Goal: Task Accomplishment & Management: Manage account settings

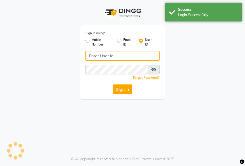
type input "e2600-01"
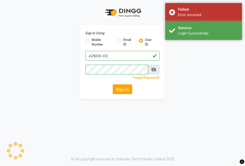
click at [121, 89] on button "Sign In" at bounding box center [122, 89] width 19 height 10
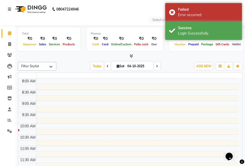
select select "en"
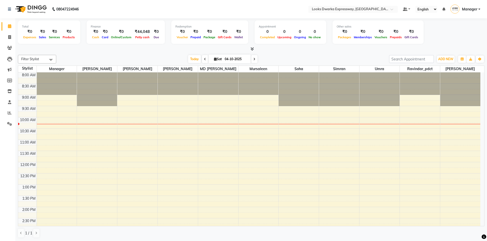
click at [229, 60] on input "04-10-2025" at bounding box center [236, 59] width 26 height 8
select select "10"
select select "2025"
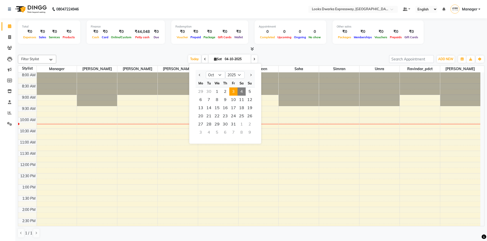
click at [236, 90] on span "3" at bounding box center [233, 92] width 8 height 8
type input "03-10-2025"
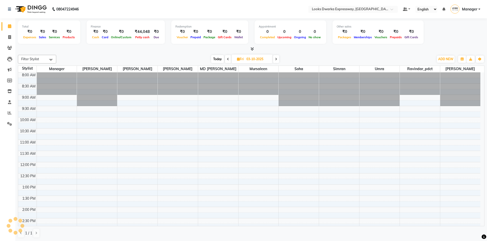
scroll to position [45, 0]
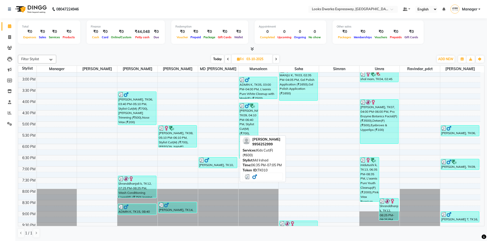
scroll to position [81, 0]
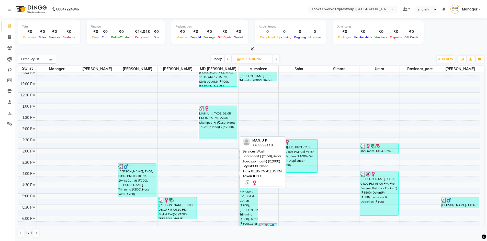
click at [218, 119] on div "MANJU K, TK03, 01:05 PM-02:35 PM, Wash Shampoo(F) (₹150),Roots Touchup Inoa(F) …" at bounding box center [218, 122] width 38 height 33
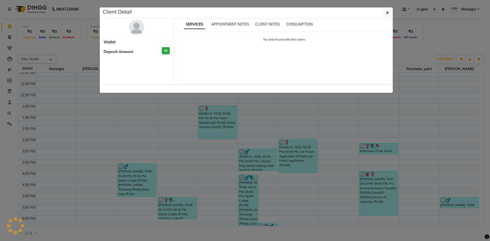
select select "3"
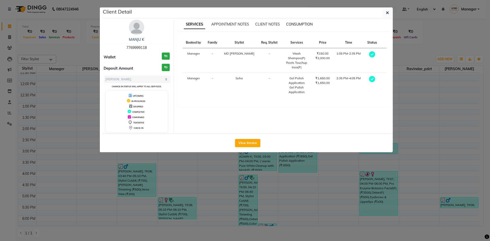
click at [305, 24] on span "CONSUMPTION" at bounding box center [299, 24] width 27 height 5
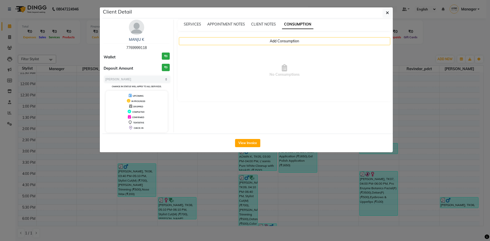
click at [193, 21] on div "SERVICES APPOINTMENT NOTES CLIENT NOTES CONSUMPTION" at bounding box center [285, 25] width 214 height 11
click at [248, 144] on button "View Invoice" at bounding box center [247, 143] width 25 height 8
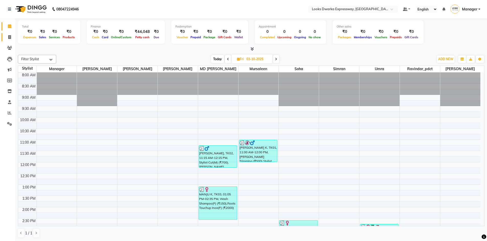
click at [6, 33] on link "Invoice" at bounding box center [8, 37] width 12 height 8
select select "service"
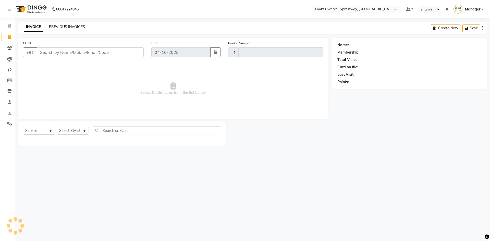
type input "2278"
select select "6011"
click at [63, 28] on link "PREVIOUS INVOICES" at bounding box center [67, 27] width 36 height 5
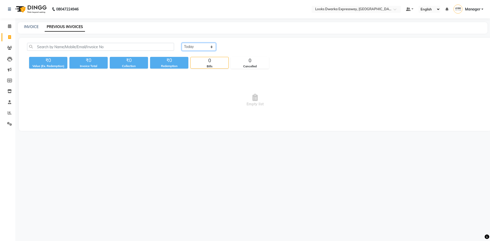
click at [197, 47] on select "Today Yesterday Custom Range" at bounding box center [199, 47] width 34 height 8
select select "yesterday"
click at [182, 43] on select "Today Yesterday Custom Range" at bounding box center [199, 47] width 34 height 8
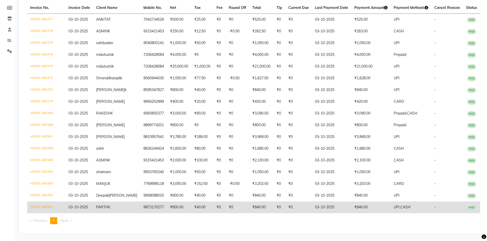
scroll to position [83, 0]
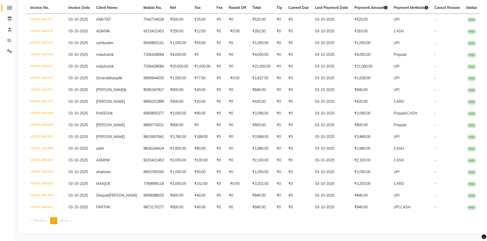
select select "service"
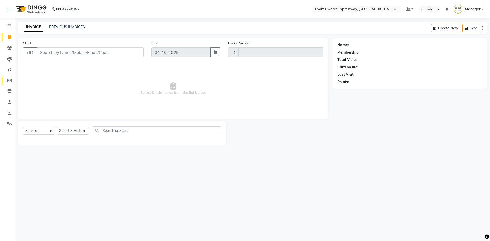
type input "2278"
select select "6011"
click at [10, 27] on icon at bounding box center [9, 26] width 3 height 4
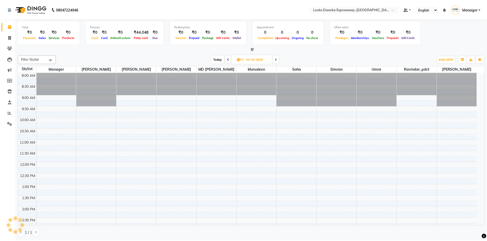
scroll to position [45, 0]
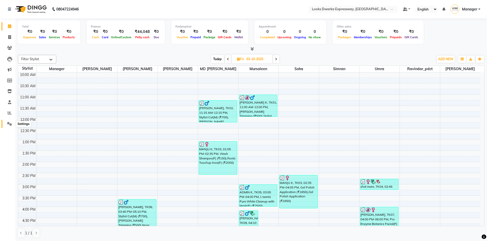
click at [8, 123] on icon at bounding box center [9, 124] width 5 height 4
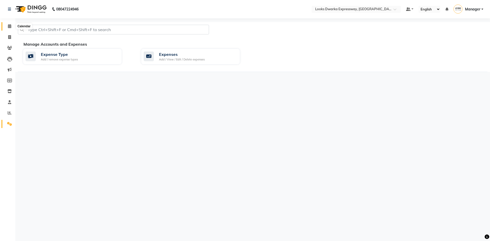
click at [8, 26] on icon at bounding box center [9, 26] width 3 height 4
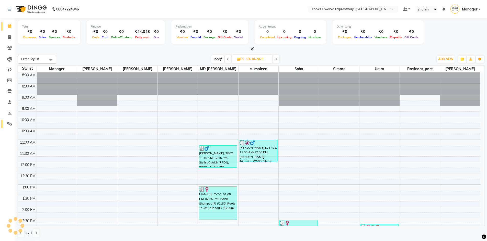
scroll to position [45, 0]
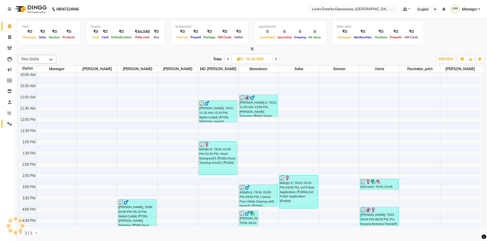
click at [8, 124] on icon at bounding box center [9, 124] width 5 height 4
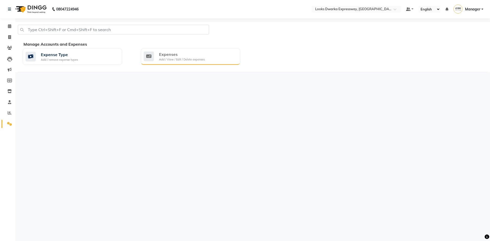
click at [200, 59] on div "Add / View / Edit / Delete expenses" at bounding box center [182, 59] width 46 height 4
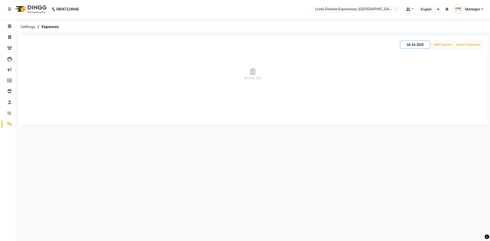
click at [402, 45] on input "04-10-2025" at bounding box center [415, 44] width 29 height 7
select select "10"
select select "2025"
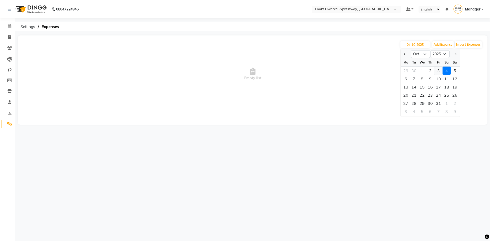
click at [437, 72] on div "3" at bounding box center [439, 71] width 8 height 8
type input "03-10-2025"
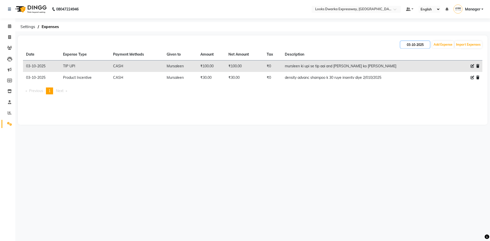
click at [404, 46] on input "03-10-2025" at bounding box center [415, 44] width 29 height 7
select select "10"
select select "2025"
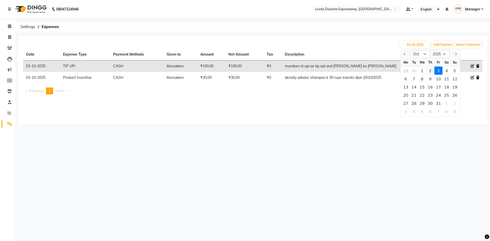
click at [430, 71] on div "2" at bounding box center [431, 71] width 8 height 8
type input "02-10-2025"
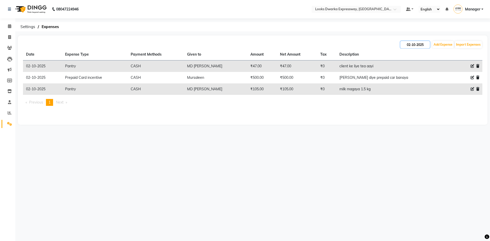
click at [404, 43] on input "02-10-2025" at bounding box center [415, 44] width 29 height 7
select select "10"
select select "2025"
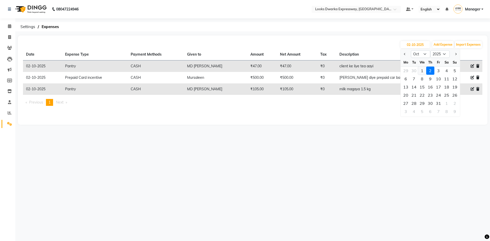
click at [423, 71] on div "1" at bounding box center [422, 71] width 8 height 8
type input "01-10-2025"
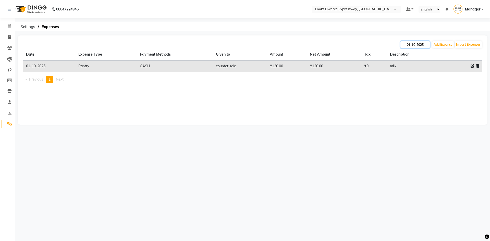
click at [428, 46] on input "01-10-2025" at bounding box center [415, 44] width 29 height 7
select select "10"
select select "2025"
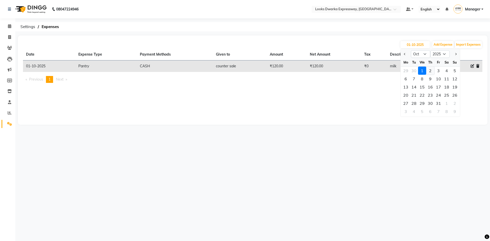
click at [432, 73] on div "2" at bounding box center [431, 71] width 8 height 8
type input "02-10-2025"
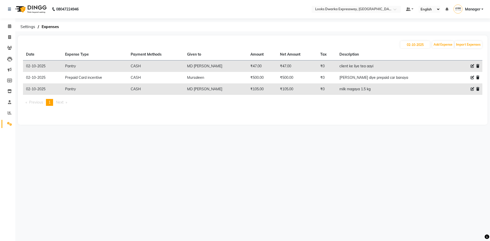
click at [472, 67] on icon at bounding box center [473, 66] width 4 height 4
select select "22741"
select select "1"
select select "4988"
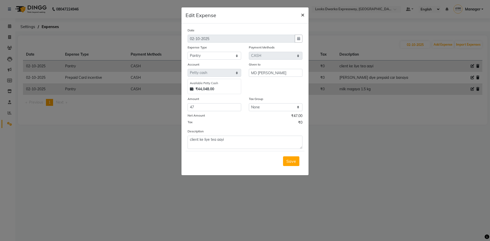
click at [302, 13] on span "×" at bounding box center [303, 15] width 4 height 8
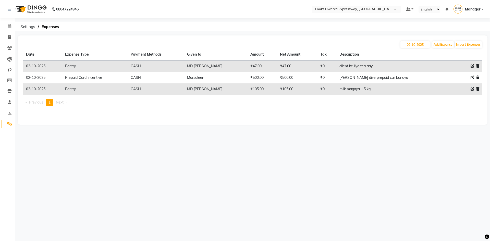
click at [286, 138] on div "08047224946 Select Location × Looks Dwarka Expressway, New Delhi Default Panel …" at bounding box center [245, 120] width 490 height 241
click at [428, 45] on input "02-10-2025" at bounding box center [415, 44] width 29 height 7
select select "10"
select select "2025"
click at [435, 69] on div "3" at bounding box center [439, 71] width 8 height 8
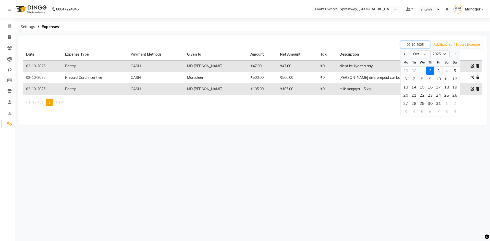
type input "03-10-2025"
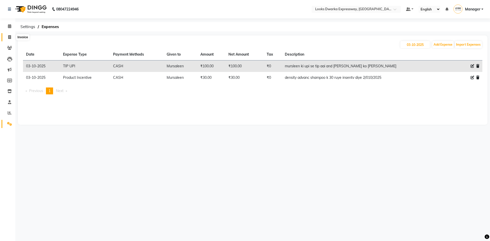
drag, startPoint x: 7, startPoint y: 37, endPoint x: 8, endPoint y: 34, distance: 3.1
click at [7, 37] on span at bounding box center [9, 37] width 9 height 6
select select "service"
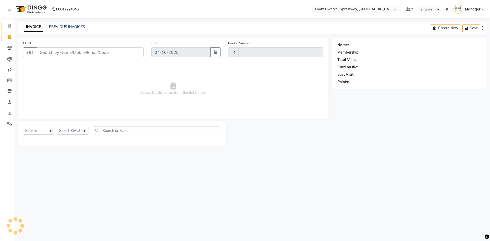
type input "2278"
select select "6011"
click at [9, 24] on icon at bounding box center [9, 26] width 3 height 4
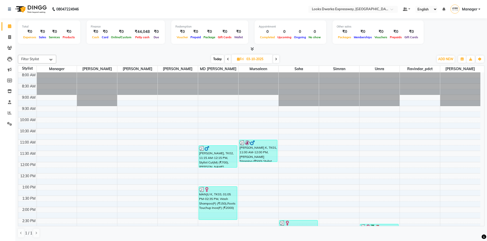
click at [275, 61] on icon at bounding box center [276, 59] width 2 height 3
type input "04-10-2025"
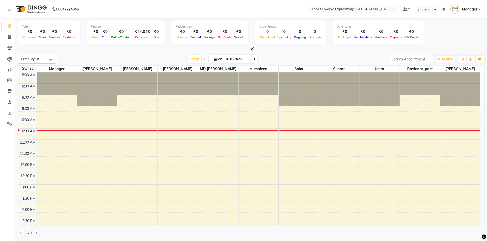
click at [175, 56] on div "Today Sat 04-10-2025" at bounding box center [222, 59] width 327 height 8
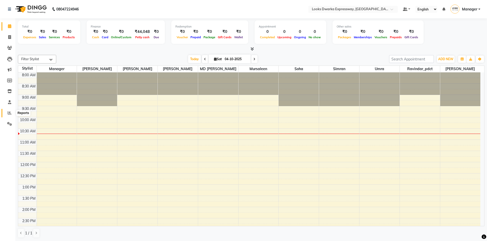
click at [8, 113] on icon at bounding box center [10, 113] width 4 height 4
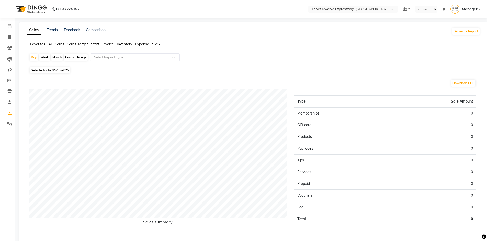
click at [9, 122] on span at bounding box center [9, 124] width 9 height 6
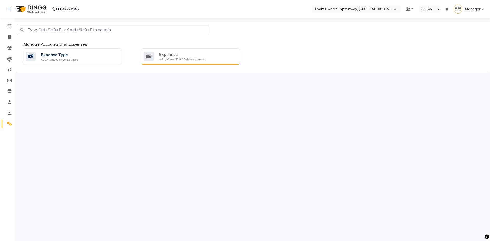
click at [156, 50] on div "Expenses Add / View / Edit / Delete expenses" at bounding box center [190, 57] width 99 height 16
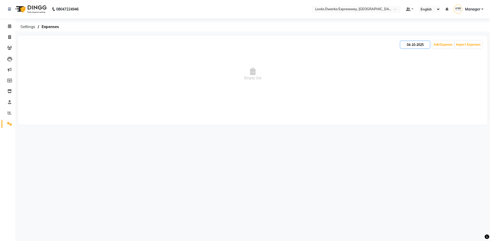
click at [404, 43] on input "04-10-2025" at bounding box center [415, 44] width 29 height 7
select select "10"
select select "2025"
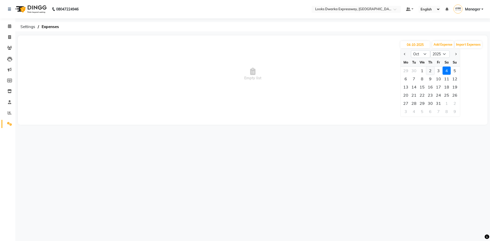
click at [431, 72] on div "2" at bounding box center [431, 71] width 8 height 8
type input "02-10-2025"
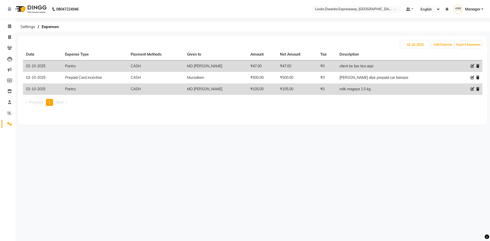
click at [473, 65] on icon at bounding box center [473, 66] width 4 height 4
select select "22741"
select select "1"
select select "4988"
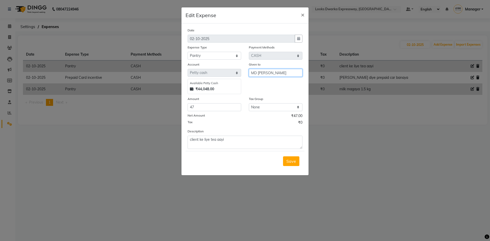
click at [277, 72] on input "MD [PERSON_NAME]" at bounding box center [276, 73] width 54 height 8
type input "M"
type input "counter sale"
click at [304, 14] on span "×" at bounding box center [303, 15] width 4 height 8
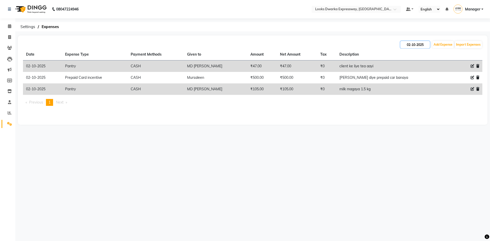
click at [406, 43] on input "02-10-2025" at bounding box center [415, 44] width 29 height 7
select select "10"
select select "2025"
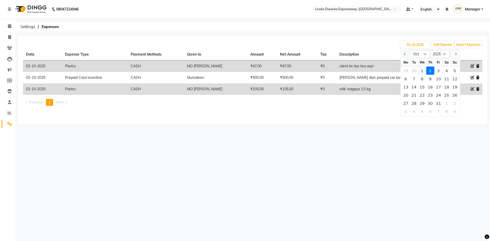
click at [423, 69] on div "1" at bounding box center [422, 71] width 8 height 8
type input "01-10-2025"
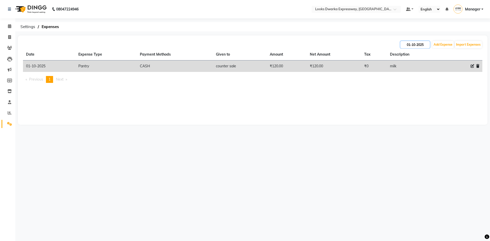
click at [425, 45] on input "01-10-2025" at bounding box center [415, 44] width 29 height 7
select select "10"
select select "2025"
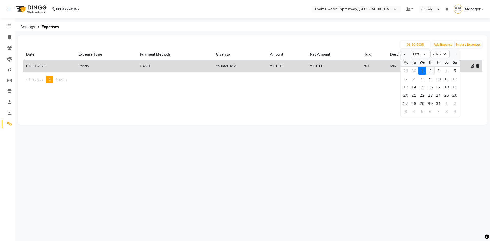
click at [429, 68] on div "2" at bounding box center [431, 71] width 8 height 8
type input "02-10-2025"
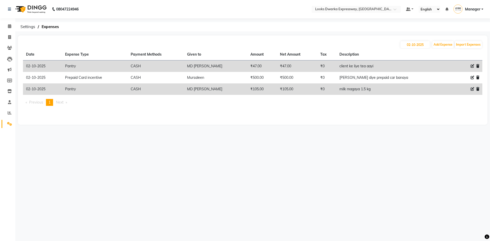
click at [471, 65] on icon at bounding box center [473, 66] width 4 height 4
select select "22741"
select select "1"
select select "4988"
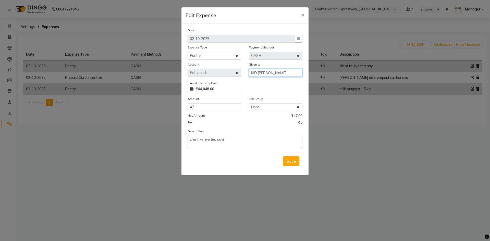
click at [275, 73] on input "MD [PERSON_NAME]" at bounding box center [276, 73] width 54 height 8
type input "M"
type input "counter sale"
click at [231, 140] on textarea "client ke liye tea aayi" at bounding box center [245, 142] width 115 height 13
type textarea "c"
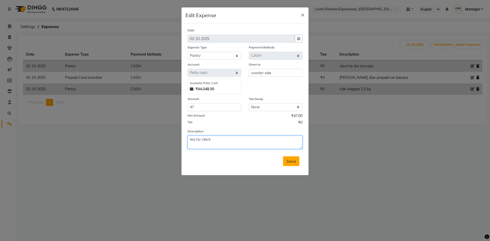
type textarea "tea for client"
click at [292, 163] on span "Save" at bounding box center [292, 161] width 10 height 5
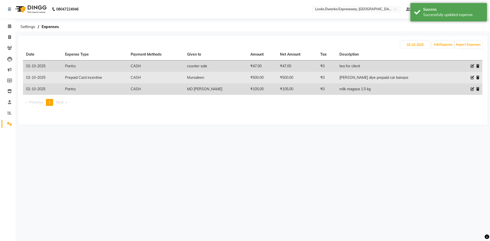
click at [472, 79] on icon at bounding box center [473, 78] width 4 height 4
select select "24899"
select select "1"
select select "4988"
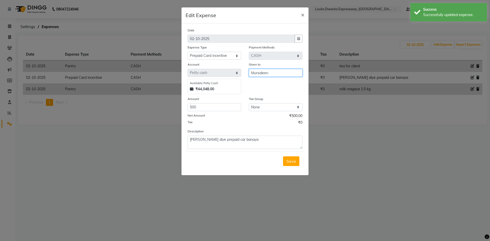
click at [277, 72] on input "Mursaleen" at bounding box center [276, 73] width 54 height 8
type input "M"
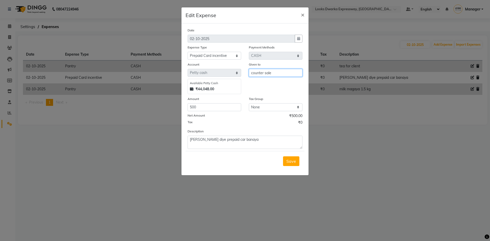
type input "counter sale"
click at [268, 141] on textarea "mursaleen ko diye prepaid car banaya" at bounding box center [245, 142] width 115 height 13
type textarea "m"
type textarea "prepaid card 20k to Mursaleen"
click at [293, 164] on button "Save" at bounding box center [291, 162] width 16 height 10
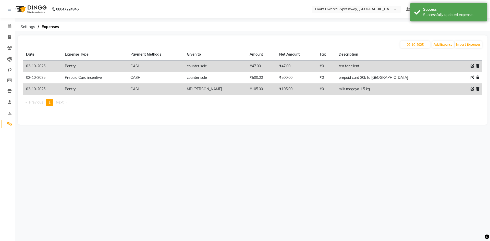
click at [471, 89] on icon at bounding box center [473, 89] width 4 height 4
select select "22741"
select select "1"
select select "4988"
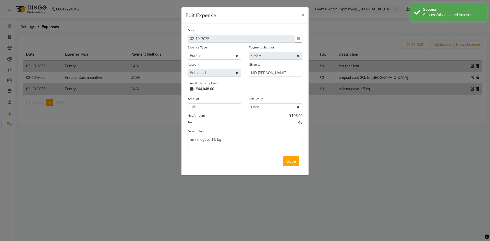
click at [285, 68] on div "Given to" at bounding box center [276, 65] width 54 height 7
click at [277, 71] on input "MD [PERSON_NAME]" at bounding box center [276, 73] width 54 height 8
type input "M"
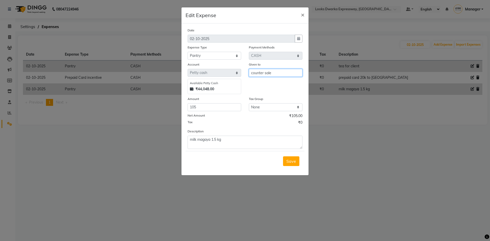
type input "counter sale"
click at [231, 139] on textarea "milk magaya 1.5 kg" at bounding box center [245, 142] width 115 height 13
type textarea "m"
type textarea "milk"
click at [292, 164] on button "Save" at bounding box center [291, 162] width 16 height 10
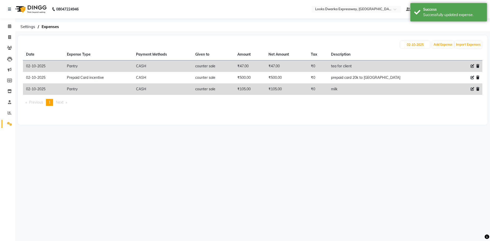
click at [279, 186] on div "08047224946 Select Location × Looks Dwarka Expressway, New Delhi Default Panel …" at bounding box center [245, 120] width 490 height 241
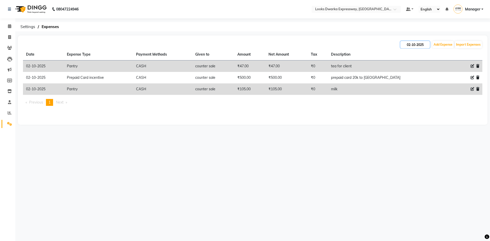
click at [427, 44] on input "02-10-2025" at bounding box center [415, 44] width 29 height 7
select select "10"
select select "2025"
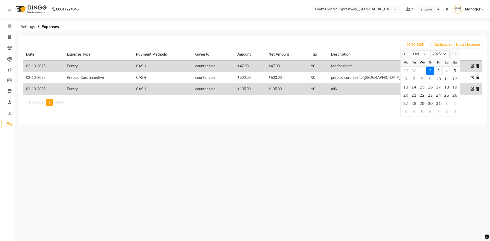
click at [439, 72] on div "3" at bounding box center [439, 71] width 8 height 8
type input "03-10-2025"
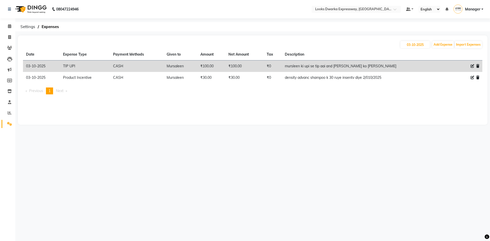
click at [473, 66] on icon at bounding box center [473, 66] width 4 height 4
select select "24070"
select select "1"
select select "4988"
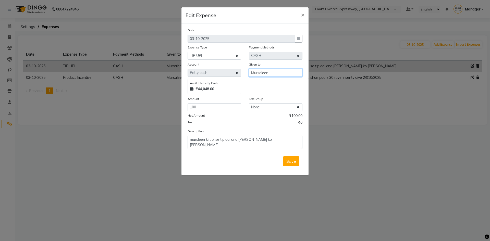
click at [291, 72] on input "Mursaleen" at bounding box center [276, 73] width 54 height 8
type input "M"
type input "counter sale"
click at [273, 141] on textarea "mursleen ki upi se tip aai and mursleen ko di gyi" at bounding box center [245, 142] width 115 height 13
type textarea "m"
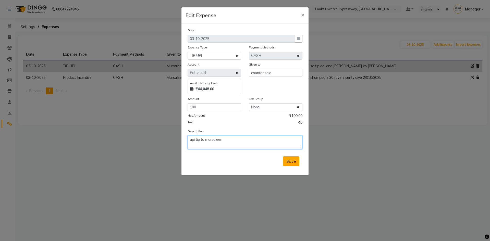
type textarea "upi tip to mursaleen"
click at [289, 161] on span "Save" at bounding box center [292, 161] width 10 height 5
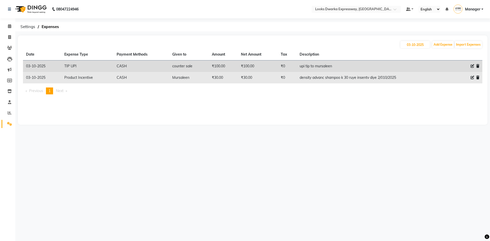
click at [472, 78] on icon at bounding box center [473, 78] width 4 height 4
select select "24888"
select select "1"
select select "4988"
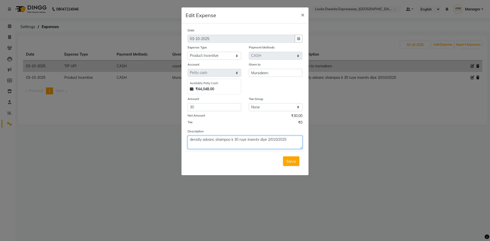
click at [300, 138] on textarea "density advanc shampoo k 30 ruye insentv diye 2/010/2025" at bounding box center [245, 142] width 115 height 13
type textarea "d"
paste textarea "Density Advance Shampoo 300ml"
type textarea "Density Advance Shampoo 300ml to mursaleen"
click at [287, 72] on input "Mursaleen" at bounding box center [276, 73] width 54 height 8
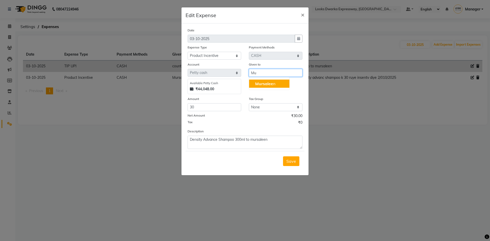
type input "M"
type input "counter"
drag, startPoint x: 238, startPoint y: 101, endPoint x: 173, endPoint y: 191, distance: 111.1
click at [173, 191] on ngb-modal-window "Edit Expense × Date 03-10-2025 Expense Type Select Accommodation Aesthetics Ban…" at bounding box center [245, 120] width 490 height 241
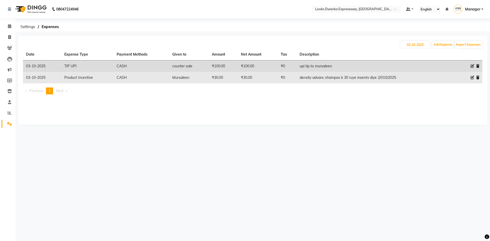
click at [473, 76] on icon at bounding box center [473, 78] width 4 height 4
select select "24888"
select select "1"
select select "4988"
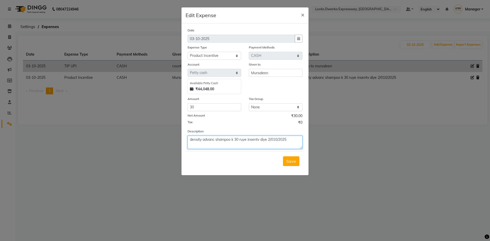
click at [295, 139] on textarea "density advanc shampoo k 30 ruye insentv diye 2/010/2025" at bounding box center [245, 142] width 115 height 13
type textarea "d"
paste textarea "Density Advance Shampoo 300ml"
type textarea "Density Advance Shampoo 300ml to mursaleen"
click at [278, 73] on input "Mursaleen" at bounding box center [276, 73] width 54 height 8
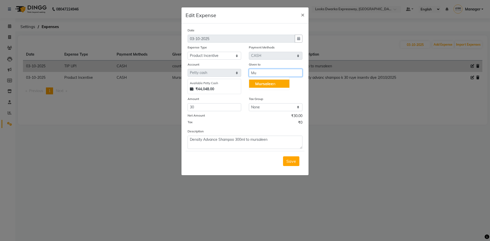
type input "M"
type input "counter sale"
click at [292, 159] on span "Save" at bounding box center [292, 161] width 10 height 5
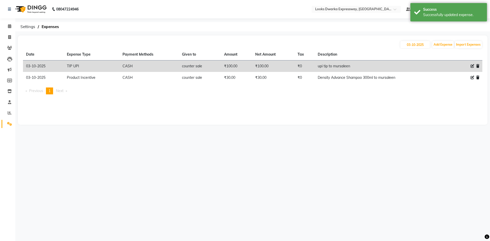
click at [337, 153] on div "08047224946 Select Location × Looks Dwarka Expressway, New Delhi Default Panel …" at bounding box center [245, 120] width 490 height 241
click at [372, 179] on div "08047224946 Select Location × Looks Dwarka Expressway, New Delhi Default Panel …" at bounding box center [245, 120] width 490 height 241
click at [404, 44] on input "03-10-2025" at bounding box center [415, 44] width 29 height 7
select select "10"
select select "2025"
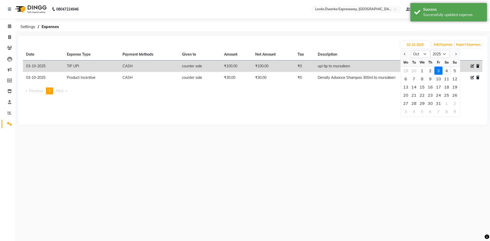
click at [446, 71] on div "4" at bounding box center [447, 71] width 8 height 8
type input "04-10-2025"
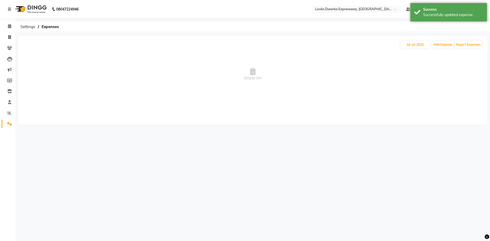
click at [315, 168] on div "08047224946 Select Location × Looks Dwarka Expressway, New Delhi Default Panel …" at bounding box center [245, 120] width 490 height 241
click at [9, 23] on span at bounding box center [9, 26] width 9 height 6
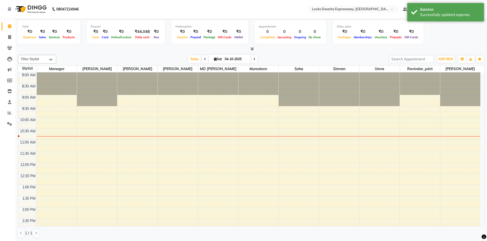
click at [143, 51] on div at bounding box center [251, 48] width 466 height 5
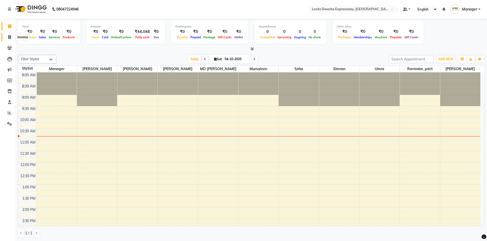
click at [7, 38] on span at bounding box center [9, 37] width 9 height 6
select select "service"
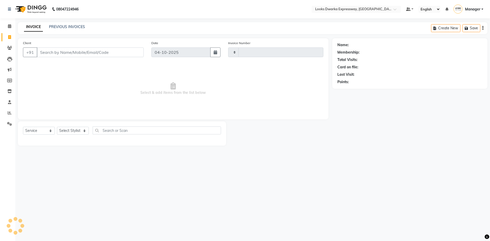
type input "2278"
select select "6011"
click at [71, 53] on input "Client" at bounding box center [90, 53] width 107 height 10
click at [8, 24] on icon at bounding box center [9, 26] width 3 height 4
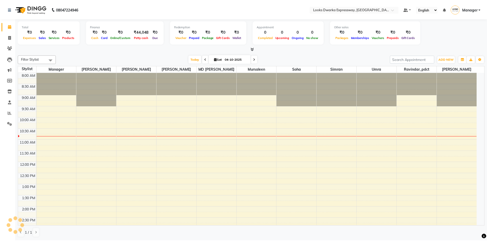
scroll to position [45, 0]
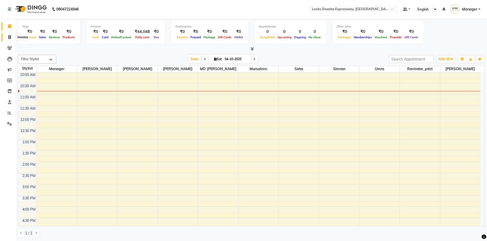
click at [9, 38] on icon at bounding box center [9, 37] width 3 height 4
select select "service"
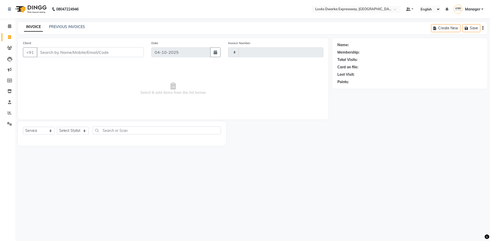
type input "2278"
select select "6011"
click at [66, 26] on link "PREVIOUS INVOICES" at bounding box center [67, 27] width 36 height 5
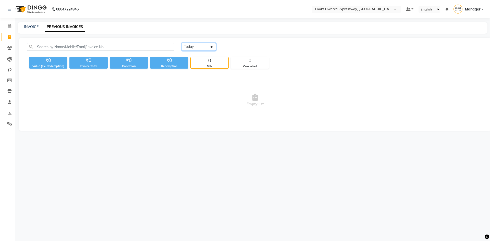
drag, startPoint x: 188, startPoint y: 48, endPoint x: 191, endPoint y: 50, distance: 3.3
click at [188, 48] on select "Today Yesterday Custom Range" at bounding box center [199, 47] width 34 height 8
select select "yesterday"
click at [182, 43] on select "Today Yesterday Custom Range" at bounding box center [199, 47] width 34 height 8
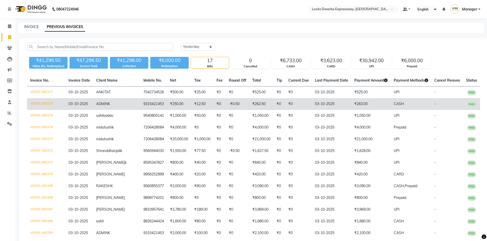
click at [140, 102] on td "9315421453" at bounding box center [153, 104] width 27 height 12
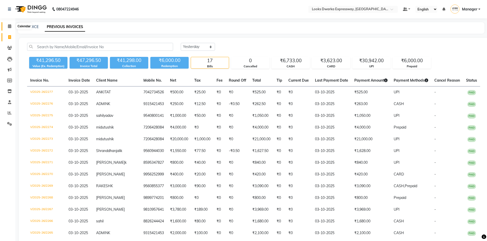
drag, startPoint x: 8, startPoint y: 26, endPoint x: 18, endPoint y: 17, distance: 13.1
click at [8, 26] on icon at bounding box center [9, 26] width 3 height 4
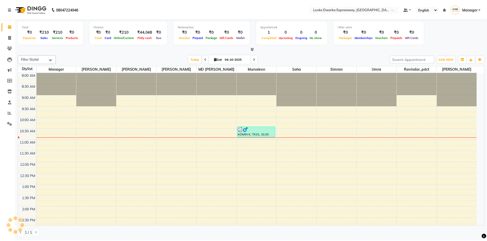
scroll to position [45, 0]
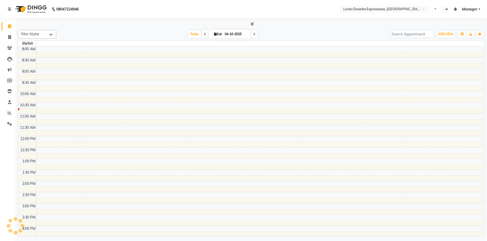
select select "en"
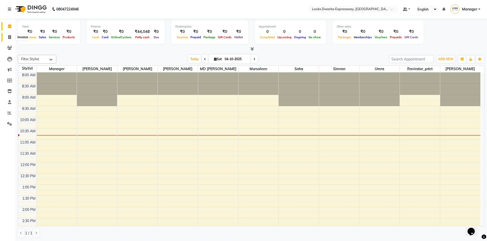
click at [9, 36] on icon at bounding box center [9, 37] width 3 height 4
select select "6011"
select select "service"
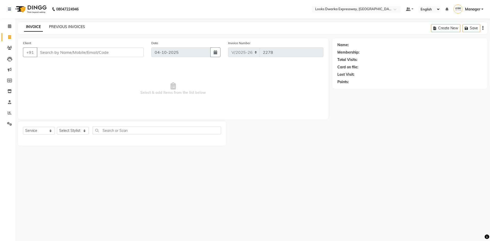
click at [63, 26] on link "PREVIOUS INVOICES" at bounding box center [67, 27] width 36 height 5
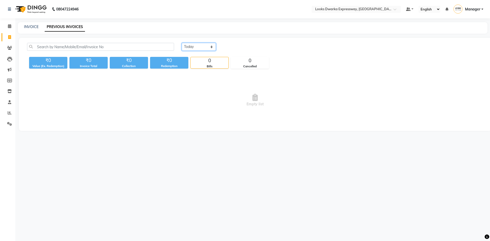
click at [195, 48] on select "[DATE] [DATE] Custom Range" at bounding box center [199, 47] width 34 height 8
click at [182, 43] on select "[DATE] [DATE] Custom Range" at bounding box center [199, 47] width 34 height 8
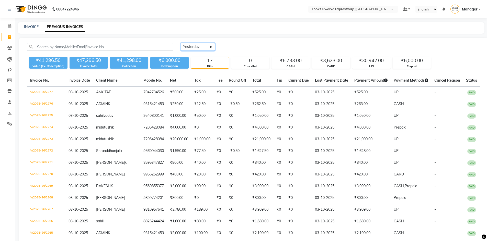
click at [202, 44] on select "[DATE] [DATE] Custom Range" at bounding box center [198, 47] width 34 height 8
select select "range"
click at [181, 43] on select "[DATE] [DATE] Custom Range" at bounding box center [198, 47] width 34 height 8
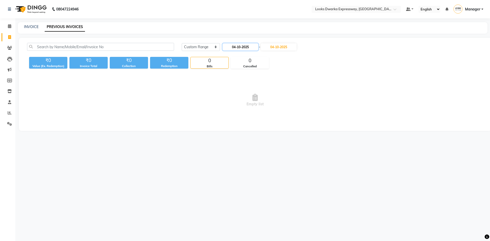
click at [258, 47] on input "04-10-2025" at bounding box center [241, 46] width 36 height 7
select select "10"
select select "2025"
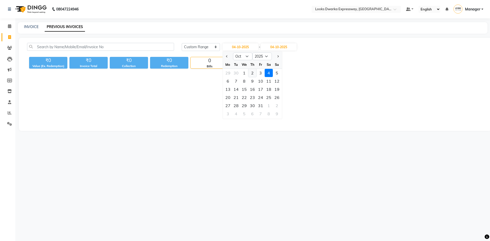
click at [254, 73] on div "2" at bounding box center [252, 73] width 8 height 8
type input "02-10-2025"
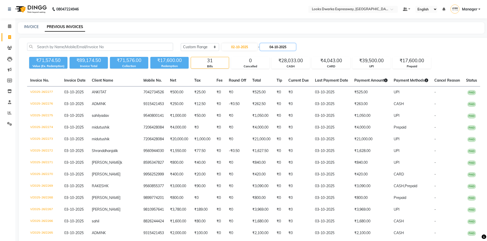
click at [282, 47] on input "04-10-2025" at bounding box center [278, 46] width 36 height 7
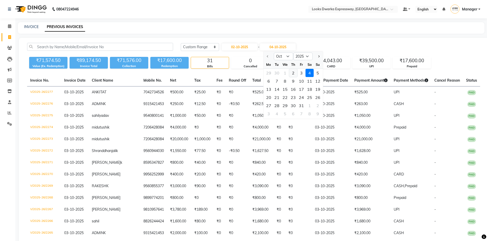
click at [291, 72] on div "2" at bounding box center [293, 73] width 8 height 8
type input "02-10-2025"
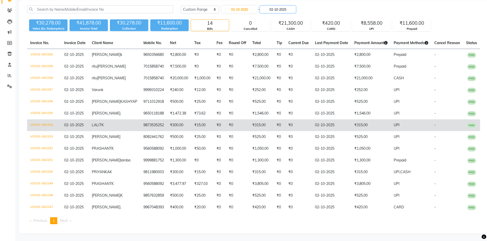
scroll to position [58, 0]
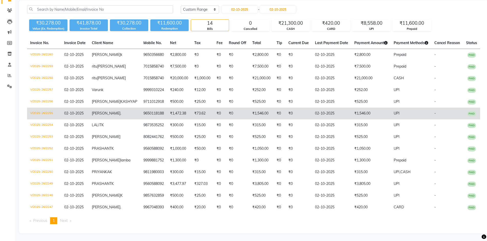
click at [200, 108] on td "₹73.62" at bounding box center [202, 114] width 22 height 12
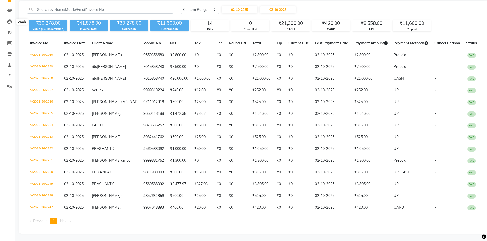
scroll to position [0, 0]
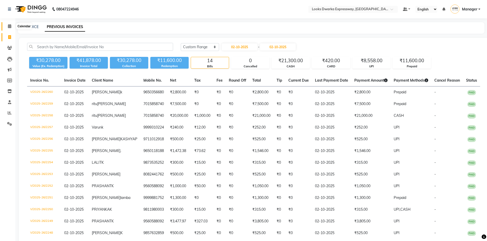
drag, startPoint x: 8, startPoint y: 23, endPoint x: 11, endPoint y: 27, distance: 4.9
click at [8, 24] on span at bounding box center [9, 26] width 9 height 6
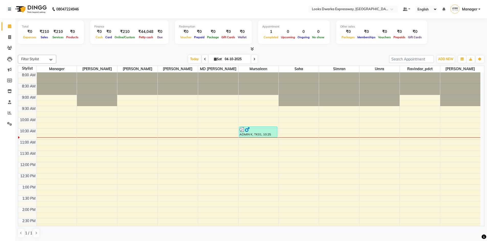
click at [323, 48] on div at bounding box center [251, 48] width 466 height 5
click at [445, 59] on span "ADD NEW" at bounding box center [445, 59] width 15 height 4
click at [432, 80] on link "Add Expense" at bounding box center [433, 82] width 40 height 7
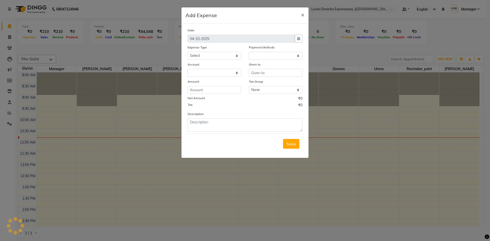
select select "1"
select select "4988"
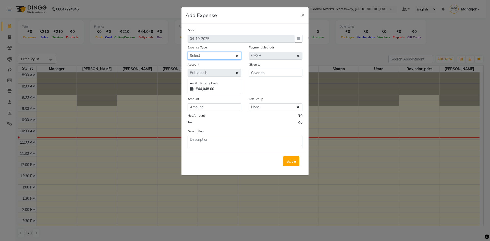
click at [208, 52] on select "Select Accommodation Aesthetics Bank Deposit BLINKIT Cash Handover Client Refun…" at bounding box center [215, 56] width 54 height 8
select select "24899"
click at [188, 52] on select "Select Accommodation Aesthetics Bank Deposit BLINKIT Cash Handover Client Refun…" at bounding box center [215, 56] width 54 height 8
click at [210, 109] on input "number" at bounding box center [215, 107] width 54 height 8
type input "500"
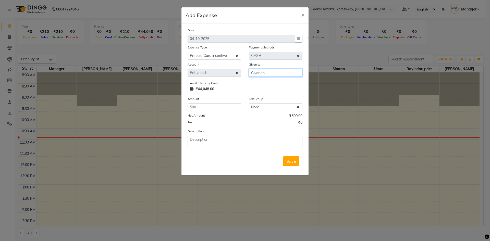
click at [264, 74] on input "text" at bounding box center [276, 73] width 54 height 8
type input "counter sale"
click at [221, 138] on textarea at bounding box center [245, 142] width 115 height 13
type textarea "prepaid card 20k to umra"
click at [294, 161] on span "Save" at bounding box center [292, 161] width 10 height 5
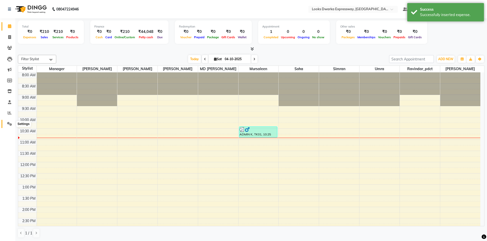
click at [10, 125] on icon at bounding box center [9, 124] width 5 height 4
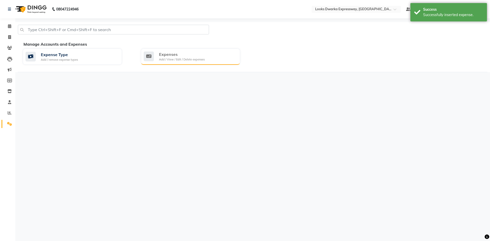
click at [180, 56] on div "Expenses" at bounding box center [182, 54] width 46 height 6
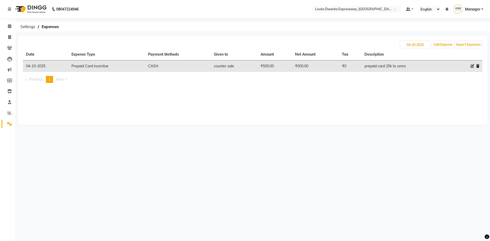
click at [472, 66] on icon at bounding box center [473, 66] width 4 height 4
select select "24899"
select select "1"
select select "4988"
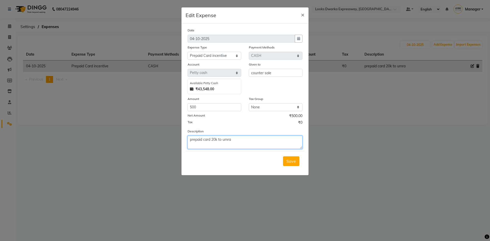
click at [248, 138] on textarea "prepaid card 20k to umra" at bounding box center [245, 142] width 115 height 13
type textarea "prepaid card 20k to umra on 3oct25"
click at [291, 161] on span "Save" at bounding box center [292, 161] width 10 height 5
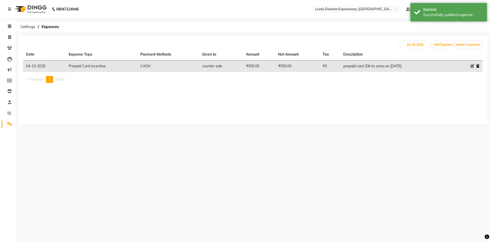
click at [316, 163] on div "08047224946 Select Location × Looks Dwarka Expressway, New Delhi Default Panel …" at bounding box center [245, 120] width 490 height 241
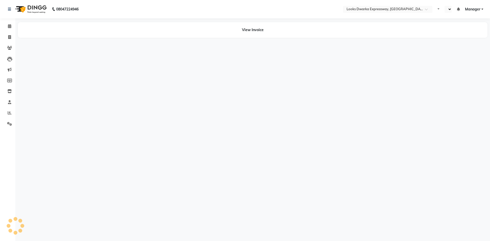
select select "en"
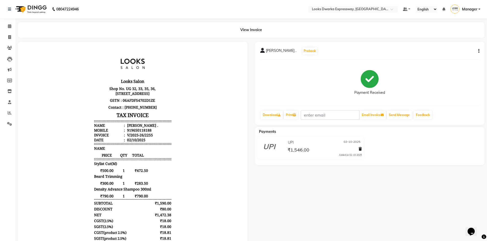
scroll to position [4, 0]
drag, startPoint x: 89, startPoint y: 190, endPoint x: 160, endPoint y: 189, distance: 70.5
click at [160, 189] on div "Looks Salon Shop No. UG 32, 33, 35, 36, 37, 38 & 39, 1st Floor, Dwarka Expressw…" at bounding box center [132, 166] width 81 height 235
copy span "Density Advance Shampoo 300ml"
click at [9, 25] on icon at bounding box center [9, 26] width 3 height 4
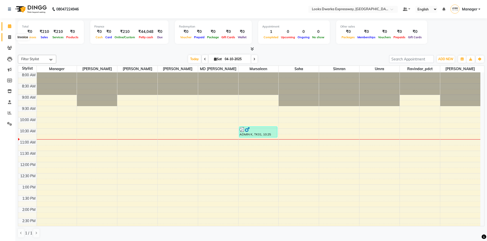
click at [6, 36] on span at bounding box center [9, 37] width 9 height 6
select select "6011"
select select "service"
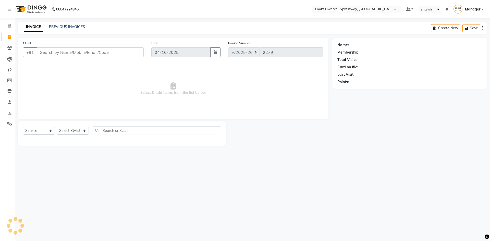
click at [100, 52] on input "Client" at bounding box center [90, 53] width 107 height 10
type input "7206428084"
select select "1: Object"
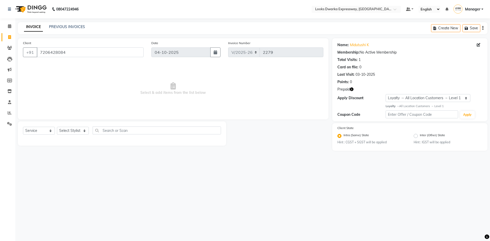
click at [351, 88] on icon "button" at bounding box center [352, 90] width 4 height 4
click at [307, 148] on div "Client +91 7206428084 Date 04-10-2025 Invoice Number V/2025 V/2025-26 2279 Sele…" at bounding box center [173, 94] width 318 height 113
click at [9, 27] on icon at bounding box center [9, 26] width 3 height 4
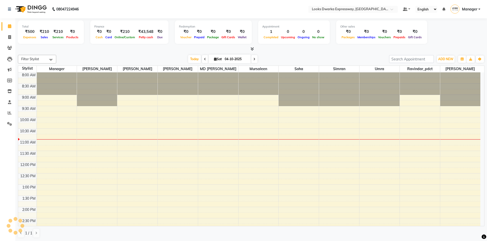
scroll to position [45, 0]
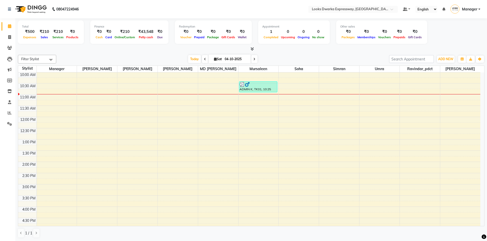
click at [108, 47] on div at bounding box center [251, 48] width 466 height 5
click at [138, 52] on div "Total ₹500 Expenses ₹210 Sales ₹210 Services ₹0 Products Finance ₹0 Cash ₹0 Car…" at bounding box center [250, 129] width 471 height 223
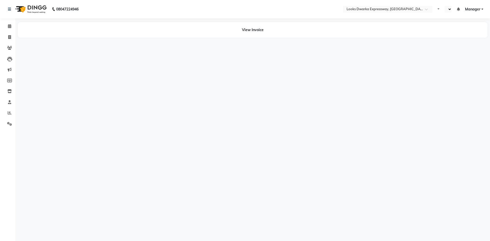
select select "en"
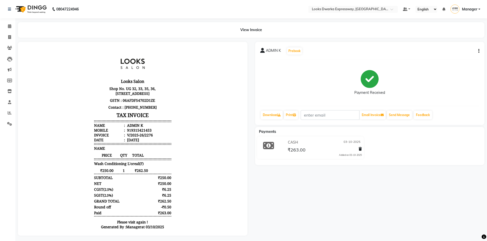
click at [396, 199] on div "ADMIN K Prebook Payment Received Download Print Email Invoice Send Message Feed…" at bounding box center [369, 139] width 237 height 194
click at [396, 197] on div "ADMIN K Prebook Payment Received Download Print Email Invoice Send Message Feed…" at bounding box center [369, 139] width 237 height 194
click at [478, 51] on icon "button" at bounding box center [478, 51] width 1 height 0
click at [456, 48] on div "Split Service Amount" at bounding box center [452, 48] width 35 height 6
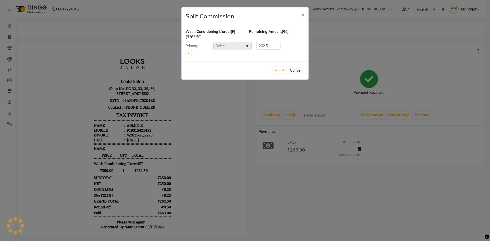
select select "43631"
click at [302, 14] on span "×" at bounding box center [303, 15] width 4 height 8
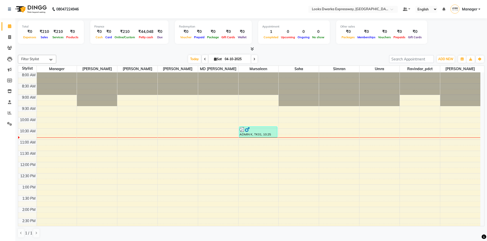
click at [116, 49] on div at bounding box center [251, 48] width 466 height 5
click at [117, 49] on div at bounding box center [251, 48] width 466 height 5
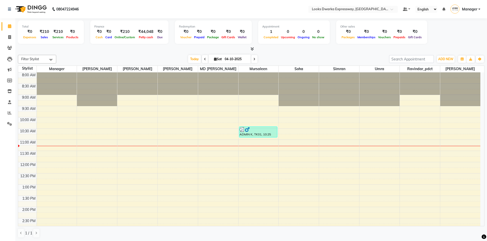
click at [308, 57] on div "Today Sat 04-10-2025" at bounding box center [222, 59] width 327 height 8
drag, startPoint x: 9, startPoint y: 36, endPoint x: 14, endPoint y: 36, distance: 5.1
click at [9, 36] on icon at bounding box center [9, 37] width 3 height 4
select select "service"
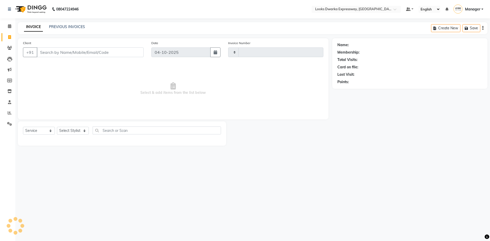
type input "2279"
select select "6011"
click at [71, 26] on link "PREVIOUS INVOICES" at bounding box center [67, 27] width 36 height 5
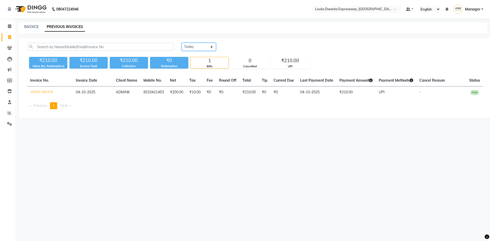
click at [204, 47] on select "Today Yesterday Custom Range" at bounding box center [199, 47] width 34 height 8
select select "range"
click at [182, 43] on select "Today Yesterday Custom Range" at bounding box center [199, 47] width 34 height 8
click at [223, 48] on input "04-10-2025" at bounding box center [241, 46] width 36 height 7
select select "10"
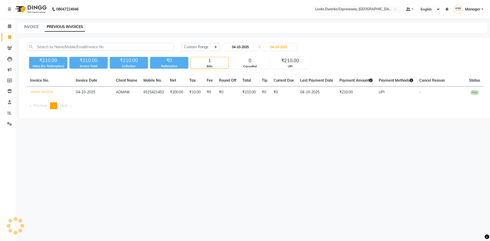
select select "2025"
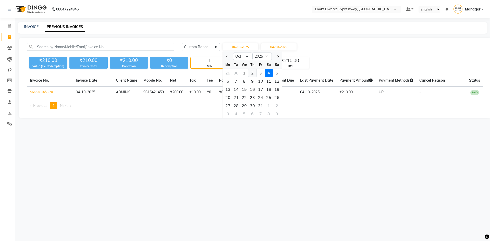
click at [251, 72] on div "2" at bounding box center [252, 73] width 8 height 8
type input "02-10-2025"
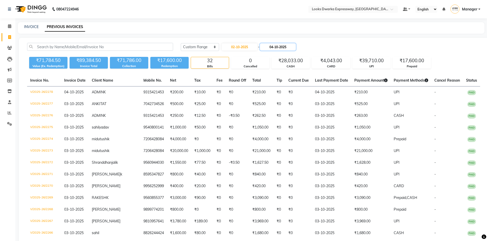
click at [267, 48] on input "04-10-2025" at bounding box center [278, 46] width 36 height 7
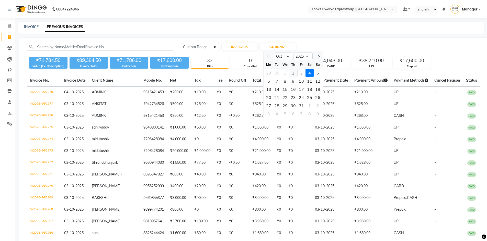
click at [290, 72] on div "2" at bounding box center [293, 73] width 8 height 8
type input "02-10-2025"
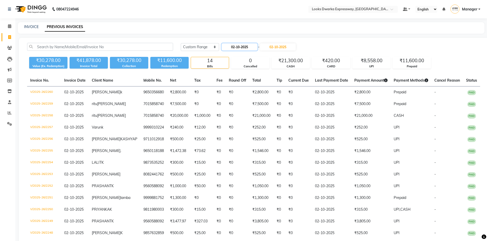
click at [251, 43] on input "02-10-2025" at bounding box center [239, 46] width 36 height 7
select select "10"
select select "2025"
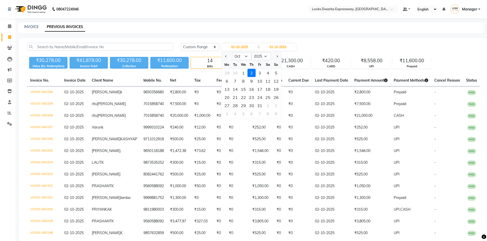
click at [337, 41] on div "Today Yesterday Custom Range 02-10-2025 Jan Feb Mar Apr May Jun Jul Aug Sep Oct…" at bounding box center [253, 154] width 469 height 233
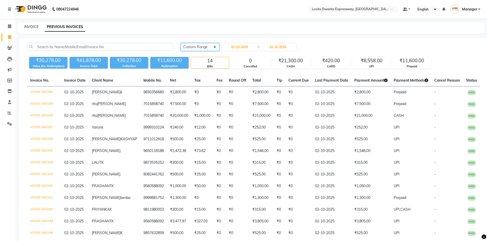
drag, startPoint x: 207, startPoint y: 45, endPoint x: 220, endPoint y: 51, distance: 14.2
click at [207, 45] on select "Today Yesterday Custom Range" at bounding box center [200, 47] width 38 height 8
select select "yesterday"
click at [181, 43] on select "Today Yesterday Custom Range" at bounding box center [200, 47] width 38 height 8
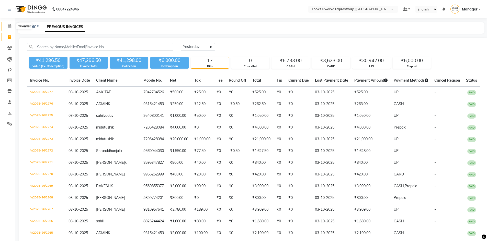
click at [8, 24] on icon at bounding box center [9, 26] width 3 height 4
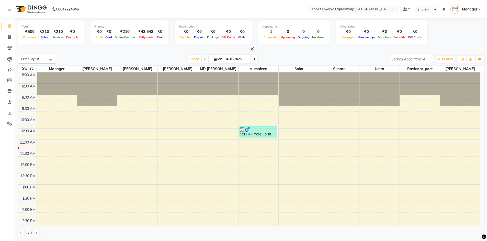
click at [126, 57] on div "Today Sat 04-10-2025" at bounding box center [222, 59] width 327 height 8
click at [10, 34] on link "Invoice" at bounding box center [8, 37] width 12 height 8
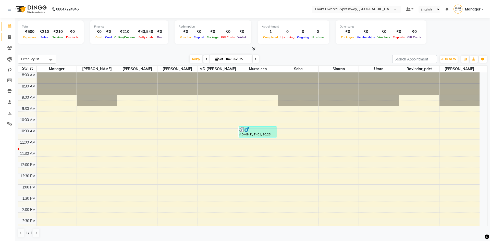
select select "service"
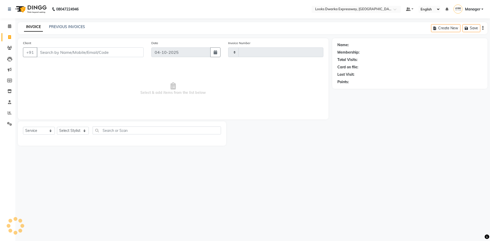
type input "2279"
select select "6011"
click at [7, 27] on span at bounding box center [9, 26] width 9 height 6
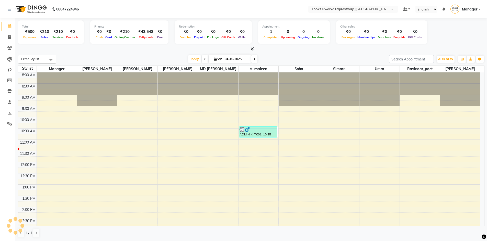
click at [205, 59] on span at bounding box center [205, 59] width 6 height 8
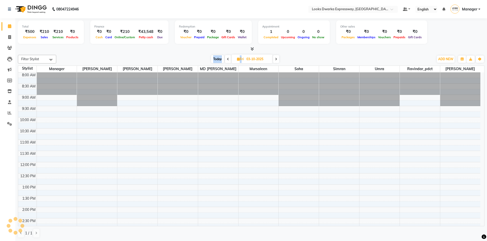
click at [205, 59] on div "[DATE] [DATE]" at bounding box center [245, 59] width 372 height 8
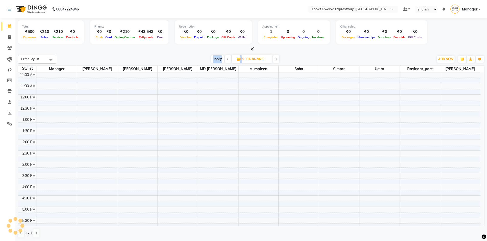
click at [228, 58] on icon at bounding box center [228, 59] width 2 height 3
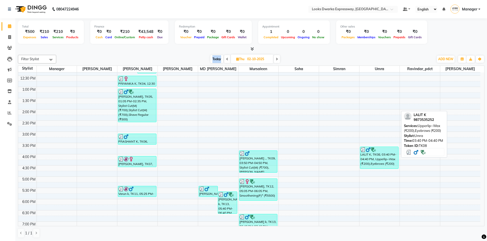
scroll to position [179, 0]
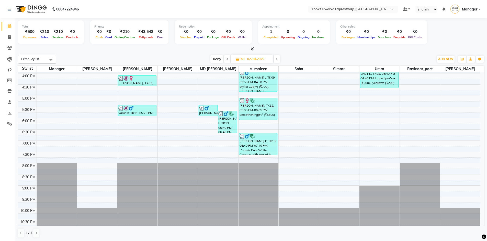
click at [275, 57] on span at bounding box center [277, 59] width 6 height 8
type input "03-10-2025"
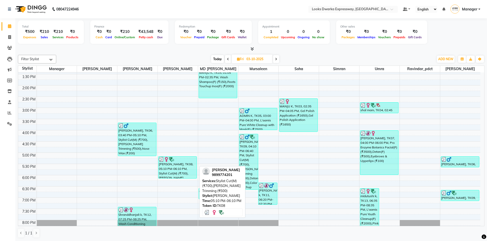
scroll to position [132, 0]
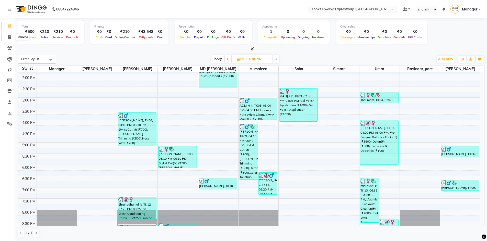
click at [6, 37] on span at bounding box center [9, 37] width 9 height 6
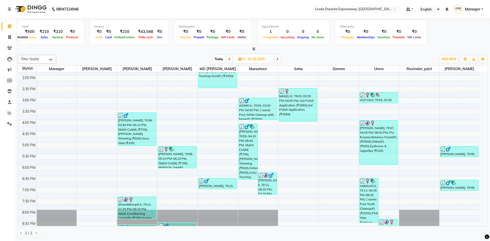
select select "6011"
select select "service"
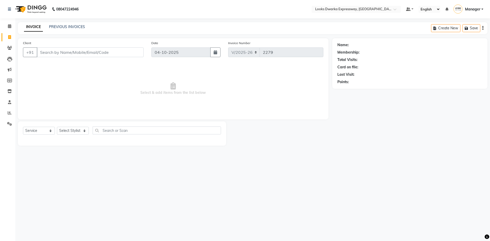
click at [78, 51] on input "Client" at bounding box center [90, 53] width 107 height 10
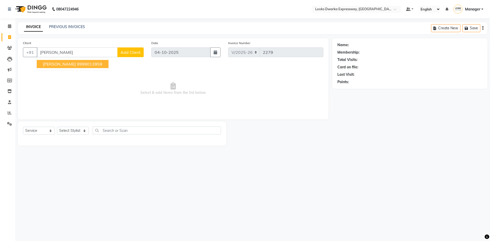
click at [78, 60] on button "Ritu gaur 9999013959" at bounding box center [73, 64] width 72 height 8
type input "9999013959"
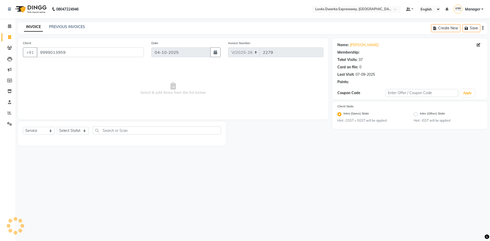
select select "1: Object"
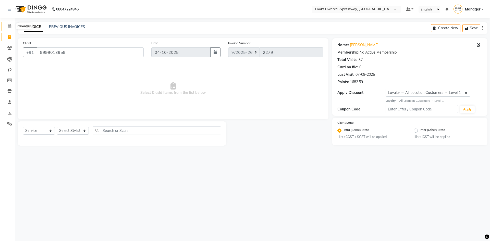
click at [8, 26] on icon at bounding box center [9, 26] width 3 height 4
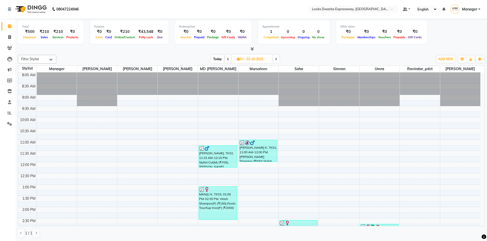
click at [255, 58] on input "03-10-2025" at bounding box center [258, 59] width 26 height 8
select select "10"
select select "2025"
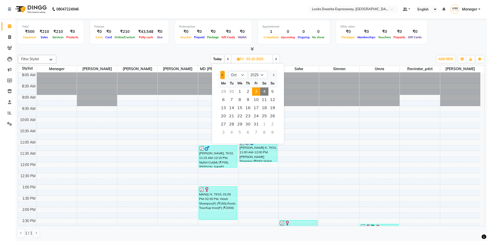
click at [224, 75] on button "Previous month" at bounding box center [222, 75] width 4 height 8
select select "9"
click at [273, 90] on span "7" at bounding box center [272, 92] width 8 height 8
type input "07-09-2025"
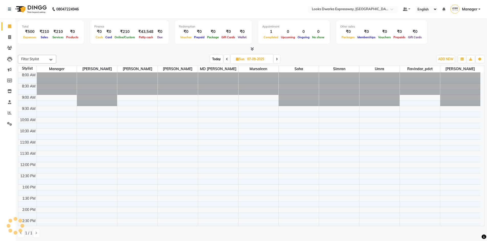
scroll to position [68, 0]
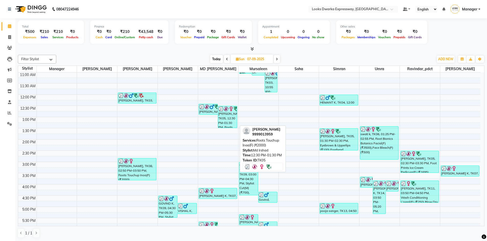
click at [231, 119] on div "Ritu gaur, TK05, 12:30 PM-01:30 PM, Roots Touchup Inoa(F) (₹2000)" at bounding box center [227, 117] width 19 height 22
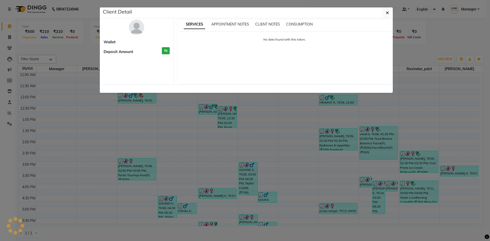
select select "3"
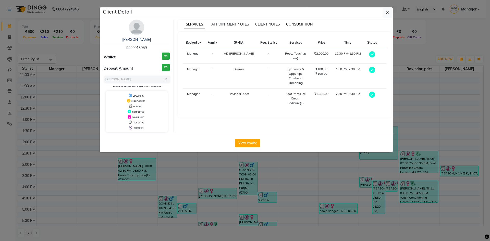
click at [301, 21] on div "SERVICES APPOINTMENT NOTES CLIENT NOTES CONSUMPTION" at bounding box center [285, 25] width 214 height 11
click at [301, 24] on span "CONSUMPTION" at bounding box center [299, 24] width 27 height 5
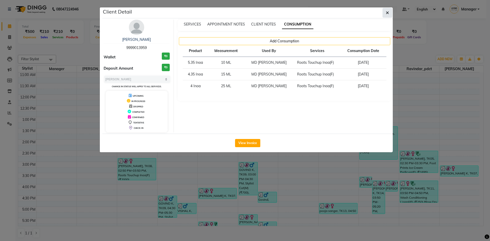
click at [387, 13] on icon "button" at bounding box center [387, 13] width 3 height 4
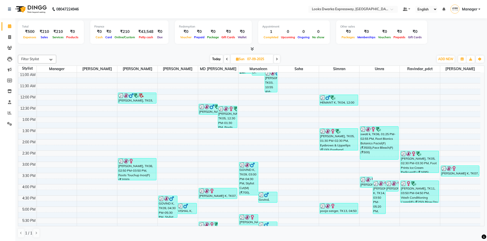
click at [310, 50] on div at bounding box center [251, 48] width 466 height 5
click at [218, 58] on span "Today" at bounding box center [216, 59] width 13 height 8
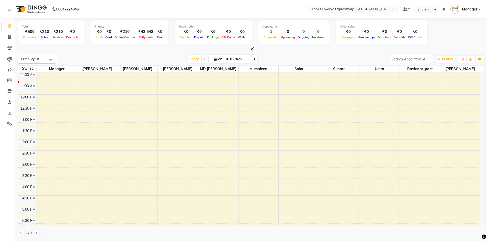
click at [203, 61] on span at bounding box center [205, 59] width 6 height 8
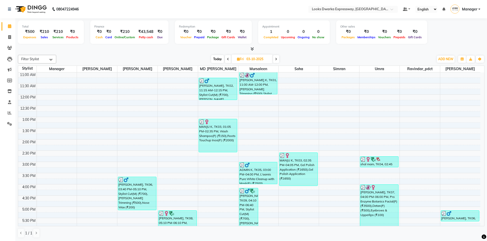
click at [227, 58] on icon at bounding box center [228, 59] width 2 height 3
type input "02-10-2025"
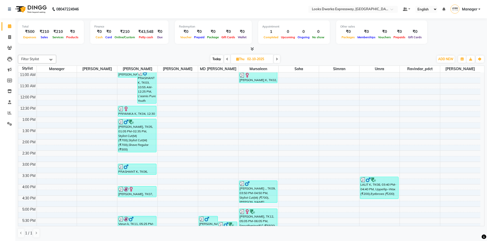
click at [243, 61] on span "Thu" at bounding box center [240, 59] width 11 height 4
select select "10"
select select "2025"
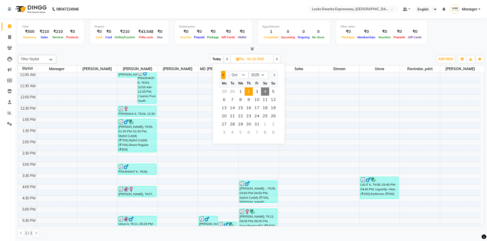
click at [222, 73] on button "Previous month" at bounding box center [223, 75] width 4 height 8
select select "9"
click at [269, 92] on span "6" at bounding box center [265, 92] width 8 height 8
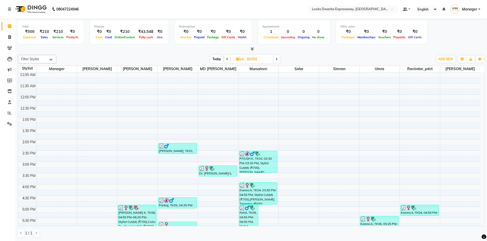
click at [278, 61] on span at bounding box center [276, 59] width 6 height 8
type input "07-09-2025"
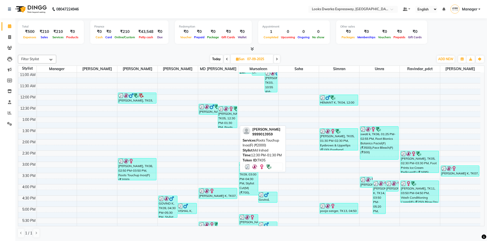
click at [225, 118] on div "Ritu gaur, TK05, 12:30 PM-01:30 PM, Roots Touchup Inoa(F) (₹2000)" at bounding box center [227, 117] width 19 height 22
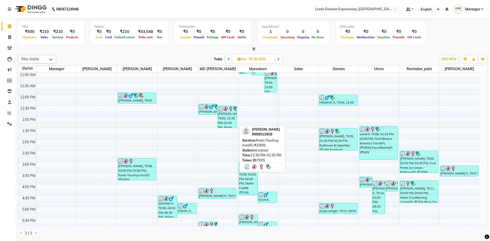
select select "3"
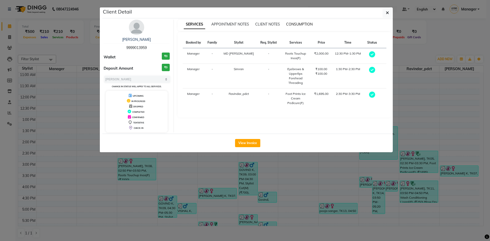
click at [306, 23] on span "CONSUMPTION" at bounding box center [299, 24] width 27 height 5
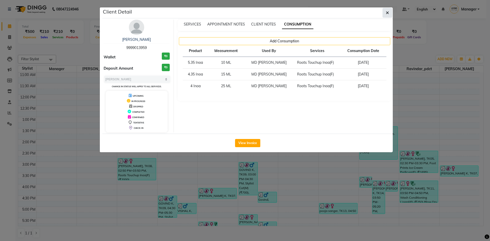
click at [385, 10] on button "button" at bounding box center [388, 13] width 10 height 10
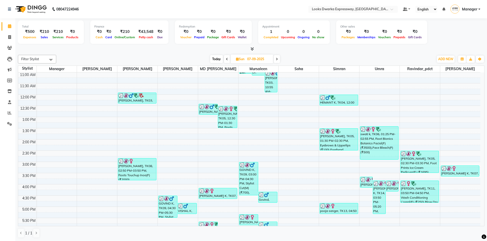
click at [214, 57] on span "Today" at bounding box center [216, 59] width 13 height 8
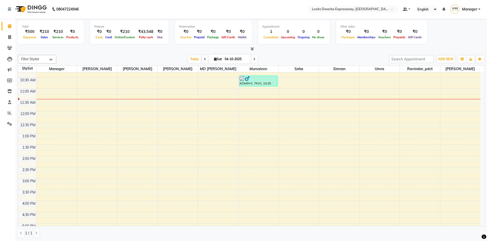
scroll to position [42, 0]
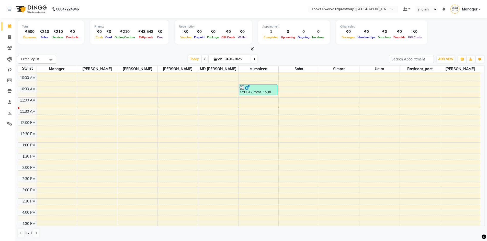
drag, startPoint x: 203, startPoint y: 59, endPoint x: 202, endPoint y: 65, distance: 6.5
click at [202, 62] on span at bounding box center [205, 59] width 6 height 8
type input "03-10-2025"
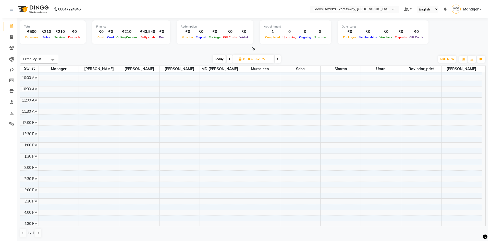
scroll to position [68, 0]
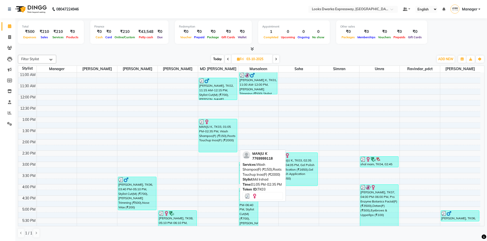
click at [218, 135] on div "MANJU K, TK03, 01:05 PM-02:35 PM, Wash Shampoo(F) (₹150),Roots Touchup Inoa(F) …" at bounding box center [218, 135] width 38 height 33
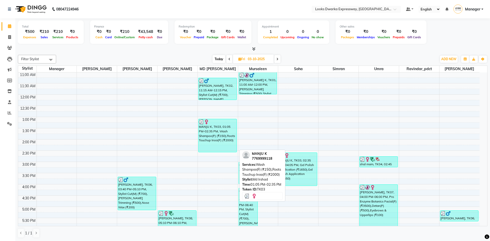
select select "3"
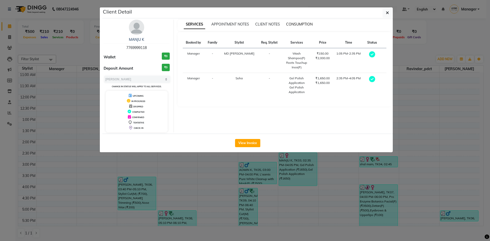
click at [305, 23] on span "CONSUMPTION" at bounding box center [299, 24] width 27 height 5
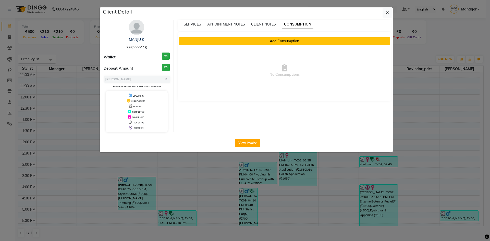
click at [267, 44] on button "Add Consumption" at bounding box center [285, 41] width 212 height 8
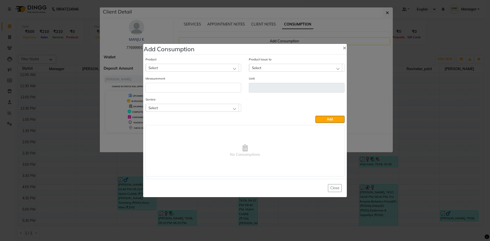
click at [213, 66] on div "Select" at bounding box center [192, 68] width 93 height 8
click at [211, 79] on input "text" at bounding box center [198, 80] width 86 height 9
type input "3 ino"
click at [208, 91] on li "3 Inoa" at bounding box center [193, 90] width 95 height 10
type input "ML"
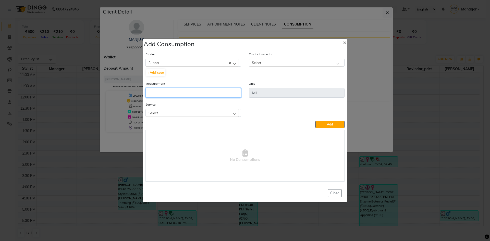
click at [229, 93] on input "number" at bounding box center [194, 93] width 96 height 10
type input "12"
click at [286, 65] on div "Select" at bounding box center [295, 63] width 93 height 8
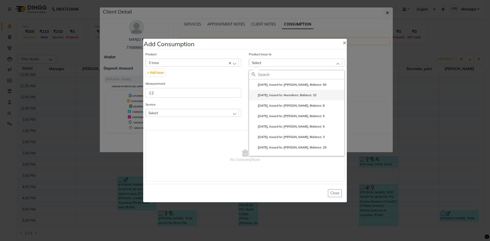
click at [305, 94] on label "2025-09-21, Issued to: Mursaleen, Balance: 32" at bounding box center [284, 95] width 65 height 5
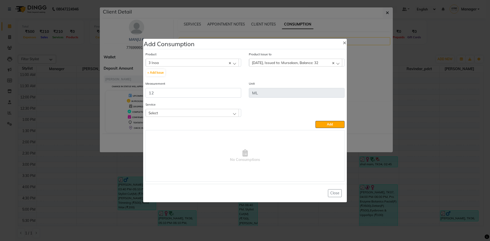
click at [211, 112] on div "Select" at bounding box center [192, 113] width 93 height 8
click at [203, 143] on li "Roots Touchup Inoa(F)" at bounding box center [193, 145] width 95 height 10
click at [324, 123] on button "Add" at bounding box center [330, 124] width 29 height 7
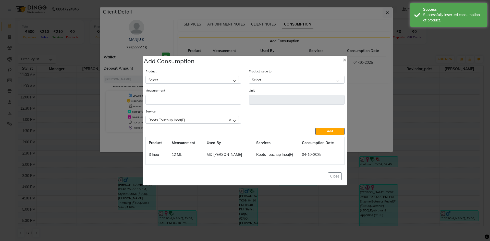
click at [196, 80] on div "Select" at bounding box center [192, 80] width 93 height 8
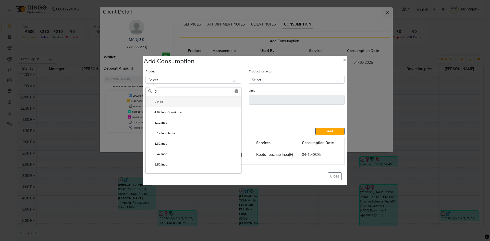
type input "2 ino"
click at [188, 102] on li "2 Inoa" at bounding box center [193, 102] width 95 height 10
type input "ML"
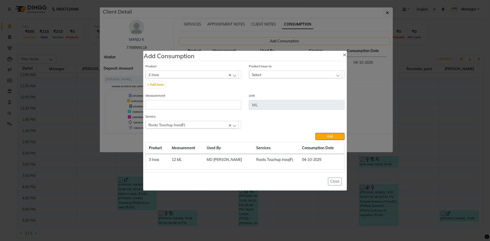
click at [325, 73] on div "Select" at bounding box center [295, 75] width 93 height 8
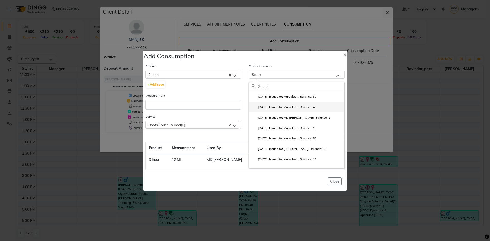
click at [312, 108] on label "2025-08-29, Issued to: Mursaleen, Balance: 40" at bounding box center [284, 107] width 65 height 5
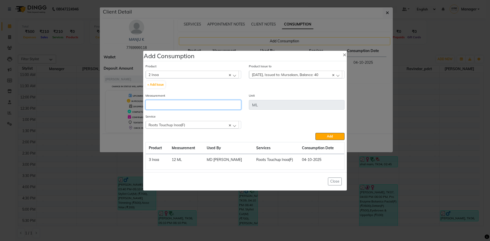
click at [210, 103] on input "number" at bounding box center [194, 105] width 96 height 10
type input "20"
click at [338, 73] on div "2025-08-29, Issued to: Mursaleen, Balance: 40" at bounding box center [295, 75] width 93 height 8
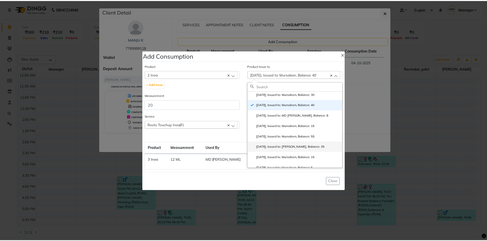
scroll to position [0, 0]
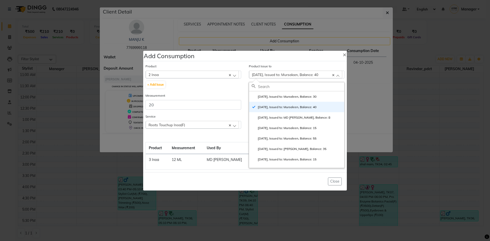
click at [237, 133] on div "Add" at bounding box center [245, 136] width 199 height 7
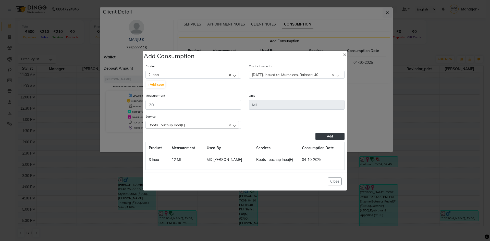
click at [321, 135] on button "Add" at bounding box center [330, 136] width 29 height 7
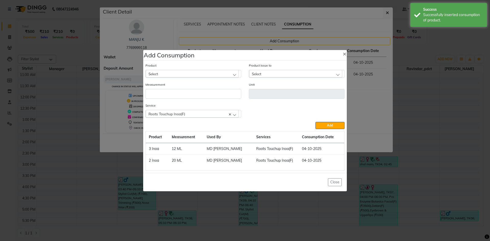
click at [211, 73] on div "Select" at bounding box center [192, 74] width 93 height 8
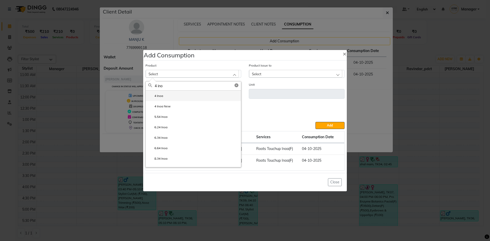
type input "4 ino"
click at [190, 97] on li "4 Inoa" at bounding box center [193, 96] width 95 height 10
type input "ML"
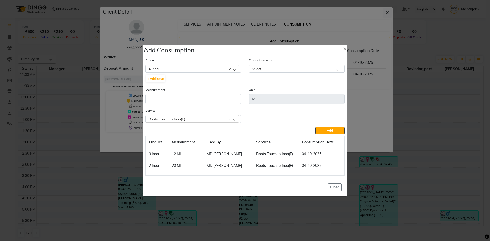
click at [291, 69] on div "Select" at bounding box center [295, 69] width 93 height 8
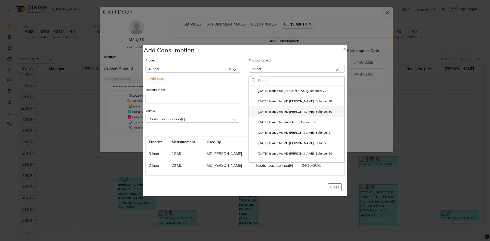
click at [307, 111] on label "2025-09-27, Issued to: MD Irshad, Balance: 30" at bounding box center [292, 112] width 80 height 5
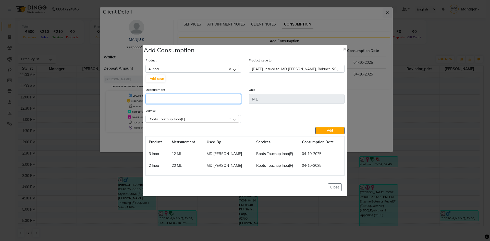
click at [227, 97] on input "number" at bounding box center [194, 99] width 96 height 10
type input "10"
click at [330, 128] on button "Add" at bounding box center [330, 130] width 29 height 7
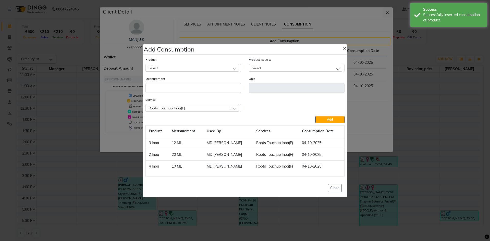
click at [346, 47] on span "×" at bounding box center [345, 48] width 4 height 8
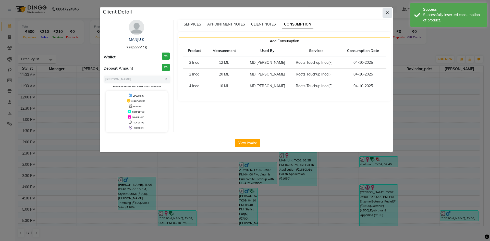
click at [389, 11] on icon "button" at bounding box center [387, 13] width 3 height 4
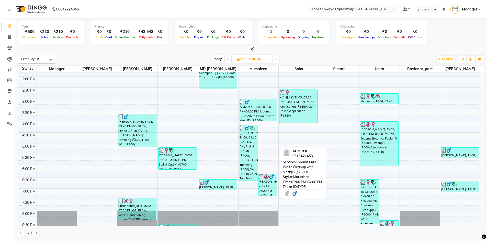
scroll to position [179, 0]
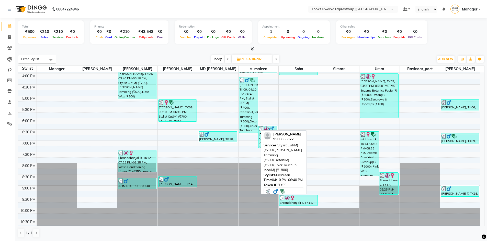
click at [248, 103] on div "RAKESH K, TK09, 04:10 PM-06:40 PM, Stylist Cut(M) (₹700),Beard Trimming (₹500),…" at bounding box center [248, 104] width 19 height 55
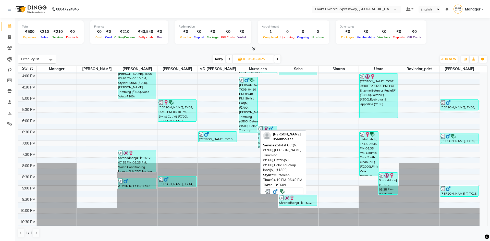
select select "3"
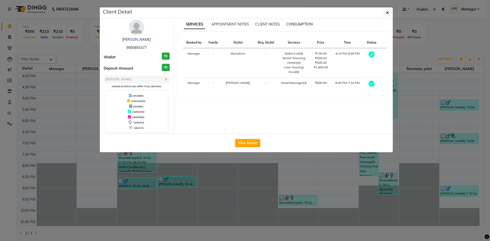
click at [306, 25] on span "CONSUMPTION" at bounding box center [299, 24] width 27 height 5
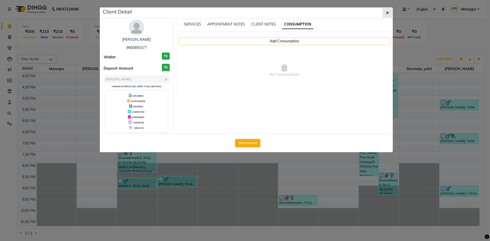
click at [386, 11] on button "button" at bounding box center [388, 13] width 10 height 10
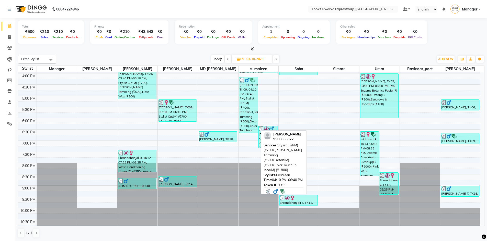
click at [247, 108] on div "RAKESH K, TK09, 04:10 PM-06:40 PM, Stylist Cut(M) (₹700),Beard Trimming (₹500),…" at bounding box center [248, 104] width 19 height 55
select select "3"
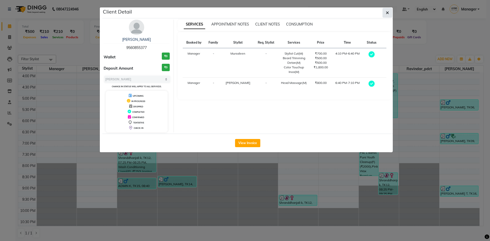
click at [390, 11] on button "button" at bounding box center [388, 13] width 10 height 10
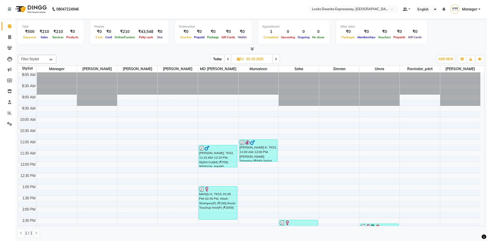
scroll to position [0, 0]
click at [227, 58] on icon at bounding box center [228, 59] width 2 height 3
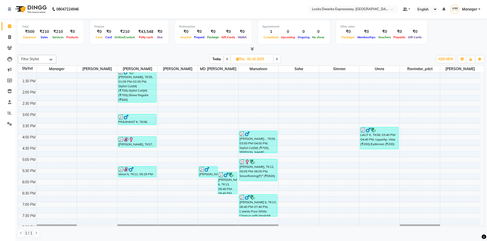
scroll to position [26, 0]
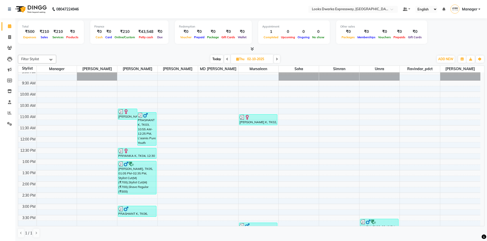
click at [226, 62] on span at bounding box center [227, 59] width 6 height 8
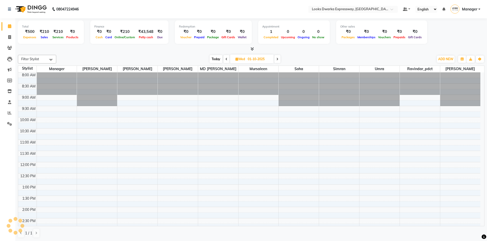
scroll to position [68, 0]
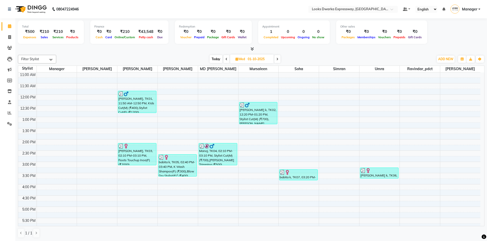
click at [279, 57] on span at bounding box center [277, 59] width 6 height 8
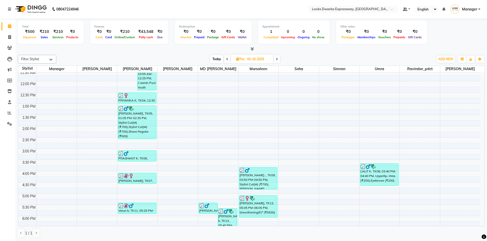
scroll to position [0, 0]
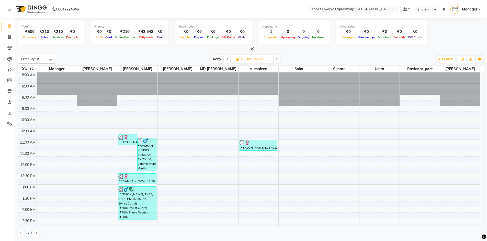
click at [216, 59] on span "Today" at bounding box center [216, 59] width 13 height 8
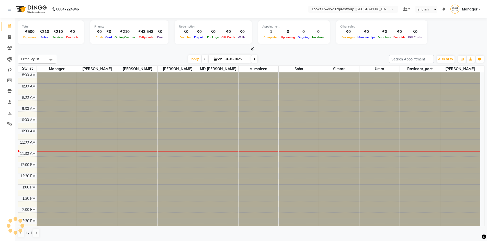
scroll to position [68, 0]
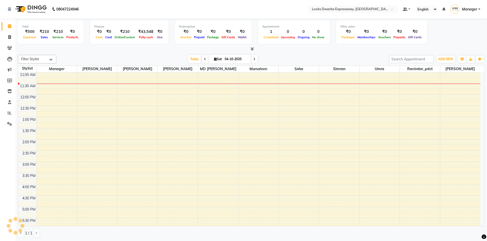
click at [300, 55] on div "[DATE] [DATE]" at bounding box center [222, 59] width 327 height 8
click at [204, 58] on icon at bounding box center [205, 59] width 2 height 3
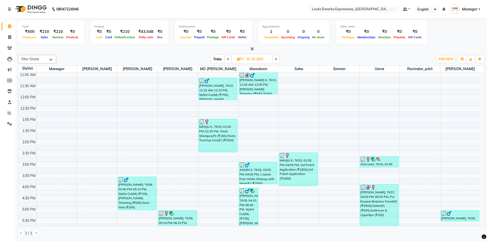
click at [227, 61] on span at bounding box center [228, 59] width 6 height 8
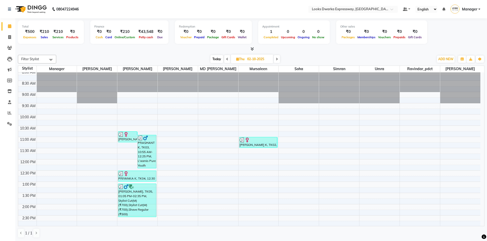
scroll to position [0, 0]
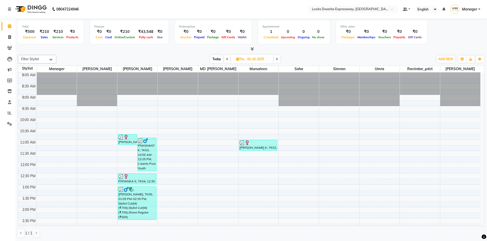
click at [226, 61] on span at bounding box center [227, 59] width 6 height 8
type input "01-10-2025"
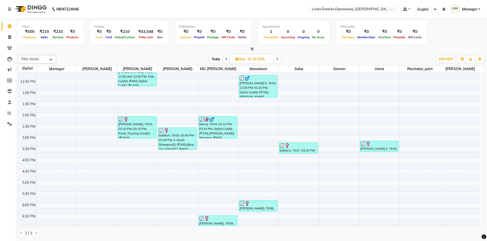
scroll to position [51, 0]
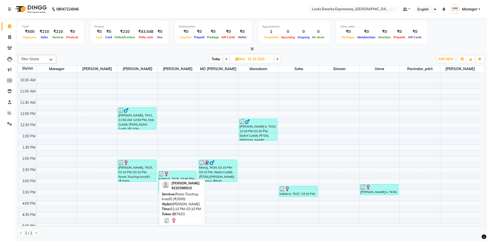
click at [138, 175] on div "aparna batra, TK03, 02:10 PM-03:10 PM, Roots Touchup Inoa(F) (₹2000)" at bounding box center [137, 171] width 38 height 22
select select "3"
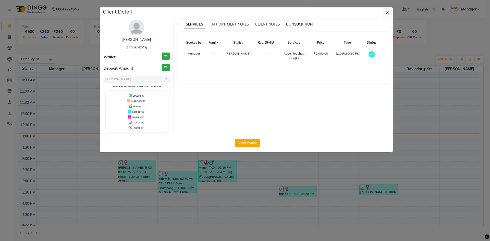
click at [295, 25] on span "CONSUMPTION" at bounding box center [299, 24] width 27 height 5
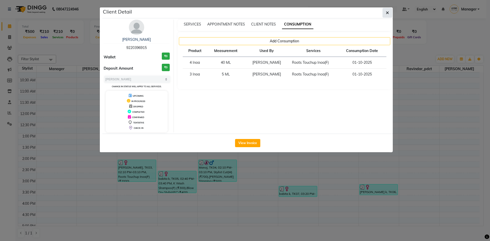
click at [387, 15] on span "button" at bounding box center [387, 12] width 3 height 5
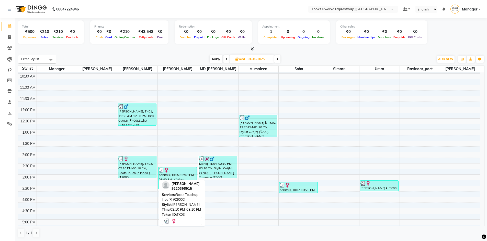
scroll to position [55, 0]
click at [138, 176] on div "aparna batra, TK03, 02:10 PM-03:10 PM, Roots Touchup Inoa(F) (₹2000)" at bounding box center [137, 167] width 38 height 22
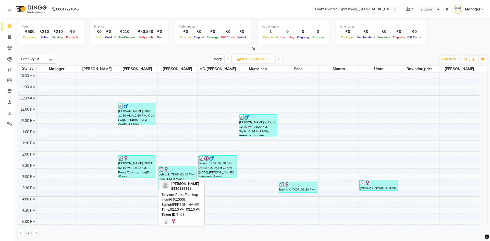
select select "3"
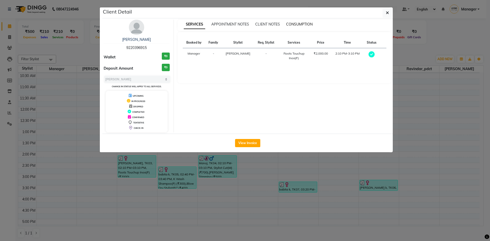
click at [305, 24] on span "CONSUMPTION" at bounding box center [299, 24] width 27 height 5
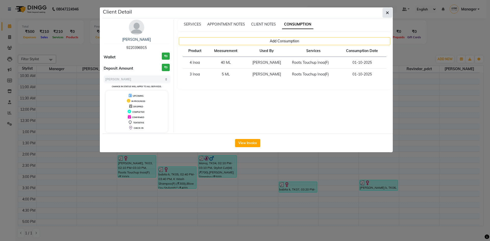
click at [392, 10] on button "button" at bounding box center [388, 13] width 10 height 10
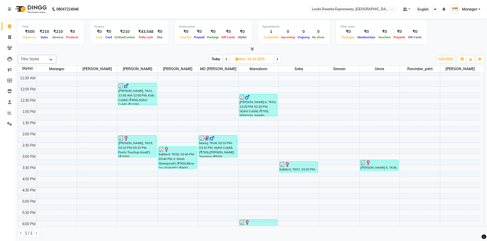
scroll to position [81, 0]
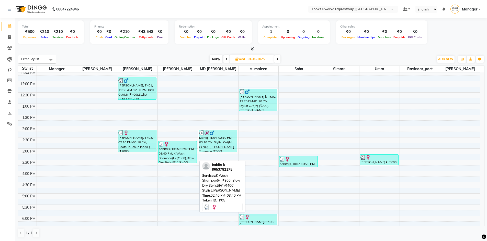
click at [166, 151] on div "babita k, TK05, 02:40 PM-03:40 PM, K Wash Shampoo(F) (₹300),Blow Dry Stylist(F)…" at bounding box center [177, 152] width 38 height 22
select select "3"
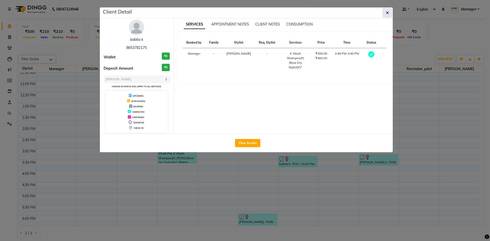
click at [390, 14] on button "button" at bounding box center [388, 13] width 10 height 10
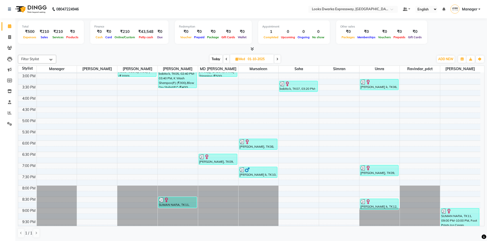
scroll to position [158, 0]
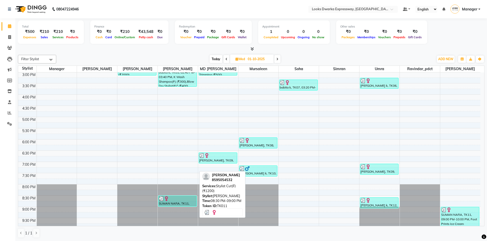
click at [173, 201] on div at bounding box center [178, 198] width 38 height 5
select select "3"
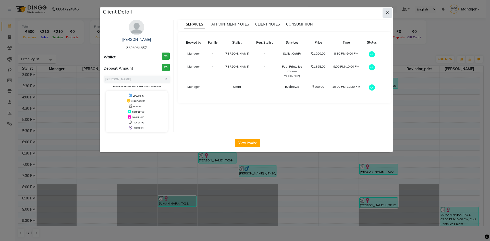
click at [386, 12] on icon "button" at bounding box center [387, 13] width 3 height 4
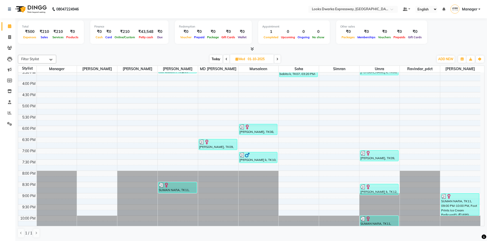
scroll to position [179, 0]
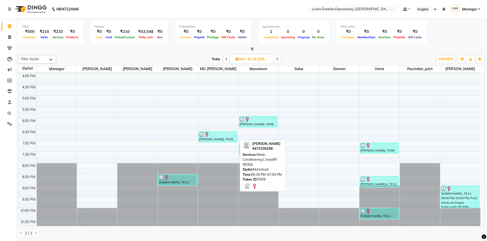
click at [210, 138] on div "SAUMYA, TK09, 06:35 PM-07:05 PM, Wash Conditioning L'oreal(F) (₹250)" at bounding box center [218, 137] width 38 height 10
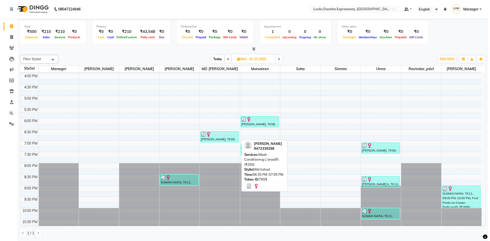
select select "3"
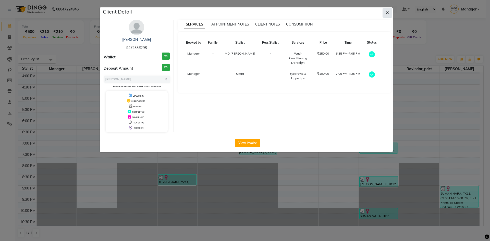
click at [391, 10] on button "button" at bounding box center [388, 13] width 10 height 10
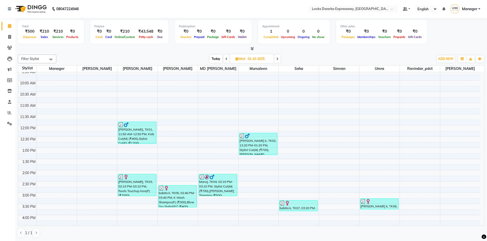
scroll to position [183, 0]
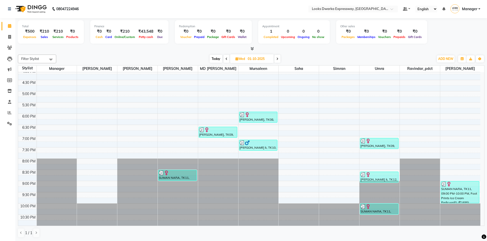
click at [278, 62] on span at bounding box center [277, 59] width 6 height 8
type input "02-10-2025"
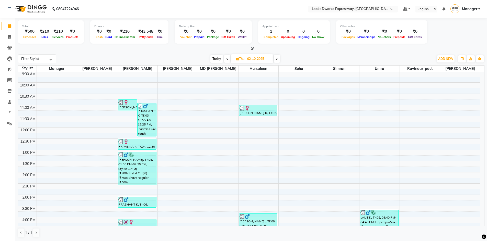
scroll to position [26, 0]
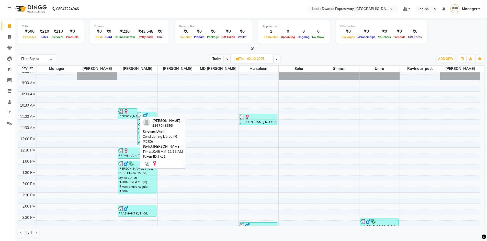
click at [126, 114] on div "Pareeta ., TK01, 10:45 AM-11:15 AM, Wash Conditioning L'oreal(F) (₹250)" at bounding box center [127, 114] width 19 height 10
select select "3"
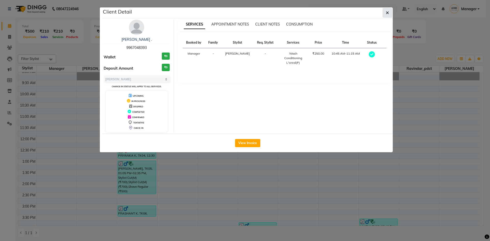
click at [388, 12] on icon "button" at bounding box center [387, 13] width 3 height 4
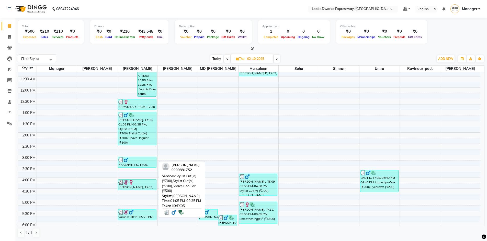
scroll to position [77, 0]
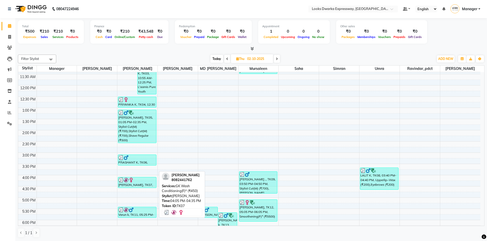
click at [137, 186] on div "Saweta, TK07, 04:05 PM-04:35 PM, GK Wash Conditioning(F)* (₹450)" at bounding box center [137, 182] width 38 height 10
select select "3"
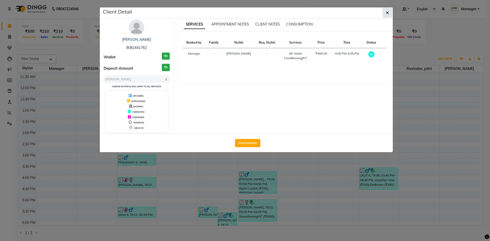
click at [386, 10] on span "button" at bounding box center [387, 12] width 3 height 5
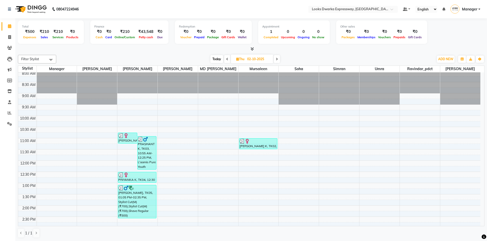
scroll to position [0, 0]
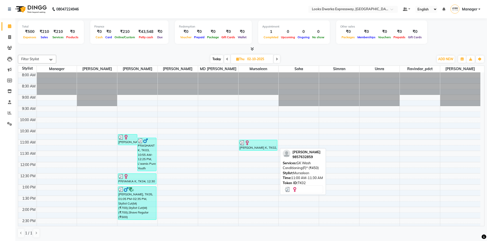
click at [258, 145] on div at bounding box center [258, 142] width 38 height 5
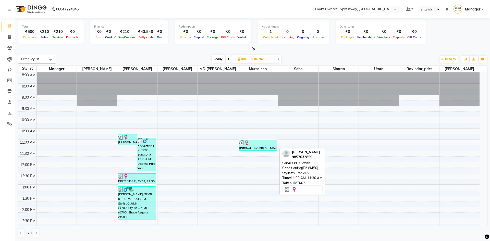
select select "3"
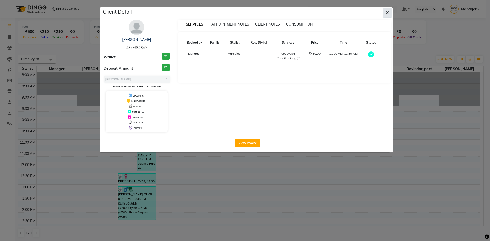
click at [392, 11] on button "button" at bounding box center [388, 13] width 10 height 10
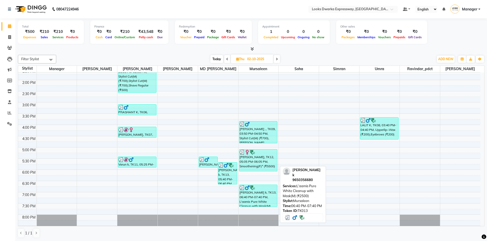
scroll to position [158, 0]
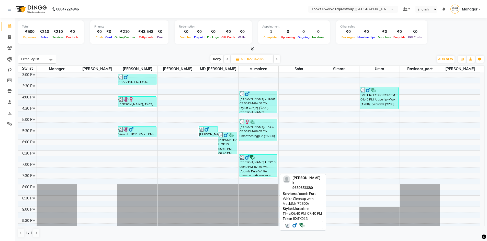
click at [261, 168] on div "JAGDEV k, TK13, 06:40 PM-07:40 PM, L'aamis Pure White Cleanup with Mask(M) (₹25…" at bounding box center [258, 166] width 38 height 22
select select "3"
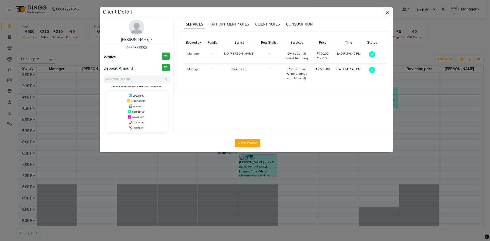
click at [248, 139] on div "View Invoice" at bounding box center [247, 143] width 291 height 19
click at [247, 142] on button "View Invoice" at bounding box center [247, 143] width 25 height 8
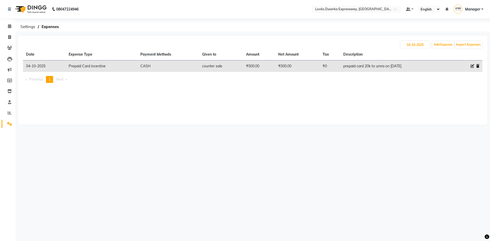
click at [80, 156] on div "08047224946 Select Location × Looks Dwarka Expressway, [GEOGRAPHIC_DATA] Defaul…" at bounding box center [245, 120] width 490 height 241
click at [8, 36] on icon at bounding box center [9, 37] width 3 height 4
select select "service"
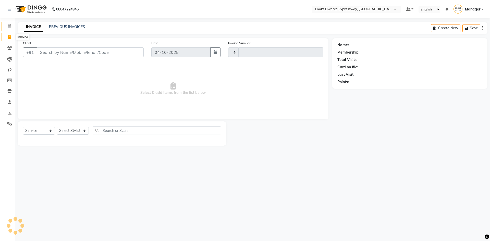
type input "2279"
select select "6011"
click at [10, 27] on icon at bounding box center [9, 26] width 3 height 4
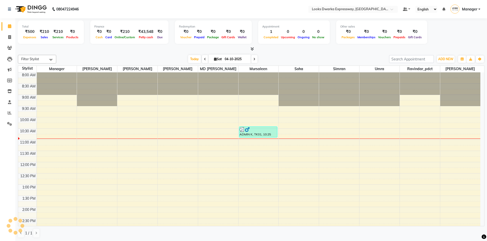
click at [101, 53] on div "Filter Stylist Select All Manager [PERSON_NAME] [PERSON_NAME] [PERSON_NAME] MD …" at bounding box center [251, 146] width 466 height 187
click at [8, 35] on span at bounding box center [9, 37] width 9 height 6
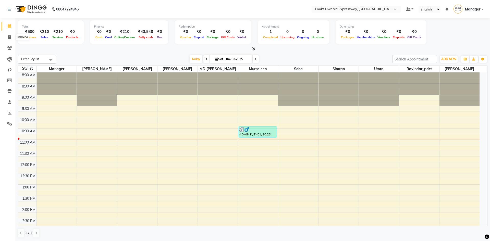
select select "service"
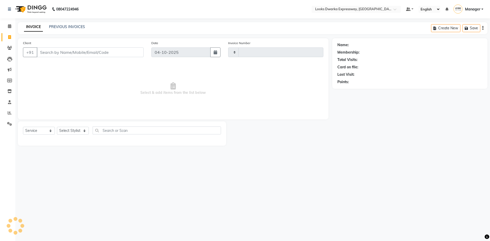
type input "2279"
select select "6011"
click at [69, 25] on link "PREVIOUS INVOICES" at bounding box center [67, 27] width 36 height 5
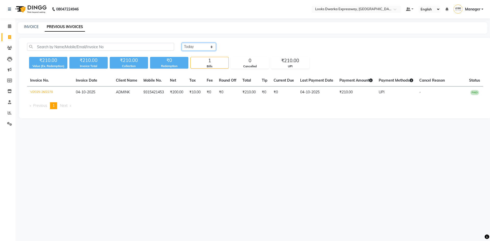
click at [202, 48] on select "[DATE] [DATE] Custom Range" at bounding box center [199, 47] width 34 height 8
select select "yesterday"
click at [182, 43] on select "[DATE] [DATE] Custom Range" at bounding box center [199, 47] width 34 height 8
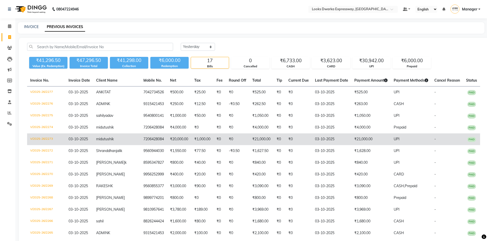
click at [241, 139] on td "₹0" at bounding box center [237, 140] width 23 height 12
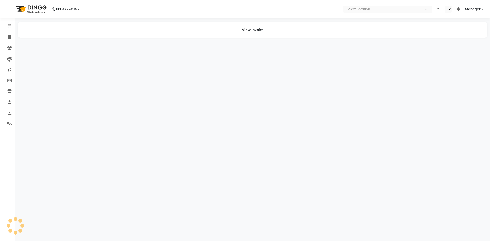
select select "en"
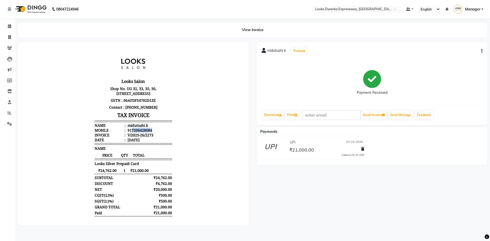
drag, startPoint x: 127, startPoint y: 134, endPoint x: 158, endPoint y: 136, distance: 30.7
click at [158, 133] on li "Mobile : 917206428084" at bounding box center [133, 130] width 77 height 5
copy div "7206428084"
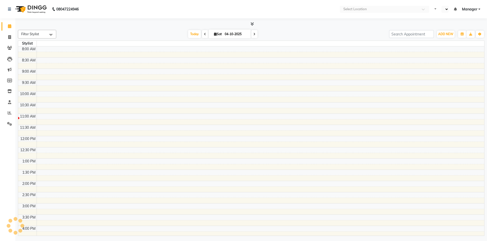
select select "en"
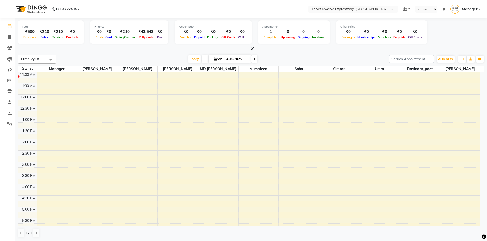
click at [134, 43] on div "Finance ₹0 Cash ₹0 Card ₹210 Online/Custom ₹43,548 [PERSON_NAME] cash ₹0 Due" at bounding box center [129, 31] width 78 height 23
click at [374, 239] on div "Filter Stylist Select All Manager [PERSON_NAME] [PERSON_NAME] [PERSON_NAME] MD …" at bounding box center [251, 146] width 466 height 187
click at [399, 233] on div "1 / 1" at bounding box center [251, 234] width 466 height 10
click at [10, 34] on link "Invoice" at bounding box center [8, 37] width 12 height 8
select select "service"
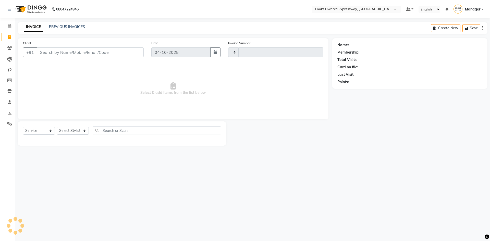
type input "2279"
select select "6011"
click at [78, 52] on input "Client" at bounding box center [90, 53] width 107 height 10
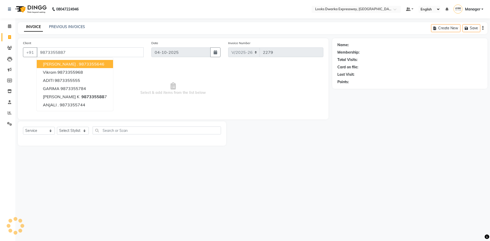
type input "9873355887"
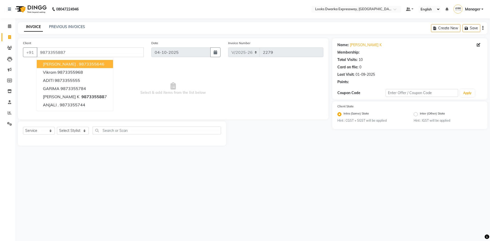
select select "1: Object"
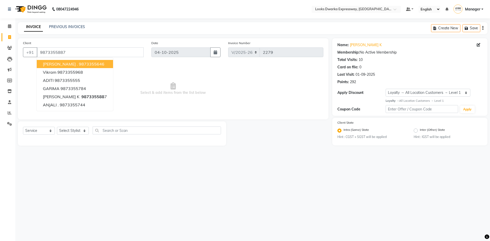
click at [282, 172] on div "08047224946 Select Location × Looks Dwarka Expressway, [GEOGRAPHIC_DATA] Defaul…" at bounding box center [245, 120] width 490 height 241
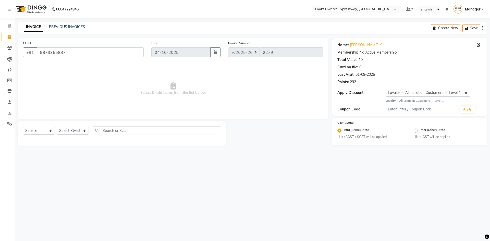
click at [278, 153] on main "INVOICE PREVIOUS INVOICES Create New Save Client [PHONE_NUMBER] Date [DATE] Inv…" at bounding box center [252, 87] width 475 height 131
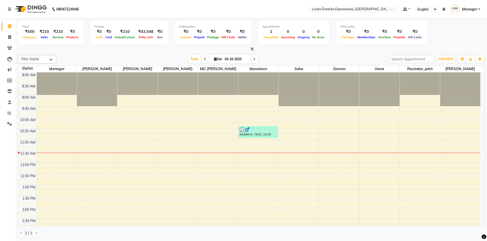
click at [204, 59] on icon at bounding box center [205, 59] width 2 height 3
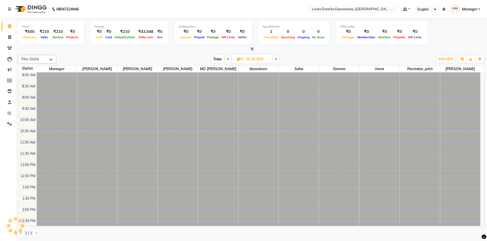
scroll to position [68, 0]
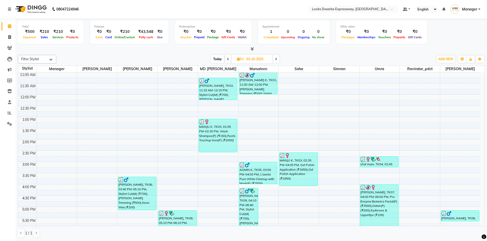
click at [203, 59] on div "[DATE] [DATE]" at bounding box center [245, 59] width 372 height 8
drag, startPoint x: 227, startPoint y: 60, endPoint x: 223, endPoint y: 78, distance: 17.9
click at [227, 60] on icon at bounding box center [228, 59] width 2 height 3
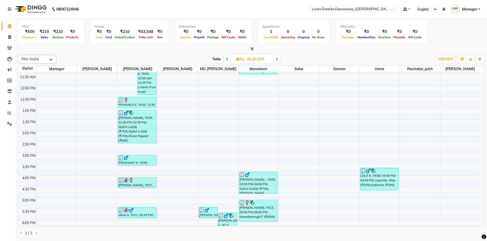
scroll to position [153, 0]
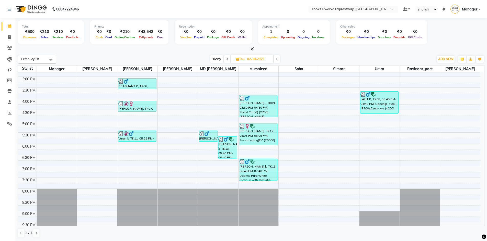
click at [279, 59] on span at bounding box center [277, 59] width 6 height 8
type input "03-10-2025"
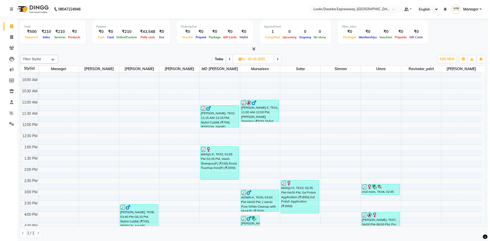
scroll to position [119, 0]
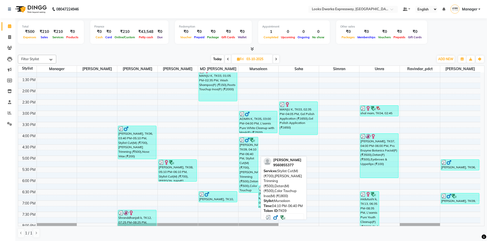
click at [245, 156] on div "[PERSON_NAME], TK09, 04:10 PM-06:40 PM, Stylist Cut(M) (₹700),[PERSON_NAME] Tri…" at bounding box center [248, 164] width 19 height 55
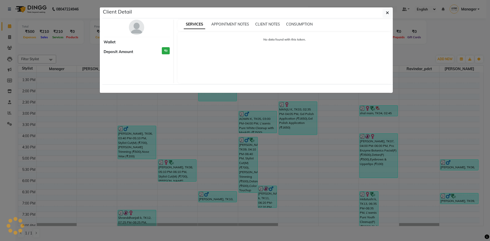
select select "3"
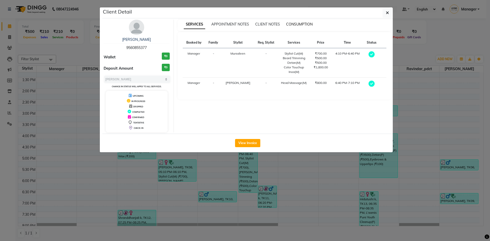
click at [303, 25] on span "CONSUMPTION" at bounding box center [299, 24] width 27 height 5
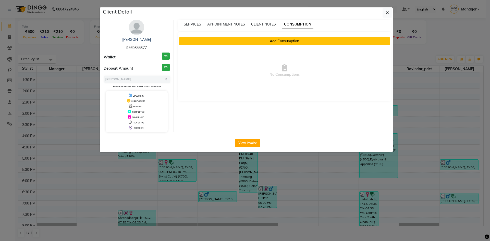
click at [286, 44] on button "Add Consumption" at bounding box center [285, 41] width 212 height 8
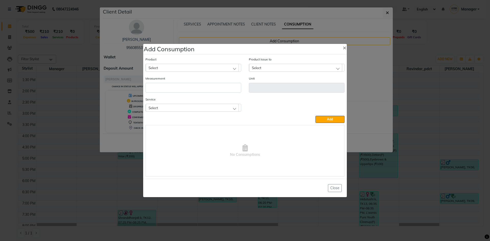
click at [231, 66] on div "Select" at bounding box center [192, 68] width 93 height 8
click at [227, 78] on input "text" at bounding box center [198, 80] width 86 height 9
type input "5.35 in"
click at [212, 93] on li "5.35 Inoa" at bounding box center [193, 90] width 95 height 10
type input "ML"
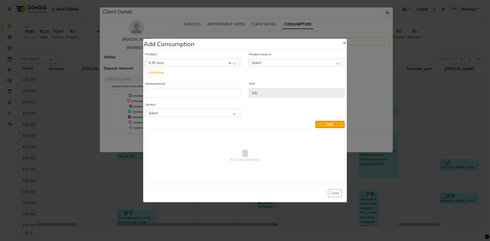
drag, startPoint x: 261, startPoint y: 61, endPoint x: 257, endPoint y: 64, distance: 5.5
click at [261, 61] on span "Select" at bounding box center [256, 63] width 9 height 4
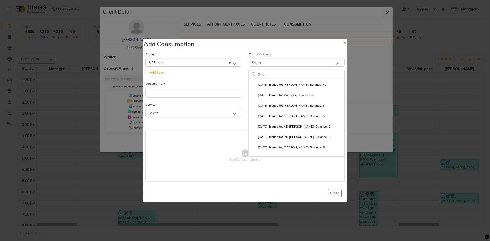
click at [264, 74] on input "text" at bounding box center [301, 74] width 86 height 9
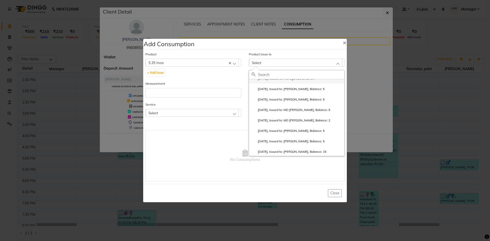
scroll to position [26, 0]
click at [264, 149] on li "[DATE], Issued to: [PERSON_NAME], Balance: 10" at bounding box center [296, 153] width 95 height 10
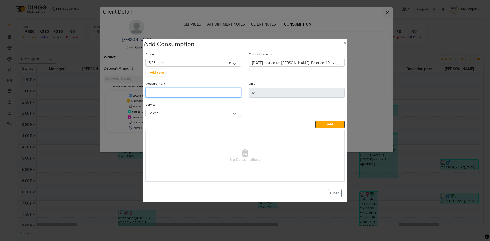
click at [204, 96] on input "number" at bounding box center [194, 93] width 96 height 10
type input "10"
click at [207, 114] on div "Select" at bounding box center [192, 113] width 93 height 8
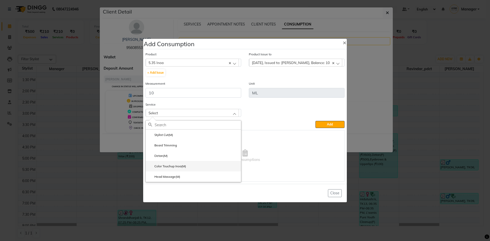
click at [192, 166] on li "Color Touchup Inoa(M)" at bounding box center [193, 166] width 95 height 10
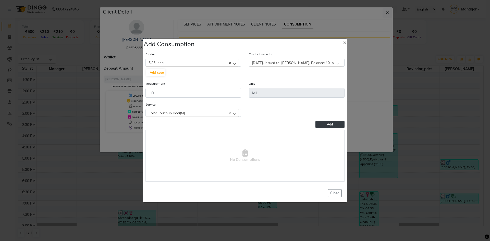
click at [324, 126] on button "Add" at bounding box center [330, 124] width 29 height 7
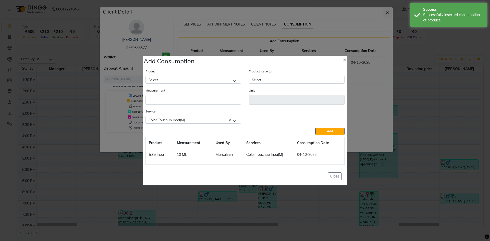
click at [203, 81] on div "Select" at bounding box center [192, 80] width 93 height 8
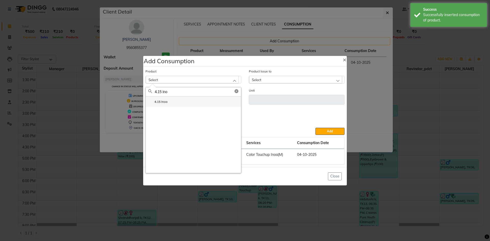
type input "4.15 ino"
click at [215, 104] on li "4.15 Inoa" at bounding box center [193, 102] width 95 height 10
type input "ML"
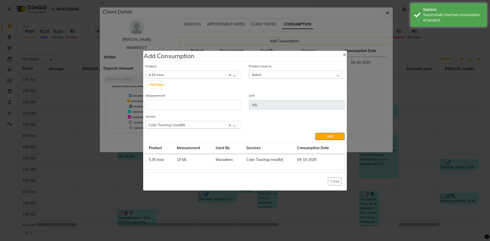
click at [265, 73] on div "Select" at bounding box center [295, 75] width 93 height 8
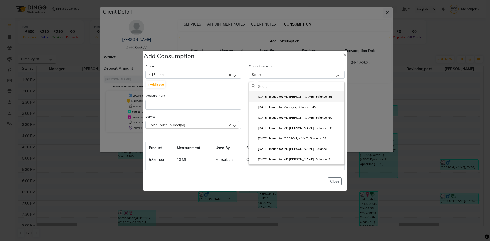
click at [288, 97] on label "[DATE], Issued to: MD [PERSON_NAME], Balance: 35" at bounding box center [292, 96] width 80 height 5
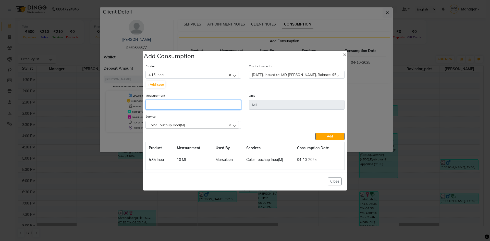
click at [203, 104] on input "number" at bounding box center [194, 105] width 96 height 10
type input "10"
drag, startPoint x: 331, startPoint y: 137, endPoint x: 291, endPoint y: 129, distance: 41.5
click at [331, 137] on span "Add" at bounding box center [330, 137] width 6 height 4
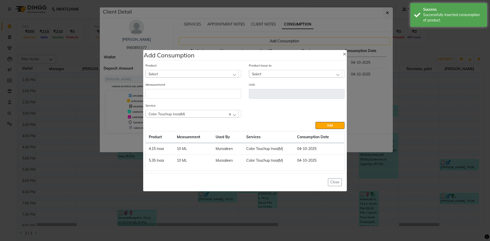
click at [187, 75] on div "Select" at bounding box center [192, 74] width 93 height 8
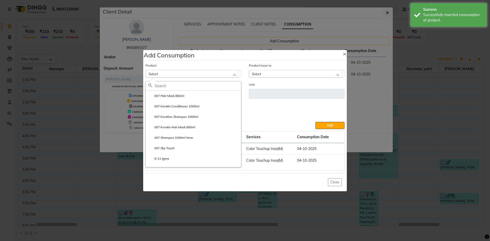
click at [198, 85] on input "text" at bounding box center [198, 86] width 86 height 9
type input "4 ino"
click at [208, 97] on li "4 Inoa" at bounding box center [193, 96] width 95 height 10
type input "ML"
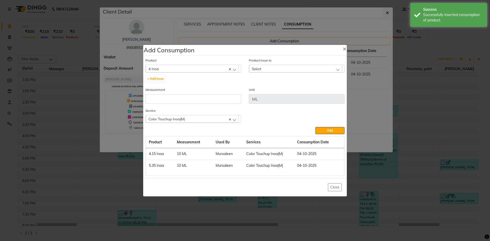
click at [269, 69] on div "Select" at bounding box center [295, 69] width 93 height 8
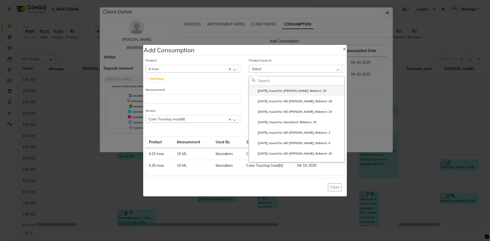
click at [304, 90] on label "[DATE], Issued to: [PERSON_NAME], Balance: 20" at bounding box center [289, 91] width 75 height 5
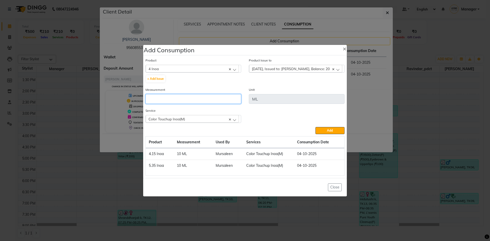
click at [185, 97] on input "number" at bounding box center [194, 99] width 96 height 10
type input "10"
click at [326, 129] on button "Add" at bounding box center [330, 130] width 29 height 7
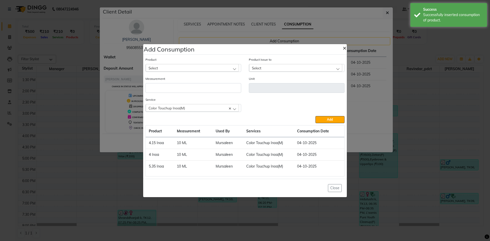
click at [345, 49] on span "×" at bounding box center [345, 48] width 4 height 8
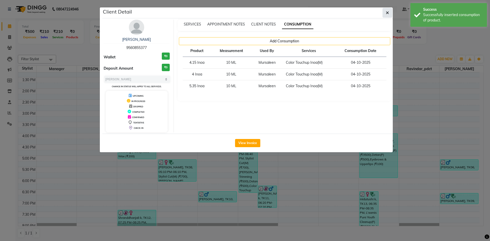
click at [387, 9] on button "button" at bounding box center [388, 13] width 10 height 10
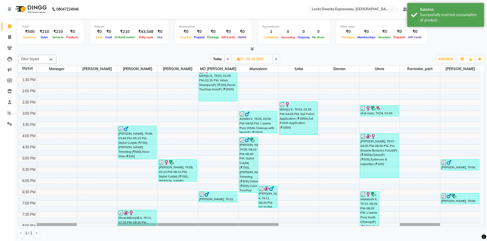
click at [366, 54] on div "Filter Stylist Select All Manager [PERSON_NAME] [PERSON_NAME] [PERSON_NAME] MD …" at bounding box center [251, 146] width 466 height 187
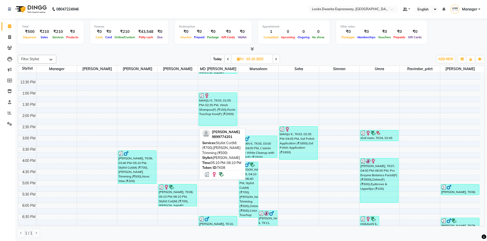
scroll to position [93, 0]
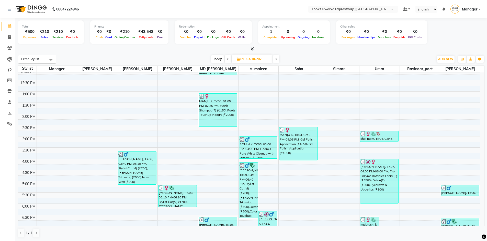
click at [228, 60] on icon at bounding box center [228, 59] width 2 height 3
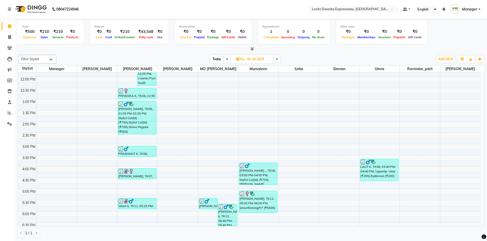
scroll to position [77, 0]
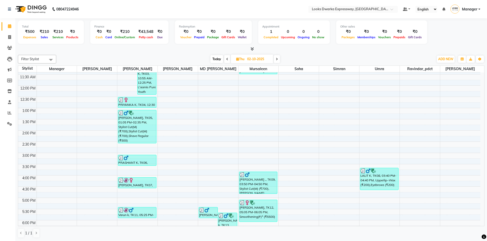
click at [277, 60] on icon at bounding box center [277, 59] width 2 height 3
type input "03-10-2025"
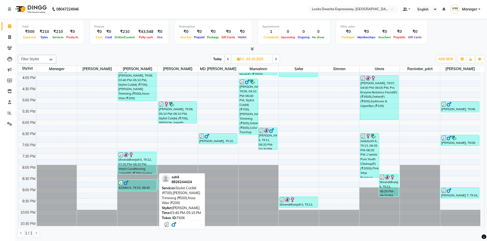
scroll to position [183, 0]
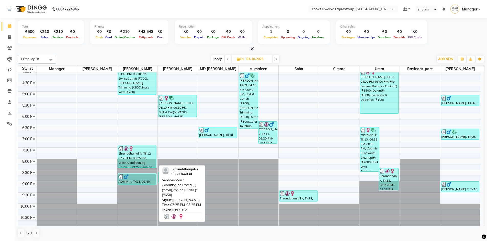
click at [135, 149] on div at bounding box center [137, 148] width 38 height 5
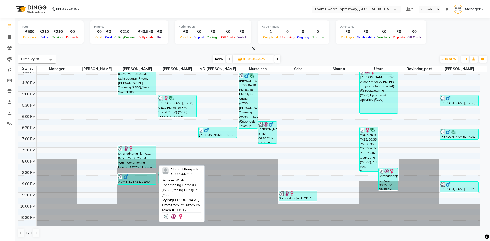
select select "3"
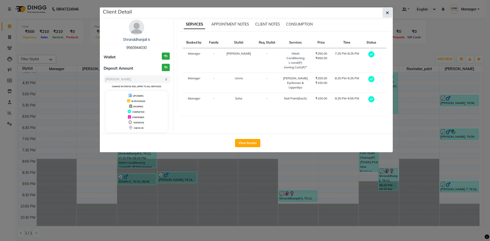
click at [388, 12] on icon "button" at bounding box center [387, 13] width 3 height 4
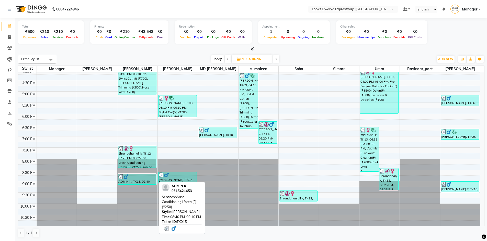
click at [135, 182] on div "ADMIN K, TK15, 08:40 PM-09:10 PM, Wash Conditioning L'oreal(F) (₹250)" at bounding box center [137, 179] width 38 height 10
select select "3"
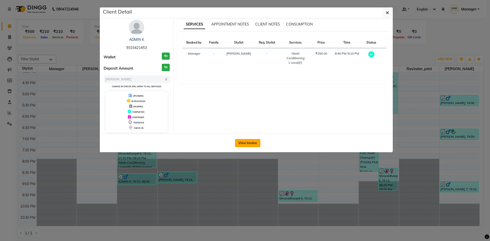
click at [250, 140] on button "View Invoice" at bounding box center [247, 143] width 25 height 8
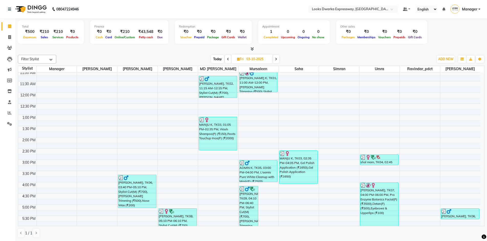
scroll to position [81, 0]
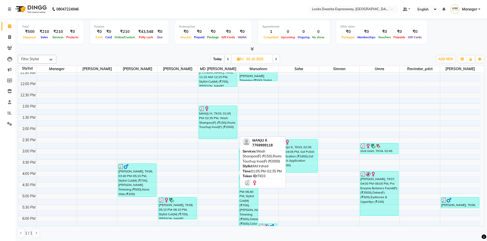
click at [213, 127] on div "MANJU K, TK03, 01:05 PM-02:35 PM, Wash Shampoo(F) (₹150),Roots Touchup Inoa(F) …" at bounding box center [218, 122] width 38 height 33
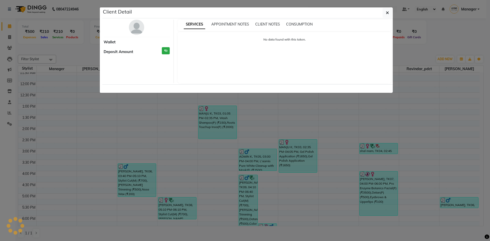
select select "3"
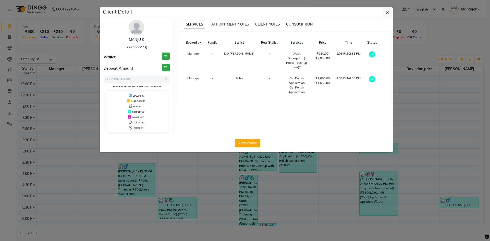
click at [305, 25] on span "CONSUMPTION" at bounding box center [299, 24] width 27 height 5
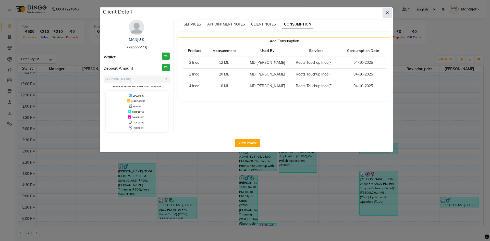
click at [388, 16] on button "button" at bounding box center [388, 13] width 10 height 10
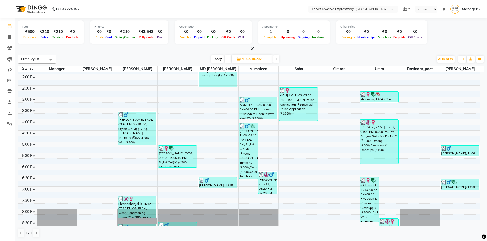
scroll to position [153, 0]
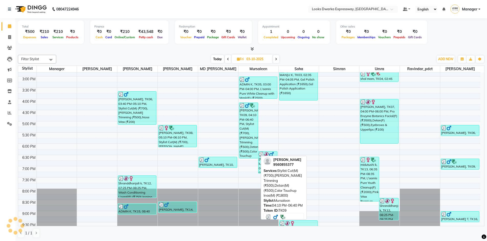
click at [252, 124] on div "RAKESH K, TK09, 04:10 PM-06:40 PM, Stylist Cut(M) (₹700),Beard Trimming (₹500),…" at bounding box center [248, 130] width 19 height 55
select select "3"
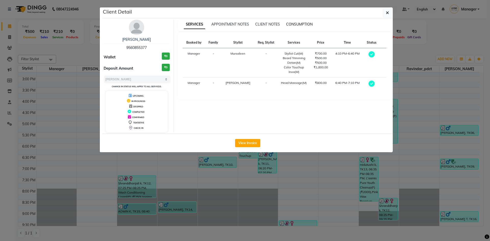
click at [297, 24] on span "CONSUMPTION" at bounding box center [299, 24] width 27 height 5
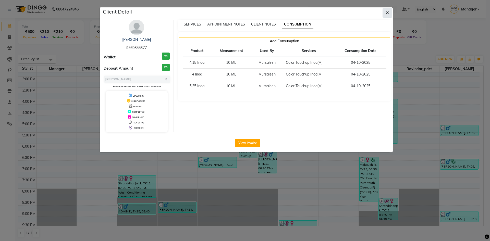
click at [385, 14] on button "button" at bounding box center [388, 13] width 10 height 10
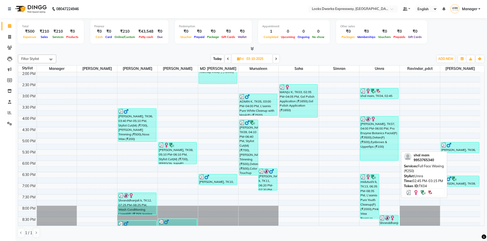
scroll to position [158, 0]
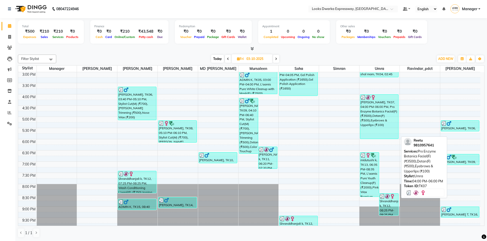
click at [377, 115] on div "Reetu, TK07, 04:00 PM-06:00 PM, Pro Enzyme Botanics Facial(F) (₹3500),Detan(F) …" at bounding box center [379, 117] width 38 height 44
select select "3"
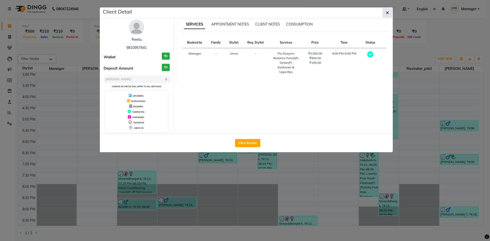
click at [389, 10] on span "button" at bounding box center [387, 12] width 3 height 5
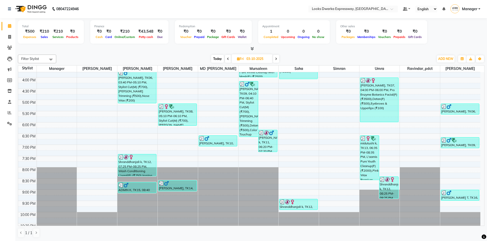
scroll to position [183, 0]
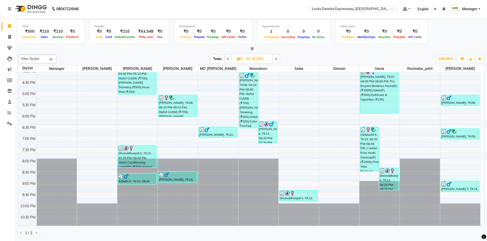
click at [278, 59] on span at bounding box center [276, 59] width 6 height 8
type input "04-10-2025"
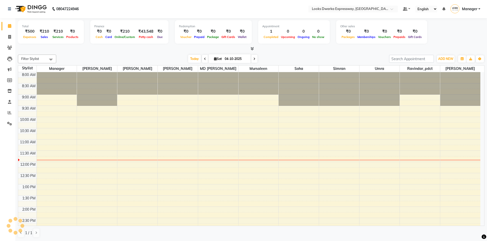
scroll to position [68, 0]
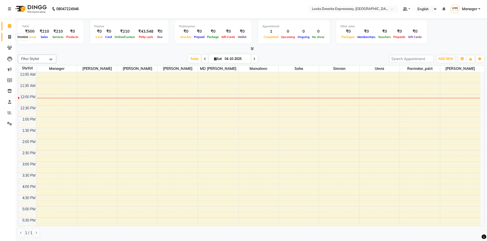
click at [9, 36] on icon at bounding box center [9, 37] width 3 height 4
select select "service"
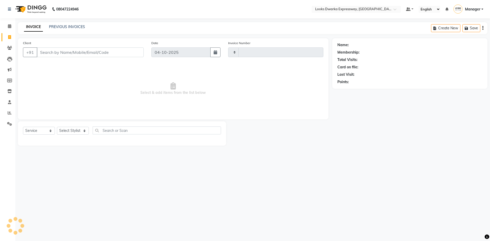
type input "2279"
select select "6011"
click at [76, 53] on input "Client" at bounding box center [90, 53] width 107 height 10
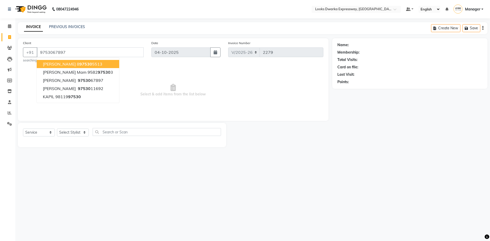
type input "9753067897"
select select "1: Object"
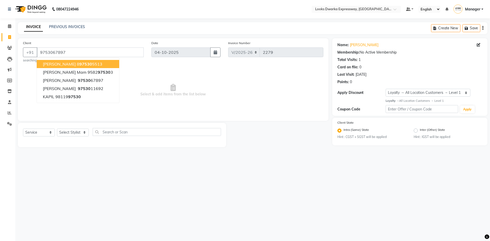
click at [316, 193] on div "08047224946 Select Location × Looks Dwarka Expressway, New Delhi Default Panel …" at bounding box center [245, 120] width 490 height 241
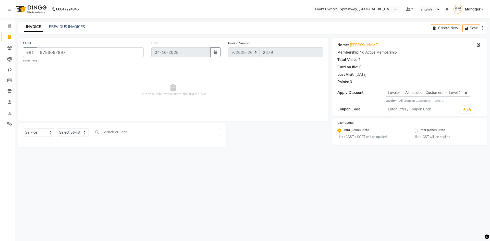
click at [334, 191] on div "08047224946 Select Location × Looks Dwarka Expressway, New Delhi Default Panel …" at bounding box center [245, 120] width 490 height 241
click at [333, 191] on div "08047224946 Select Location × Looks Dwarka Expressway, New Delhi Default Panel …" at bounding box center [245, 120] width 490 height 241
drag, startPoint x: 73, startPoint y: 53, endPoint x: 36, endPoint y: 60, distance: 37.4
click at [36, 60] on div "Client +91 9753067897 searching..." at bounding box center [83, 51] width 128 height 22
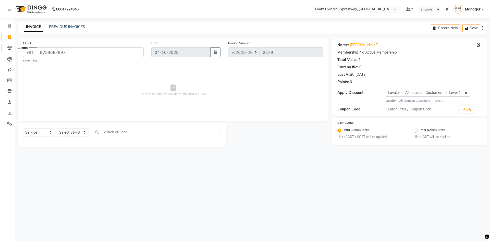
click at [8, 47] on icon at bounding box center [9, 48] width 5 height 4
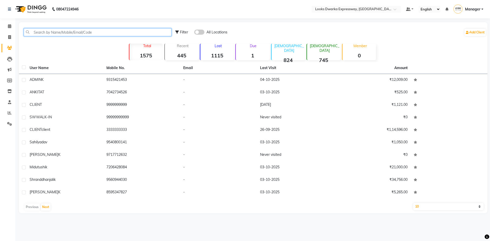
click at [98, 30] on input "text" at bounding box center [98, 32] width 148 height 8
paste input "9753067897"
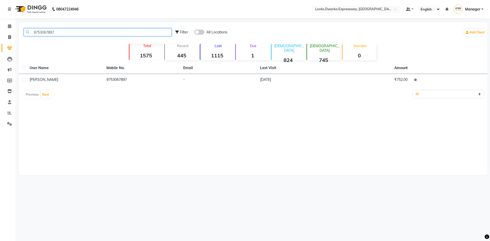
type input "9753067897"
click at [128, 84] on td "9753067897" at bounding box center [141, 80] width 77 height 13
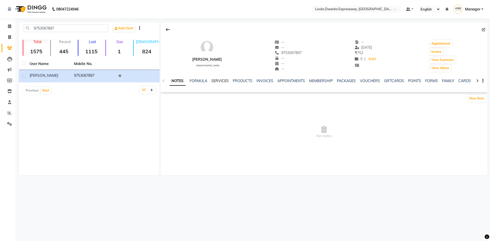
click at [221, 79] on link "SERVICES" at bounding box center [219, 81] width 17 height 5
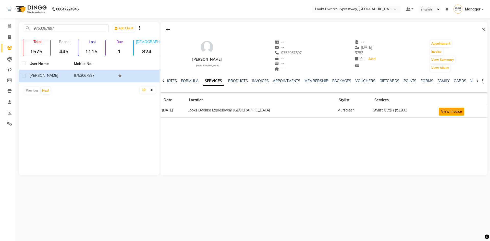
click at [453, 112] on button "View Invoice" at bounding box center [452, 112] width 26 height 8
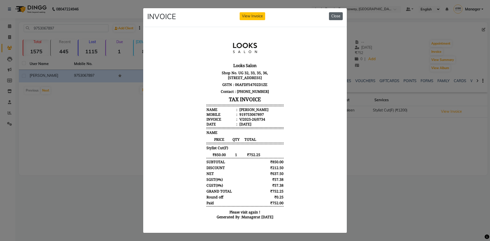
click at [338, 16] on button "Close" at bounding box center [336, 16] width 14 height 8
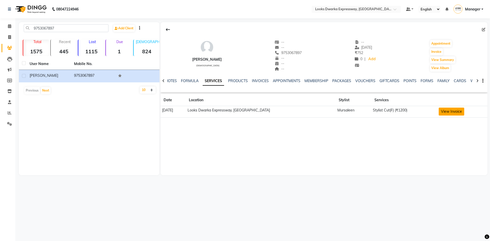
click at [442, 111] on button "View Invoice" at bounding box center [452, 112] width 26 height 8
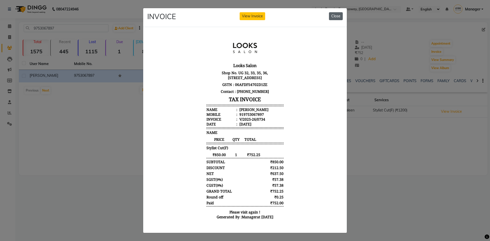
click at [329, 17] on button "Close" at bounding box center [336, 16] width 14 height 8
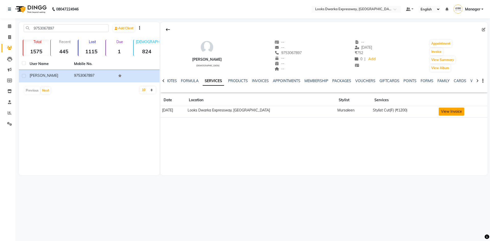
click at [450, 110] on button "View Invoice" at bounding box center [452, 112] width 26 height 8
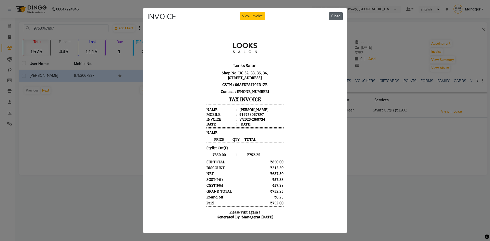
click at [338, 14] on button "Close" at bounding box center [336, 16] width 14 height 8
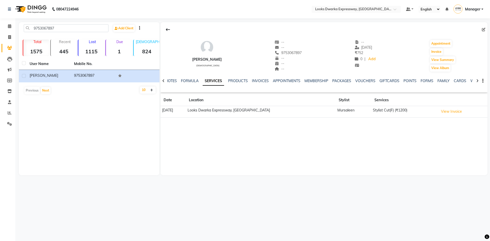
click at [219, 201] on div "08047224946 Select Location × Looks Dwarka Expressway, New Delhi Default Panel …" at bounding box center [245, 120] width 490 height 241
click at [219, 197] on div "08047224946 Select Location × Looks Dwarka Expressway, New Delhi Default Panel …" at bounding box center [245, 120] width 490 height 241
click at [223, 195] on div "08047224946 Select Location × Looks Dwarka Expressway, New Delhi Default Panel …" at bounding box center [245, 120] width 490 height 241
click at [304, 195] on div "08047224946 Select Location × Looks Dwarka Expressway, New Delhi Default Panel …" at bounding box center [245, 120] width 490 height 241
click at [7, 35] on span at bounding box center [9, 37] width 9 height 6
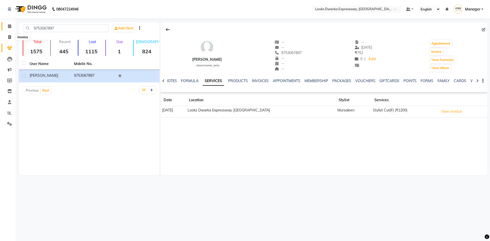
select select "6011"
select select "service"
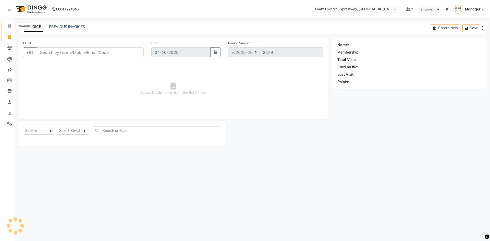
click at [8, 26] on icon at bounding box center [9, 26] width 3 height 4
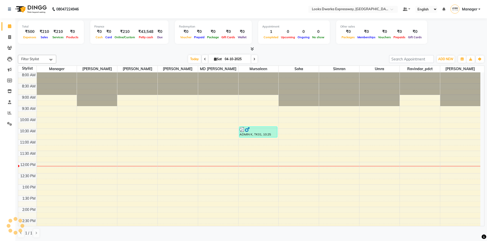
click at [140, 56] on div "[DATE] [DATE]" at bounding box center [222, 59] width 327 height 8
click at [8, 36] on icon at bounding box center [9, 37] width 3 height 4
select select "6011"
select select "service"
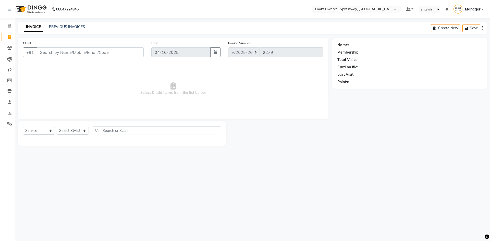
click at [90, 53] on input "Client" at bounding box center [90, 53] width 107 height 10
type input "8653782175"
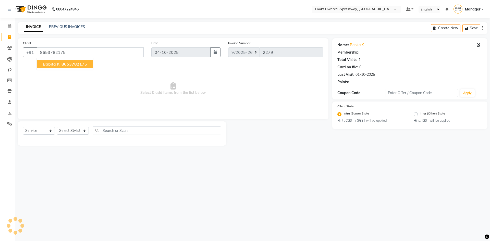
select select "1: Object"
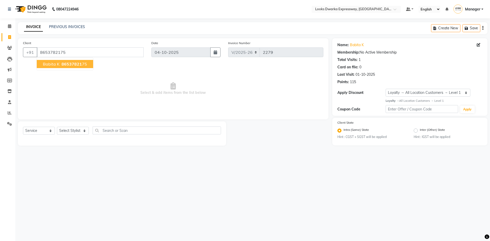
click at [108, 183] on div "08047224946 Select Location × Looks Dwarka Expressway, New Delhi Default Panel …" at bounding box center [245, 120] width 490 height 241
drag, startPoint x: 78, startPoint y: 130, endPoint x: 77, endPoint y: 134, distance: 3.6
click at [78, 130] on select "Select Stylist Manager MD [PERSON_NAME] Ravindar_pdct [PERSON_NAME] [PERSON_NAM…" at bounding box center [73, 131] width 32 height 8
select select "79681"
click at [57, 127] on select "Select Stylist Manager MD [PERSON_NAME] Ravindar_pdct [PERSON_NAME] [PERSON_NAM…" at bounding box center [73, 131] width 32 height 8
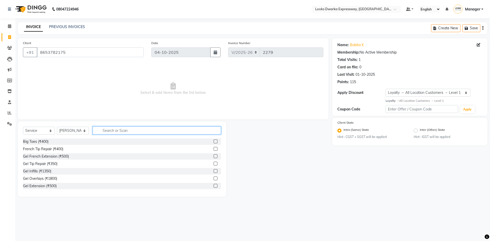
click at [121, 131] on input "text" at bounding box center [157, 131] width 128 height 8
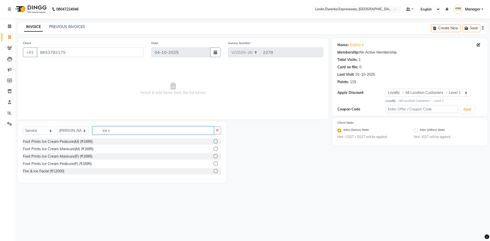
type input "ice c"
click at [215, 164] on label at bounding box center [216, 164] width 4 height 4
click at [215, 164] on input "checkbox" at bounding box center [215, 163] width 3 height 3
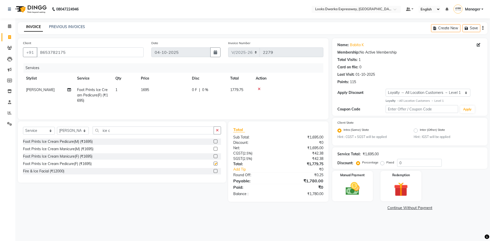
checkbox input "false"
click at [175, 91] on td "1695" at bounding box center [163, 95] width 51 height 22
select select "79681"
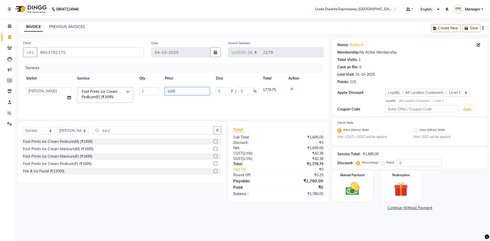
drag, startPoint x: 189, startPoint y: 91, endPoint x: 147, endPoint y: 101, distance: 42.8
click at [147, 101] on tr "Manager MD Irshad Mursaleen Ravindar_pdct RIJVAN AHMAD SALIM Simran Soha SSBEAU…" at bounding box center [173, 95] width 301 height 22
type input "1500"
click at [92, 205] on div "Client +91 8653782175 Date 04-10-2025 Invoice Number V/2025 V/2025-26 2279 Serv…" at bounding box center [173, 125] width 318 height 174
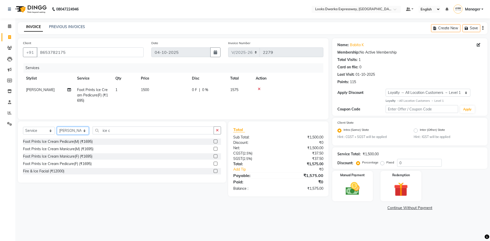
drag, startPoint x: 87, startPoint y: 128, endPoint x: 77, endPoint y: 134, distance: 11.0
click at [85, 130] on select "Select Stylist Manager MD [PERSON_NAME] Ravindar_pdct [PERSON_NAME] [PERSON_NAM…" at bounding box center [73, 131] width 32 height 8
select select "86412"
click at [57, 127] on select "Select Stylist Manager MD [PERSON_NAME] Ravindar_pdct [PERSON_NAME] [PERSON_NAM…" at bounding box center [73, 131] width 32 height 8
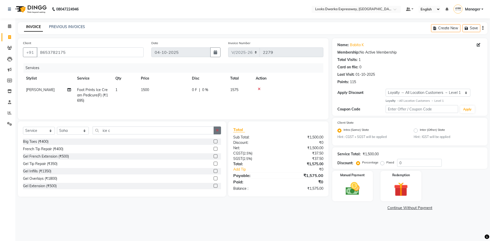
drag, startPoint x: 220, startPoint y: 128, endPoint x: 215, endPoint y: 129, distance: 5.3
click at [219, 128] on button "button" at bounding box center [217, 131] width 7 height 8
click at [214, 130] on input "text" at bounding box center [157, 131] width 128 height 8
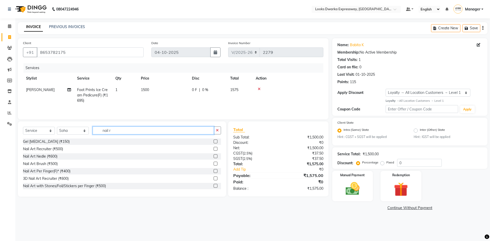
type input "nail r"
drag, startPoint x: 212, startPoint y: 140, endPoint x: 191, endPoint y: 125, distance: 25.9
click at [214, 140] on label at bounding box center [216, 142] width 4 height 4
click at [214, 140] on input "checkbox" at bounding box center [215, 141] width 3 height 3
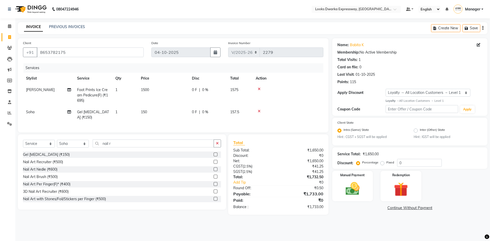
checkbox input "false"
click at [160, 109] on td "150" at bounding box center [163, 114] width 51 height 17
select select "86412"
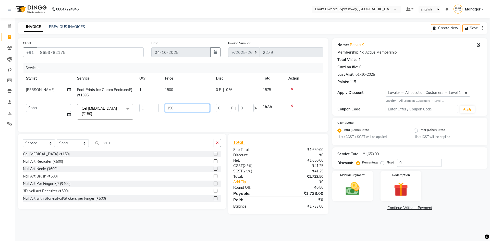
drag, startPoint x: 190, startPoint y: 110, endPoint x: 135, endPoint y: 119, distance: 56.0
click at [135, 119] on tr "Manager MD Irshad Mursaleen Ravindar_pdct RIJVAN AHMAD SALIM Simran Soha SSBEAU…" at bounding box center [173, 112] width 301 height 22
type input "500"
click at [194, 229] on div "08047224946 Select Location × Looks Dwarka Expressway, New Delhi Default Panel …" at bounding box center [245, 120] width 490 height 241
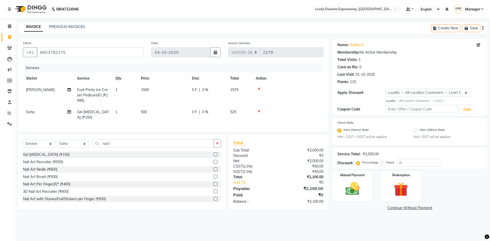
click at [81, 143] on div "Select Service Product Membership Package Voucher Prepaid Gift Card Select Styl…" at bounding box center [122, 172] width 208 height 75
click at [81, 146] on select "Select Stylist Manager MD [PERSON_NAME] Ravindar_pdct [PERSON_NAME] [PERSON_NAM…" at bounding box center [73, 144] width 32 height 8
select select "42993"
click at [57, 144] on select "Select Stylist Manager MD [PERSON_NAME] Ravindar_pdct [PERSON_NAME] [PERSON_NAM…" at bounding box center [73, 144] width 32 height 8
drag, startPoint x: 215, startPoint y: 147, endPoint x: 201, endPoint y: 147, distance: 14.1
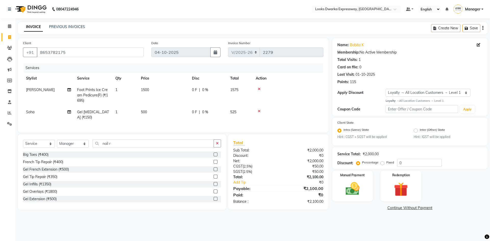
click at [215, 147] on button "button" at bounding box center [217, 144] width 7 height 8
click at [201, 147] on input "text" at bounding box center [157, 144] width 128 height 8
type input "head"
click at [214, 179] on label at bounding box center [216, 177] width 4 height 4
click at [214, 179] on input "checkbox" at bounding box center [215, 176] width 3 height 3
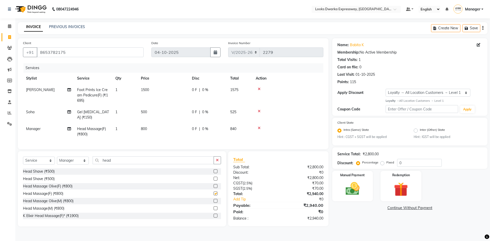
checkbox input "false"
drag, startPoint x: 160, startPoint y: 127, endPoint x: 178, endPoint y: 126, distance: 18.4
click at [162, 127] on td "800" at bounding box center [163, 131] width 51 height 17
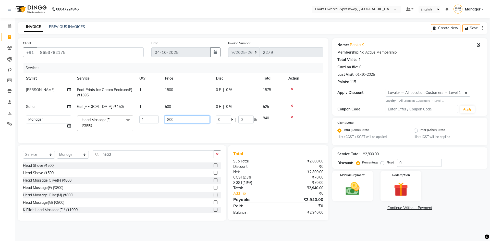
drag, startPoint x: 199, startPoint y: 119, endPoint x: 149, endPoint y: 129, distance: 51.1
click at [145, 129] on tr "Manager MD Irshad Mursaleen Ravindar_pdct RIJVAN AHMAD SALIM Simran Soha SSBEAU…" at bounding box center [173, 124] width 301 height 22
type input "1000"
click at [341, 226] on main "INVOICE PREVIOUS INVOICES Create New Save Client +91 8653782175 Date 04-10-2025…" at bounding box center [252, 125] width 475 height 206
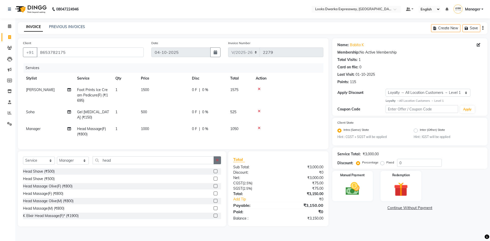
click at [218, 162] on icon "button" at bounding box center [217, 161] width 3 height 4
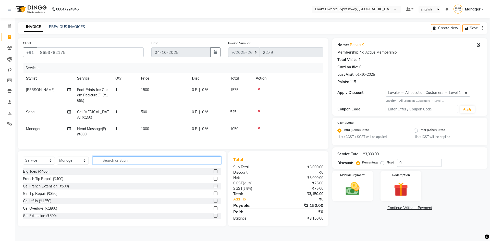
click at [211, 162] on input "text" at bounding box center [157, 161] width 128 height 8
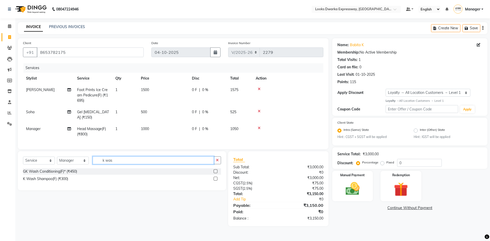
type input "k was"
click at [215, 181] on label at bounding box center [216, 179] width 4 height 4
click at [215, 181] on input "checkbox" at bounding box center [215, 178] width 3 height 3
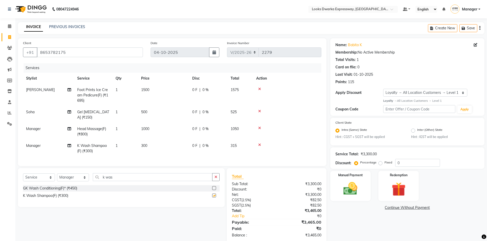
checkbox input "false"
click at [167, 148] on td "300" at bounding box center [163, 148] width 51 height 17
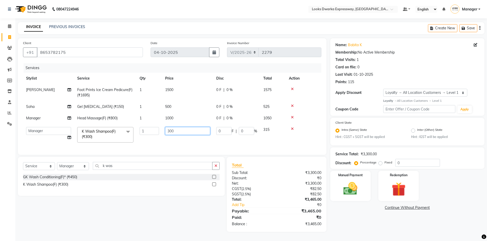
drag, startPoint x: 189, startPoint y: 134, endPoint x: 139, endPoint y: 146, distance: 51.2
click at [139, 146] on tr "Manager MD Irshad Mursaleen Ravindar_pdct RIJVAN AHMAD SALIM Simran Soha SSBEAU…" at bounding box center [172, 135] width 298 height 22
type input "500"
click at [177, 230] on div "Select Service Product Membership Package Voucher Prepaid Gift Card Select Styl…" at bounding box center [119, 194] width 210 height 75
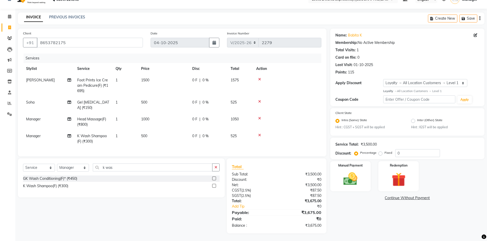
scroll to position [14, 0]
click at [343, 176] on img at bounding box center [349, 179] width 23 height 17
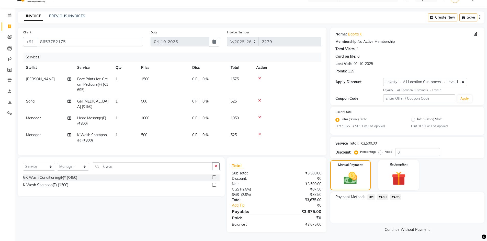
click at [370, 196] on span "UPI" at bounding box center [371, 198] width 8 height 6
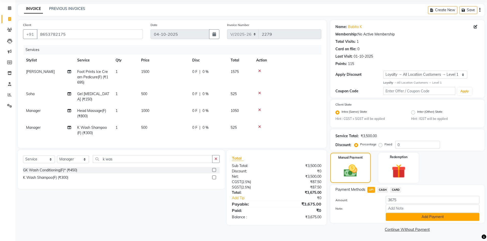
click at [424, 218] on button "Add Payment" at bounding box center [431, 217] width 93 height 8
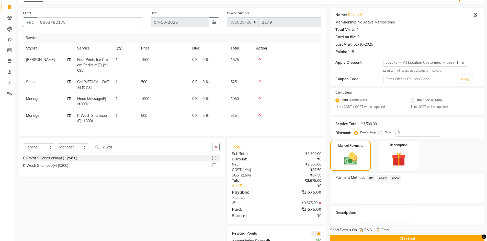
scroll to position [50, 0]
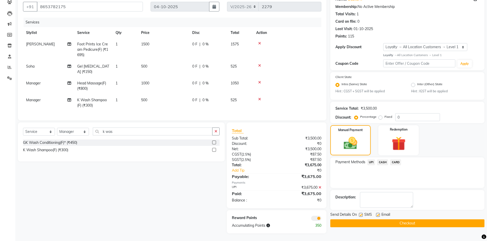
click at [374, 220] on button "Checkout" at bounding box center [407, 224] width 154 height 8
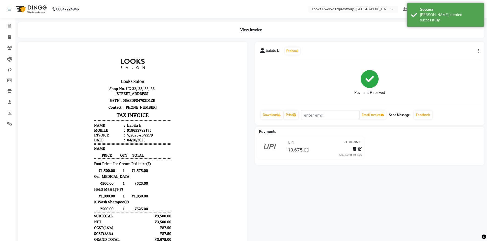
click at [399, 114] on button "Send Message" at bounding box center [398, 115] width 25 height 9
click at [351, 189] on div "babita k Prebook Payment Received Download Print Email Invoice Send Message Fee…" at bounding box center [369, 165] width 237 height 246
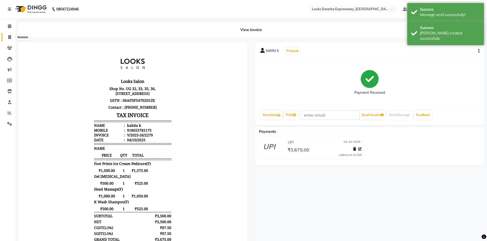
click at [8, 35] on span at bounding box center [9, 37] width 9 height 6
select select "service"
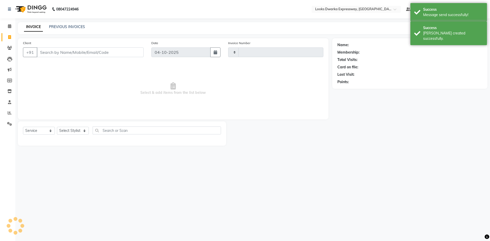
type input "2280"
select select "6011"
click at [80, 51] on input "Client" at bounding box center [90, 53] width 107 height 10
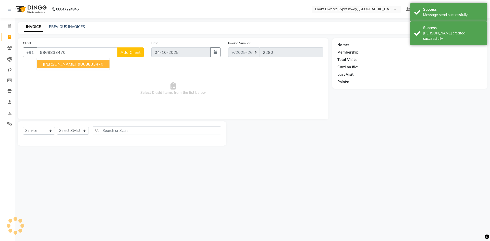
type input "9868833470"
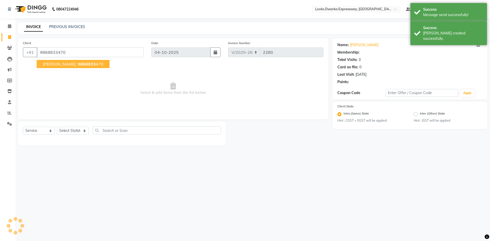
select select "1: Object"
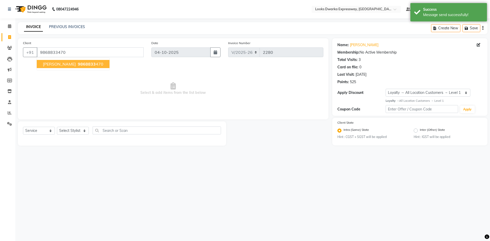
drag, startPoint x: 206, startPoint y: 168, endPoint x: 232, endPoint y: 164, distance: 26.3
click at [206, 168] on div "08047224946 Select Location × Looks Dwarka Expressway, New Delhi Default Panel …" at bounding box center [245, 120] width 490 height 241
click at [264, 162] on div "08047224946 Select Location × Looks Dwarka Expressway, New Delhi Default Panel …" at bounding box center [245, 120] width 490 height 241
click at [273, 165] on div "08047224946 Select Location × Looks Dwarka Expressway, New Delhi Default Panel …" at bounding box center [245, 120] width 490 height 241
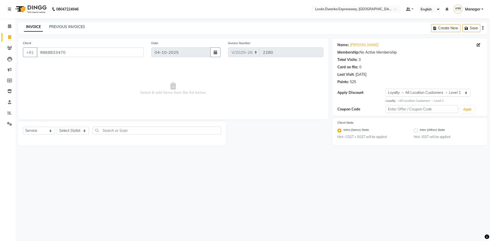
click at [273, 165] on div "08047224946 Select Location × Looks Dwarka Expressway, New Delhi Default Panel …" at bounding box center [245, 120] width 490 height 241
drag, startPoint x: 68, startPoint y: 50, endPoint x: 33, endPoint y: 62, distance: 37.1
click at [33, 62] on div "Client +91 9868833470 Date 04-10-2025 Invoice Number V/2025 V/2025-26 2280 Sele…" at bounding box center [173, 78] width 311 height 81
drag, startPoint x: 87, startPoint y: 170, endPoint x: 25, endPoint y: 76, distance: 113.7
click at [87, 167] on div "08047224946 Select Location × Looks Dwarka Expressway, New Delhi Default Panel …" at bounding box center [245, 120] width 490 height 241
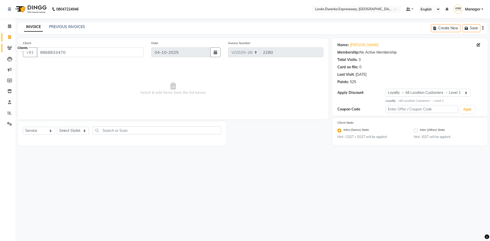
click at [9, 48] on icon at bounding box center [9, 48] width 5 height 4
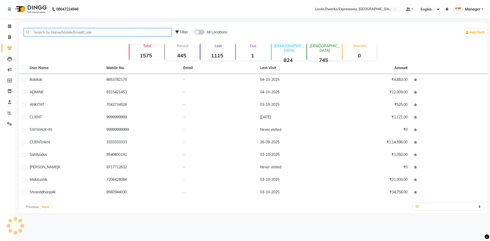
click at [126, 32] on input "text" at bounding box center [98, 32] width 148 height 8
click at [129, 32] on input "text" at bounding box center [98, 32] width 148 height 8
paste input "9868833470"
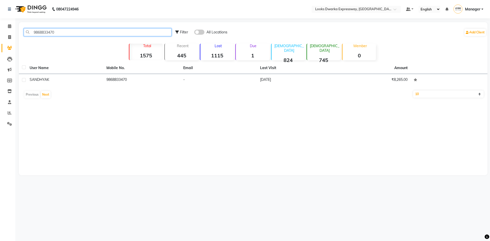
type input "9868833470"
click at [125, 83] on td "9868833470" at bounding box center [141, 80] width 77 height 13
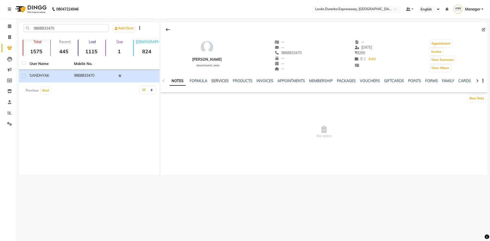
click at [218, 79] on link "SERVICES" at bounding box center [219, 81] width 17 height 5
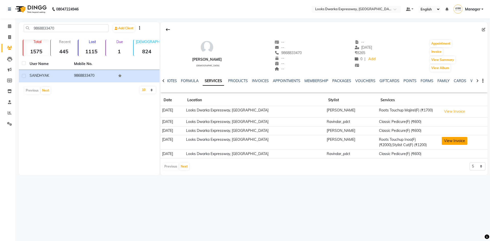
click at [457, 143] on button "View Invoice" at bounding box center [455, 141] width 26 height 8
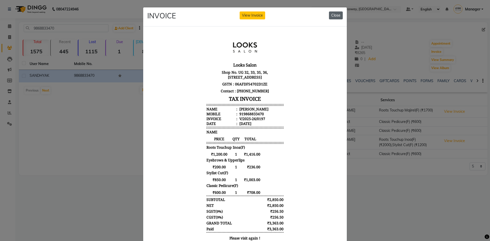
click at [333, 14] on button "Close" at bounding box center [336, 15] width 14 height 8
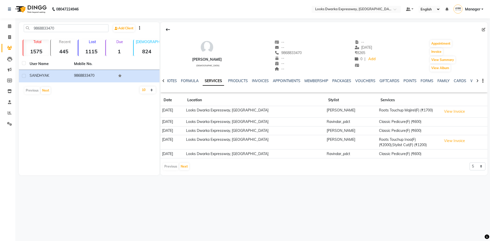
click at [343, 200] on div "08047224946 Select Location × Looks Dwarka Expressway, New Delhi Default Panel …" at bounding box center [245, 120] width 490 height 241
click at [453, 140] on button "View Invoice" at bounding box center [455, 141] width 26 height 8
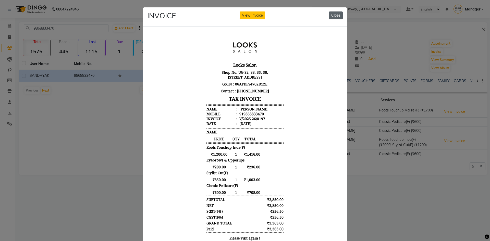
click at [334, 18] on button "Close" at bounding box center [336, 15] width 14 height 8
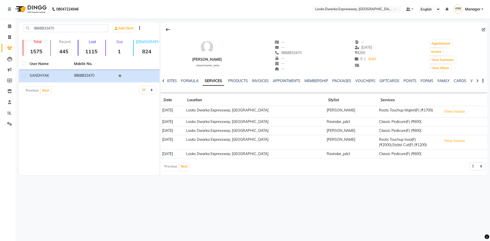
click at [285, 193] on div "08047224946 Select Location × Looks Dwarka Expressway, New Delhi Default Panel …" at bounding box center [245, 120] width 490 height 241
drag, startPoint x: 5, startPoint y: 35, endPoint x: 6, endPoint y: 32, distance: 3.4
click at [5, 35] on link "Invoice" at bounding box center [8, 37] width 12 height 8
select select "service"
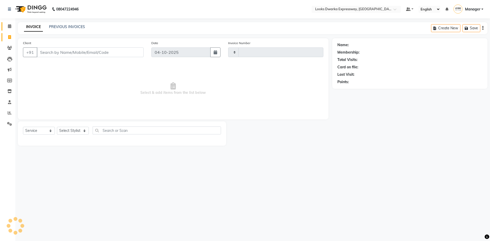
type input "2280"
select select "6011"
click at [6, 27] on span at bounding box center [9, 26] width 9 height 6
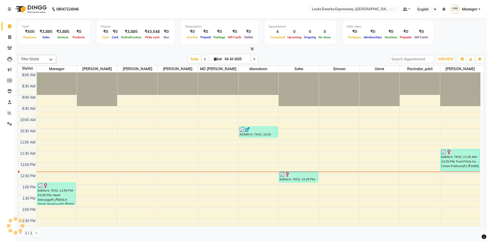
click at [94, 49] on div at bounding box center [251, 48] width 466 height 5
click at [6, 36] on span at bounding box center [9, 37] width 9 height 6
select select "6011"
select select "service"
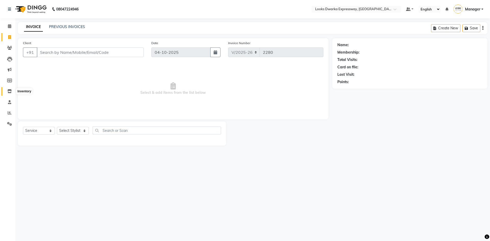
drag, startPoint x: 6, startPoint y: 92, endPoint x: 14, endPoint y: 88, distance: 8.1
click at [6, 91] on span at bounding box center [9, 92] width 9 height 6
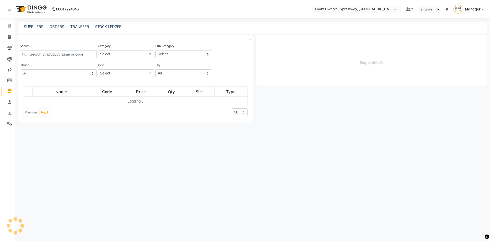
select select
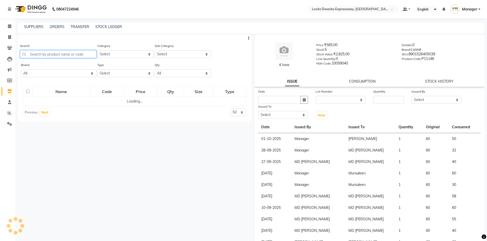
click at [70, 52] on input "text" at bounding box center [58, 54] width 76 height 8
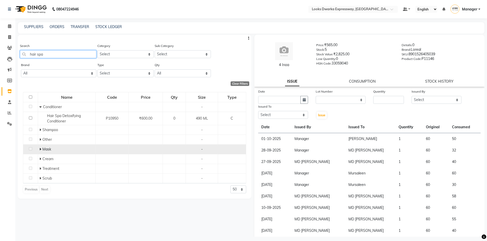
type input "hair spa"
click at [38, 148] on td "Mask" at bounding box center [66, 150] width 57 height 10
click at [41, 148] on icon at bounding box center [40, 150] width 2 height 4
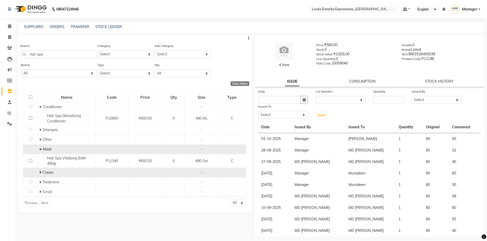
click at [39, 172] on icon at bounding box center [40, 173] width 2 height 4
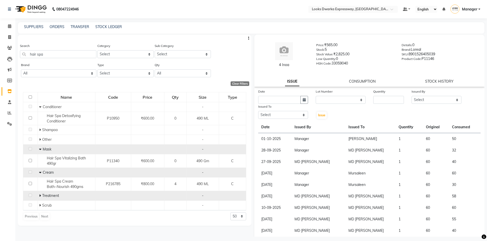
click at [39, 196] on icon at bounding box center [40, 196] width 2 height 4
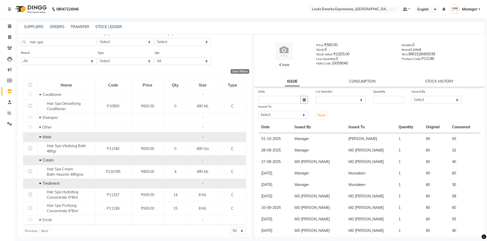
scroll to position [16, 0]
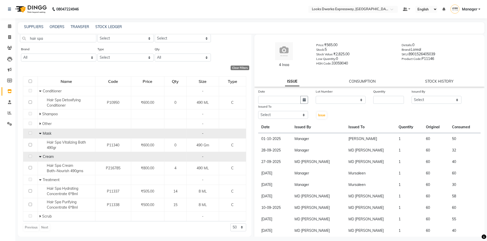
click at [39, 180] on icon at bounding box center [40, 180] width 2 height 4
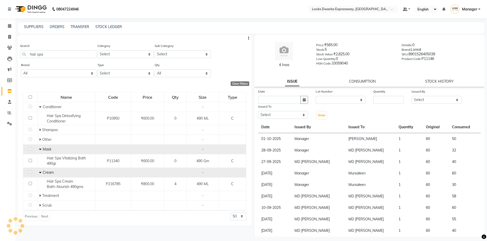
click at [41, 172] on icon at bounding box center [40, 173] width 2 height 4
click at [40, 150] on icon at bounding box center [40, 150] width 2 height 4
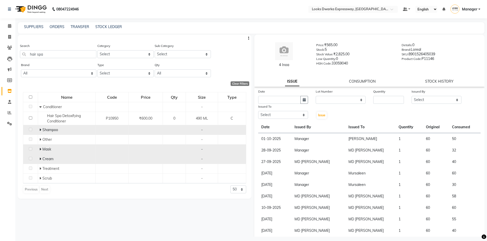
click at [40, 129] on icon at bounding box center [40, 130] width 2 height 4
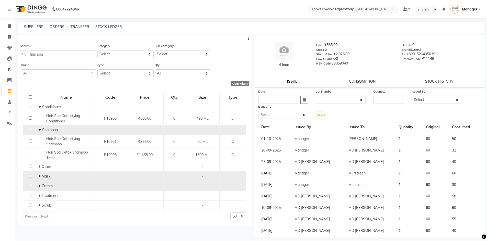
click at [40, 129] on icon at bounding box center [40, 130] width 2 height 4
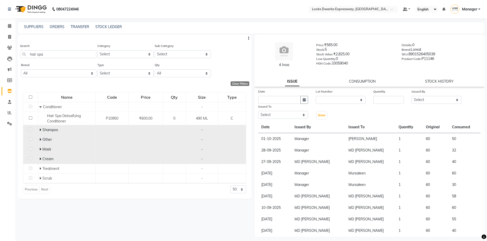
click at [40, 139] on icon at bounding box center [40, 140] width 2 height 4
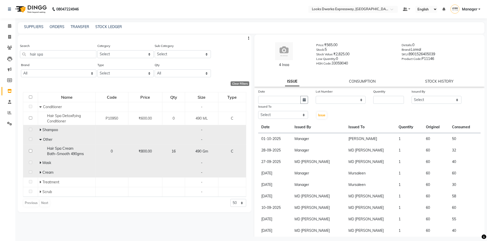
click at [31, 151] on input "checkbox" at bounding box center [30, 150] width 3 height 3
checkbox input "true"
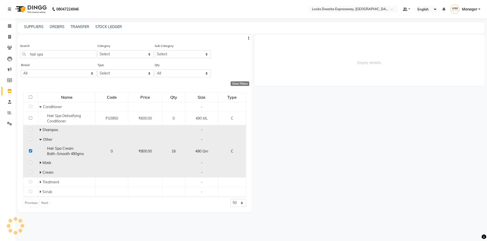
select select
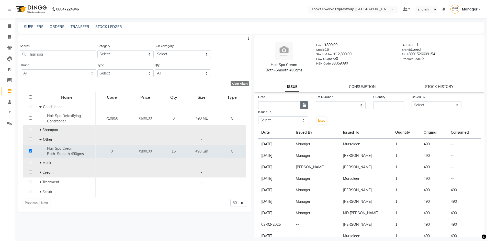
click at [302, 105] on icon "button" at bounding box center [303, 105] width 3 height 4
select select "10"
select select "2025"
click at [302, 131] on div "4" at bounding box center [304, 132] width 8 height 8
type input "04-10-2025"
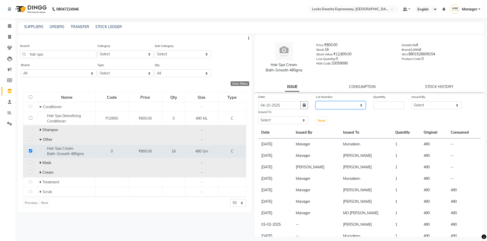
click at [331, 102] on select "None" at bounding box center [340, 105] width 50 height 8
select select "0: null"
click at [315, 101] on select "None" at bounding box center [340, 105] width 50 height 8
click at [391, 104] on input "number" at bounding box center [388, 105] width 31 height 8
type input "1"
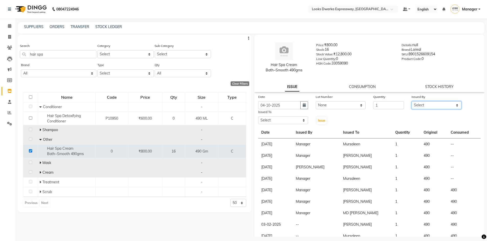
drag, startPoint x: 421, startPoint y: 105, endPoint x: 418, endPoint y: 110, distance: 5.0
click at [418, 110] on div "Date 04-10-2025 Lot Number None Quantity 1 Issued By Select Manager MD Irshad M…" at bounding box center [369, 109] width 230 height 31
select select "42993"
click at [411, 101] on select "Select Manager MD Irshad Mursaleen Ravindar_pdct RIJVAN AHMAD SALIM Simran Soha…" at bounding box center [436, 105] width 50 height 8
click at [270, 118] on select "Select Manager MD Irshad Mursaleen Ravindar_pdct RIJVAN AHMAD SALIM Simran Soha…" at bounding box center [283, 120] width 50 height 8
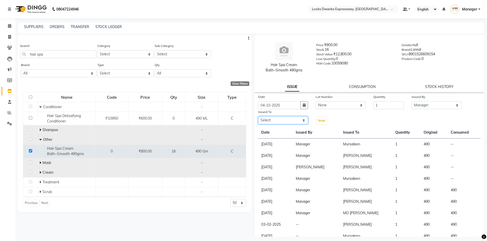
select select "43633"
click at [258, 116] on select "Select Manager MD Irshad Mursaleen Ravindar_pdct RIJVAN AHMAD SALIM Simran Soha…" at bounding box center [283, 120] width 50 height 8
click at [319, 121] on span "Issue" at bounding box center [321, 121] width 7 height 4
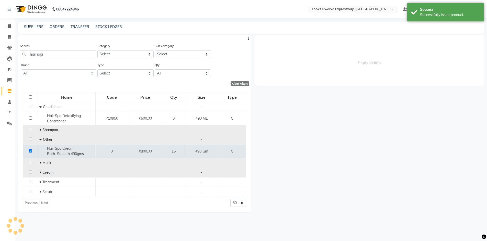
select select
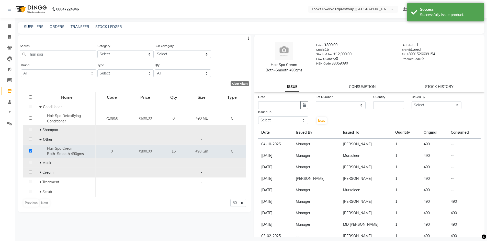
click at [127, 225] on div "Search hair spa Category Select Skin Personal Care Hair Threading Loreal Bio To…" at bounding box center [134, 136] width 233 height 202
drag, startPoint x: 7, startPoint y: 36, endPoint x: 6, endPoint y: 33, distance: 2.6
click at [7, 36] on span at bounding box center [9, 37] width 9 height 6
select select "service"
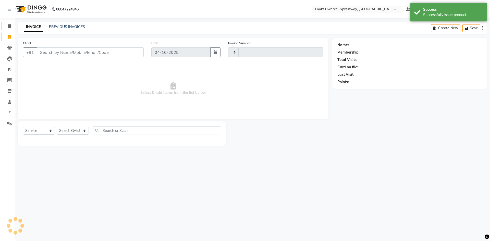
type input "2280"
select select "6011"
click at [5, 28] on link "Calendar" at bounding box center [8, 26] width 12 height 8
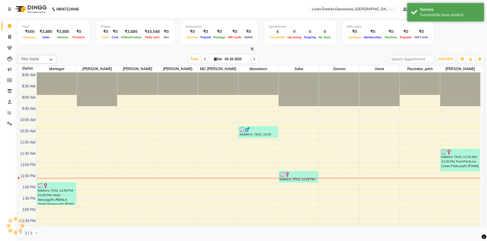
click at [120, 56] on div "Today Sat 04-10-2025" at bounding box center [222, 59] width 327 height 8
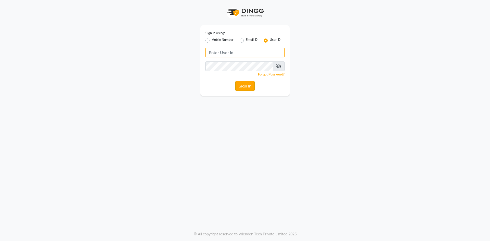
type input "e2600-01"
click at [241, 86] on button "Sign In" at bounding box center [244, 86] width 19 height 10
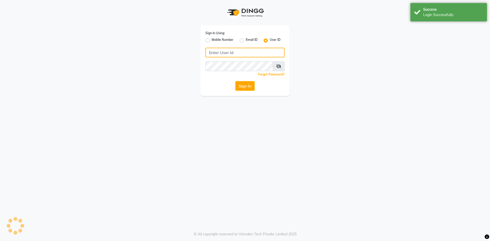
type input "e2600-01"
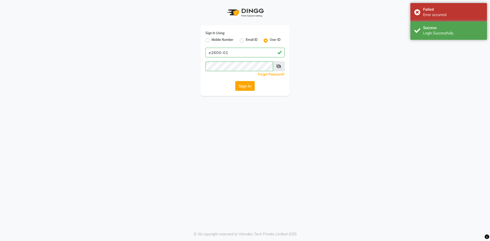
click at [248, 87] on button "Sign In" at bounding box center [244, 86] width 19 height 10
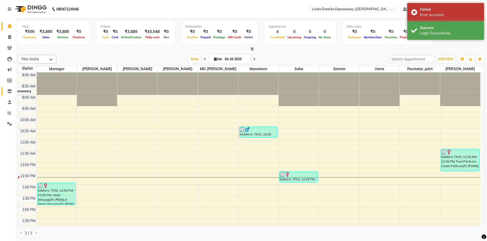
click at [9, 92] on icon at bounding box center [9, 91] width 4 height 4
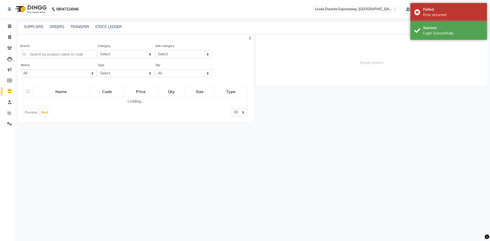
select select
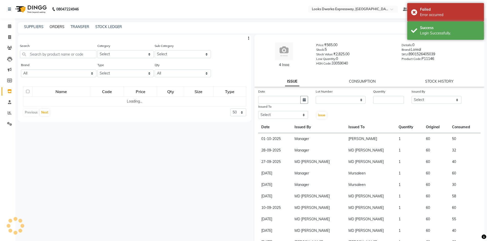
click at [54, 28] on link "ORDERS" at bounding box center [57, 27] width 15 height 5
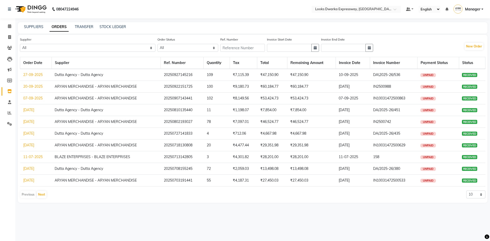
click at [30, 74] on link "27-09-2025" at bounding box center [32, 75] width 19 height 5
click at [26, 86] on link "20-09-2025" at bounding box center [32, 86] width 19 height 5
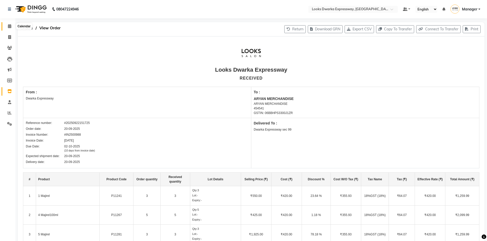
click at [10, 24] on span at bounding box center [9, 26] width 9 height 6
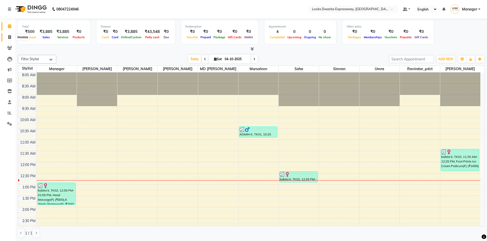
click at [9, 35] on span at bounding box center [9, 37] width 9 height 6
select select "6011"
select select "service"
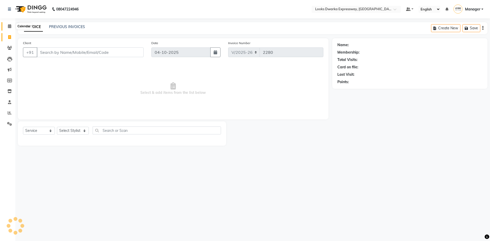
click at [6, 26] on span at bounding box center [9, 26] width 9 height 6
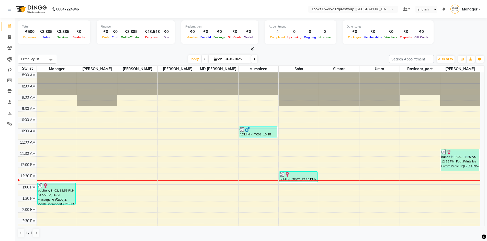
click at [99, 56] on div "[DATE] [DATE]" at bounding box center [222, 59] width 327 height 8
click at [445, 57] on button "ADD NEW Toggle Dropdown" at bounding box center [445, 59] width 18 height 7
click at [434, 81] on link "Add Expense" at bounding box center [433, 82] width 40 height 7
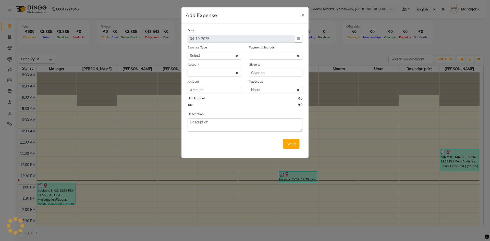
select select "1"
select select "4988"
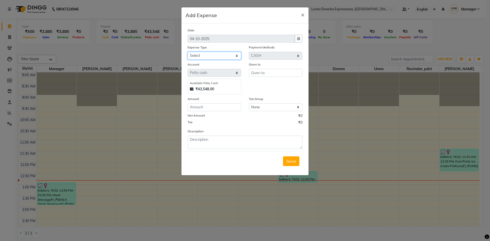
click at [219, 57] on select "Select Accommodation Aesthetics Bank Deposit BLINKIT Cash Handover Client Refun…" at bounding box center [215, 56] width 54 height 8
select select "22741"
click at [188, 52] on select "Select Accommodation Aesthetics Bank Deposit BLINKIT Cash Handover Client Refun…" at bounding box center [215, 56] width 54 height 8
click at [270, 74] on input "text" at bounding box center [276, 73] width 54 height 8
type input "counter sale"
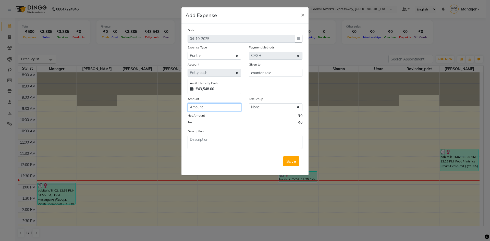
click at [220, 109] on input "number" at bounding box center [215, 107] width 54 height 8
type input "150"
click at [210, 139] on textarea at bounding box center [245, 142] width 115 height 13
type textarea "milk"
click at [299, 161] on button "Save" at bounding box center [291, 162] width 16 height 10
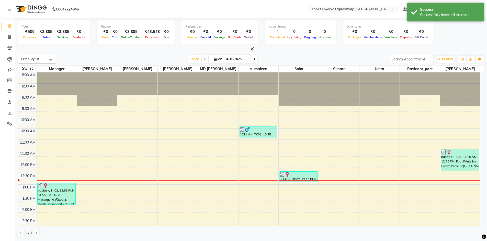
click at [303, 56] on div "[DATE] [DATE]" at bounding box center [222, 59] width 327 height 8
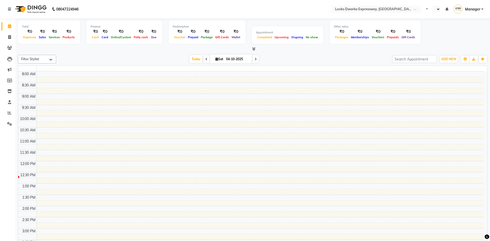
select select "en"
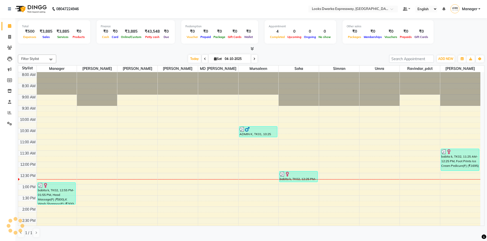
click at [97, 48] on div at bounding box center [251, 48] width 466 height 5
click at [7, 36] on span at bounding box center [9, 37] width 9 height 6
select select "service"
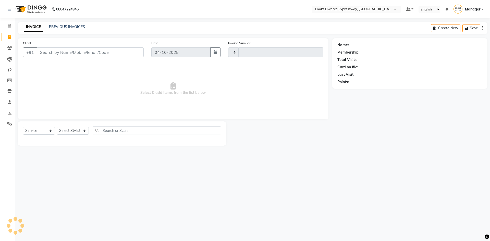
type input "2280"
select select "6011"
click at [73, 27] on link "PREVIOUS INVOICES" at bounding box center [67, 27] width 36 height 5
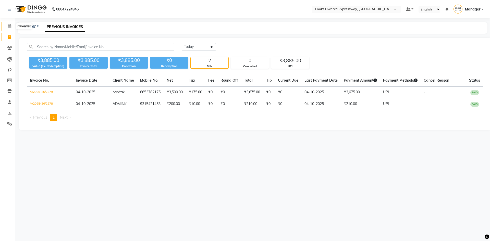
click at [7, 25] on span at bounding box center [9, 26] width 9 height 6
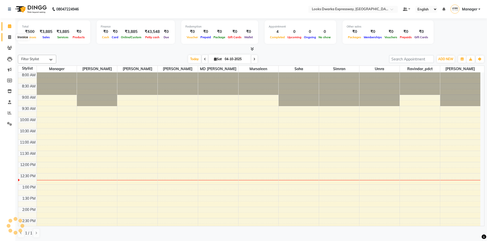
scroll to position [90, 0]
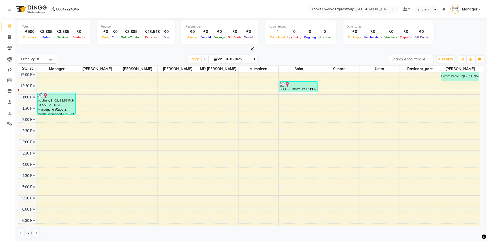
click at [100, 51] on div at bounding box center [251, 48] width 466 height 5
click at [117, 52] on div at bounding box center [251, 48] width 466 height 5
click at [443, 58] on span "ADD NEW" at bounding box center [445, 59] width 15 height 4
click at [346, 59] on div "[DATE] [DATE]" at bounding box center [222, 59] width 327 height 8
click at [303, 58] on div "[DATE] [DATE]" at bounding box center [222, 59] width 327 height 8
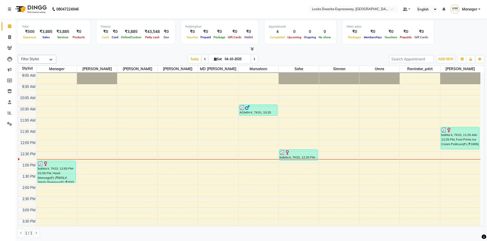
scroll to position [0, 0]
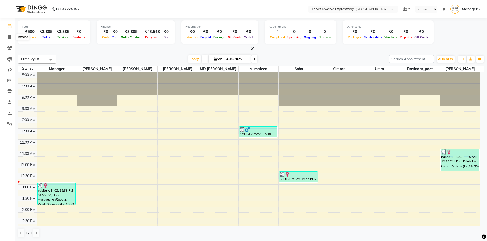
drag, startPoint x: 9, startPoint y: 38, endPoint x: 19, endPoint y: 37, distance: 10.5
click at [9, 38] on icon at bounding box center [9, 37] width 3 height 4
select select "service"
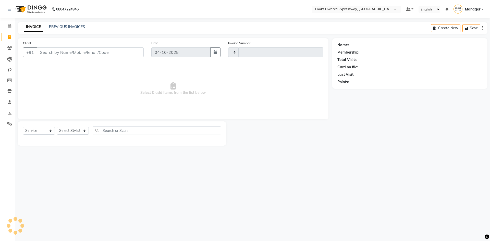
type input "2280"
select select "6011"
click at [80, 52] on input "Client" at bounding box center [90, 53] width 107 height 10
type input "m"
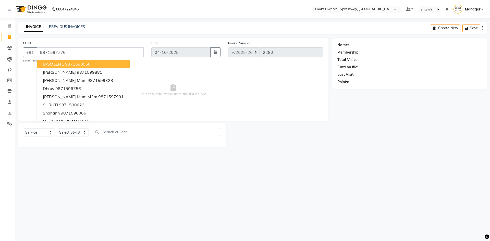
type input "9871597776"
select select "1: Object"
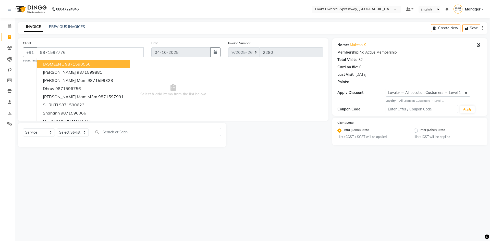
click at [301, 155] on main "INVOICE PREVIOUS INVOICES Create New Save Client [PHONE_NUMBER] JASMEEN .. 9871…" at bounding box center [252, 88] width 475 height 133
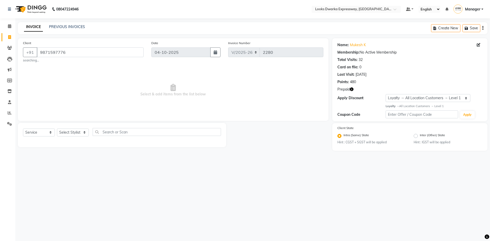
click at [352, 88] on icon "button" at bounding box center [352, 90] width 4 height 4
click at [299, 141] on div at bounding box center [279, 135] width 106 height 24
click at [302, 139] on div at bounding box center [279, 135] width 106 height 24
click at [352, 89] on icon "button" at bounding box center [352, 90] width 4 height 4
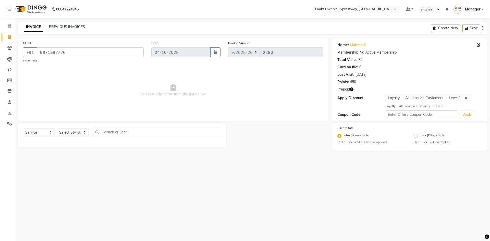
click at [283, 148] on div "Client [PHONE_NUMBER] searching... Date [DATE] Invoice Number V/2025 V/[PHONE_N…" at bounding box center [173, 94] width 318 height 113
click at [289, 145] on div at bounding box center [279, 135] width 106 height 24
click at [8, 24] on span at bounding box center [9, 26] width 9 height 6
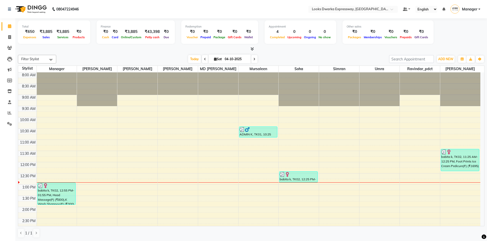
click at [131, 52] on div at bounding box center [251, 48] width 466 height 5
drag, startPoint x: 9, startPoint y: 36, endPoint x: 19, endPoint y: 35, distance: 10.5
click at [9, 35] on icon at bounding box center [9, 37] width 3 height 4
select select "6011"
select select "service"
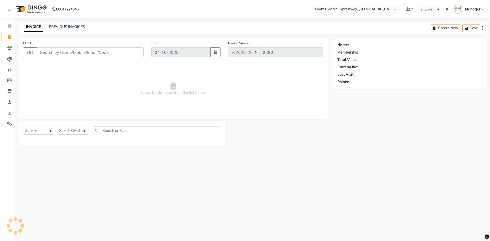
click at [105, 54] on input "Client" at bounding box center [90, 53] width 107 height 10
type input "9871591345"
click at [136, 50] on span "Add Client" at bounding box center [131, 52] width 20 height 5
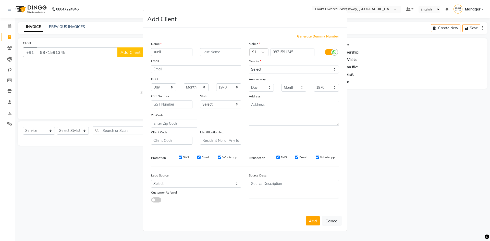
type input "sunil"
click at [337, 51] on div at bounding box center [334, 52] width 6 height 6
click at [0, 0] on input "checkbox" at bounding box center [0, 0] width 0 height 0
drag, startPoint x: 327, startPoint y: 65, endPoint x: 324, endPoint y: 72, distance: 7.2
click at [327, 66] on select "Select [DEMOGRAPHIC_DATA] [DEMOGRAPHIC_DATA] Other Prefer Not To Say" at bounding box center [294, 70] width 90 height 8
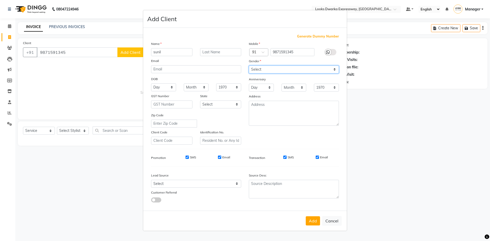
select select "[DEMOGRAPHIC_DATA]"
click at [249, 66] on select "Select [DEMOGRAPHIC_DATA] [DEMOGRAPHIC_DATA] Other Prefer Not To Say" at bounding box center [294, 70] width 90 height 8
click at [313, 221] on button "Add" at bounding box center [313, 221] width 14 height 9
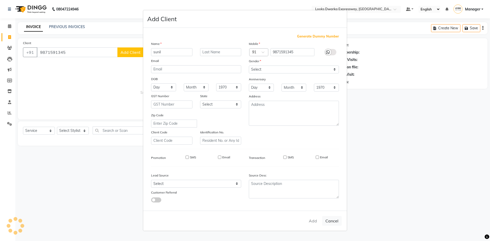
select select
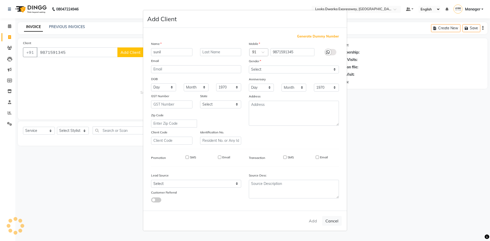
select select
checkbox input "false"
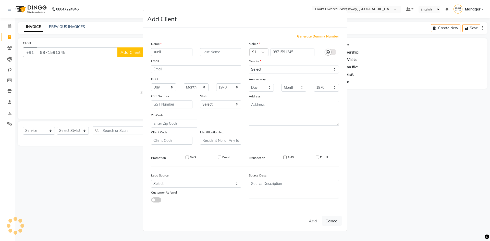
checkbox input "false"
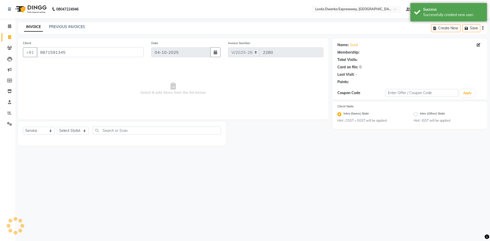
select select "1: Object"
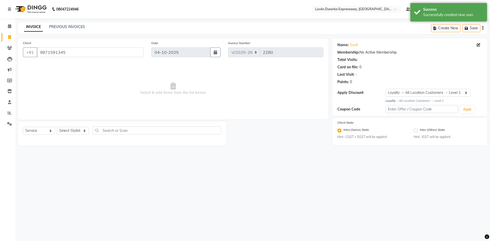
click at [257, 162] on div "08047224946 Select Location × Looks Dwarka Expressway, New Delhi Default Panel …" at bounding box center [245, 120] width 490 height 241
click at [70, 131] on select "Select Stylist Manager MD [PERSON_NAME] Ravindar_pdct [PERSON_NAME] [PERSON_NAM…" at bounding box center [73, 131] width 32 height 8
select select "43892"
click at [57, 127] on select "Select Stylist Manager MD [PERSON_NAME] Ravindar_pdct [PERSON_NAME] [PERSON_NAM…" at bounding box center [73, 131] width 32 height 8
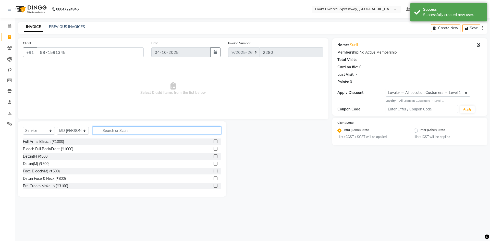
click at [126, 131] on input "text" at bounding box center [157, 131] width 128 height 8
type input "cut"
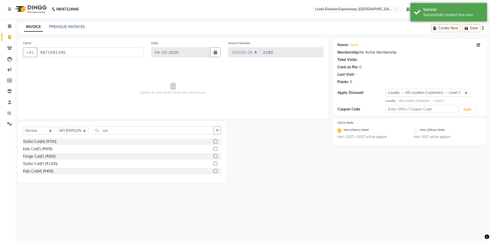
drag, startPoint x: 216, startPoint y: 142, endPoint x: 216, endPoint y: 138, distance: 3.8
click at [216, 142] on label at bounding box center [216, 142] width 4 height 4
click at [216, 142] on input "checkbox" at bounding box center [215, 141] width 3 height 3
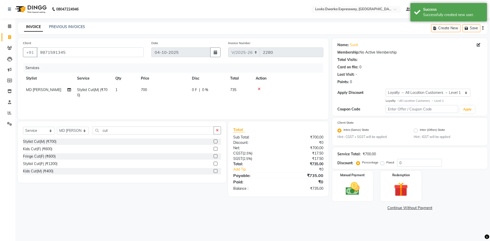
checkbox input "false"
drag, startPoint x: 217, startPoint y: 130, endPoint x: 209, endPoint y: 130, distance: 7.9
click at [217, 130] on icon "button" at bounding box center [217, 131] width 3 height 4
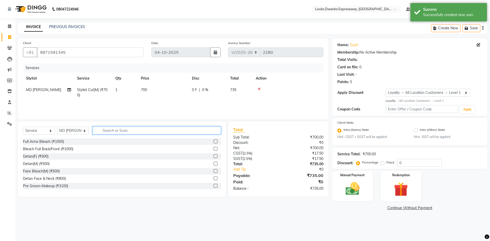
click at [207, 130] on input "text" at bounding box center [157, 131] width 128 height 8
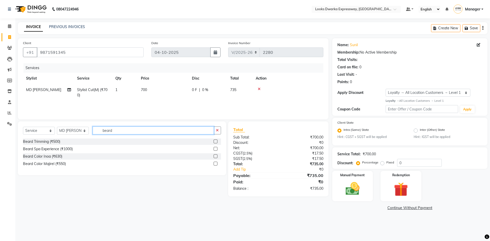
type input "beard"
click at [214, 141] on label at bounding box center [216, 142] width 4 height 4
click at [214, 141] on input "checkbox" at bounding box center [215, 141] width 3 height 3
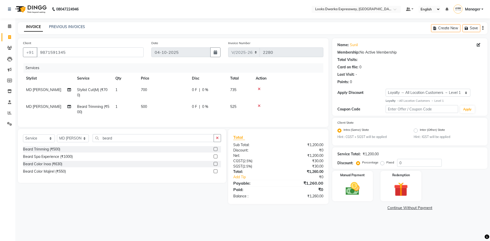
checkbox input "false"
click at [175, 89] on td "700" at bounding box center [163, 92] width 51 height 17
select select "43892"
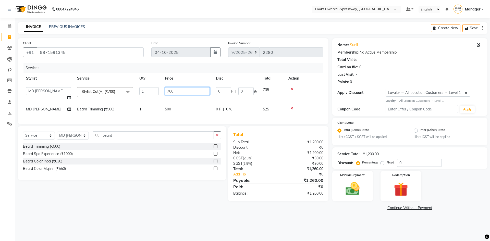
drag, startPoint x: 156, startPoint y: 94, endPoint x: 151, endPoint y: 97, distance: 5.6
click at [151, 97] on tr "Manager MD Irshad Mursaleen Ravindar_pdct RIJVAN AHMAD SALIM Simran Soha SSBEAU…" at bounding box center [173, 93] width 301 height 19
type input "500"
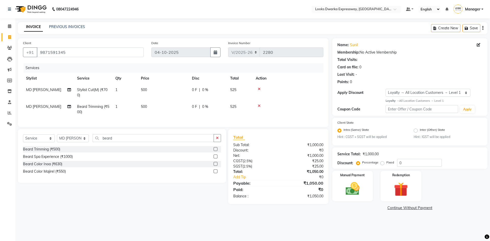
drag, startPoint x: 177, startPoint y: 113, endPoint x: 191, endPoint y: 110, distance: 13.7
click at [178, 113] on td "500" at bounding box center [163, 109] width 51 height 17
select select "43892"
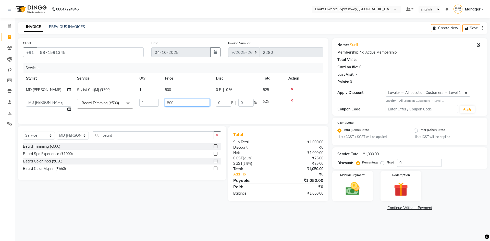
drag, startPoint x: 191, startPoint y: 108, endPoint x: 147, endPoint y: 114, distance: 44.6
click at [146, 114] on tr "Manager MD Irshad Mursaleen Ravindar_pdct RIJVAN AHMAD SALIM Simran Soha SSBEAU…" at bounding box center [173, 105] width 301 height 19
type input "300"
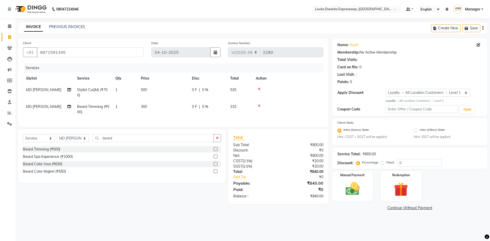
click at [133, 209] on div "Client +91 9871591345 Date 04-10-2025 Invoice Number V/2025 V/2025-26 2280 Serv…" at bounding box center [173, 125] width 318 height 174
click at [81, 142] on select "Select Stylist Manager MD [PERSON_NAME] Ravindar_pdct [PERSON_NAME] [PERSON_NAM…" at bounding box center [73, 139] width 32 height 8
select select "61091"
click at [57, 138] on select "Select Stylist Manager MD [PERSON_NAME] Ravindar_pdct [PERSON_NAME] [PERSON_NAM…" at bounding box center [73, 139] width 32 height 8
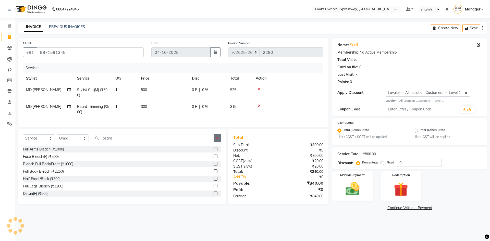
click at [218, 140] on icon "button" at bounding box center [217, 138] width 3 height 4
click at [210, 142] on input "text" at bounding box center [157, 138] width 128 height 8
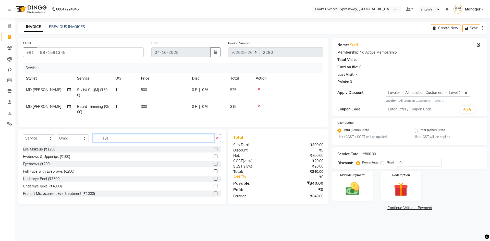
type input "eye"
drag, startPoint x: 212, startPoint y: 168, endPoint x: 212, endPoint y: 162, distance: 5.1
click at [214, 166] on label at bounding box center [216, 164] width 4 height 4
click at [214, 166] on input "checkbox" at bounding box center [215, 164] width 3 height 3
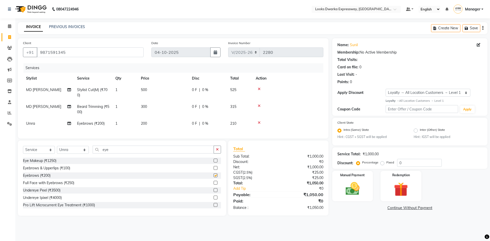
checkbox input "false"
click at [169, 126] on td "200" at bounding box center [163, 123] width 51 height 11
select select "61091"
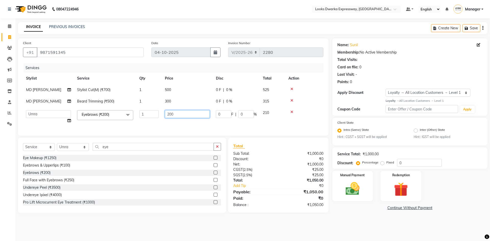
click at [152, 118] on tr "Manager MD Irshad Mursaleen Ravindar_pdct RIJVAN AHMAD SALIM Simran Soha SSBEAU…" at bounding box center [173, 116] width 301 height 19
type input "100"
click at [331, 230] on div "08047224946 Select Location × Looks Dwarka Expressway, New Delhi Default Panel …" at bounding box center [245, 120] width 490 height 241
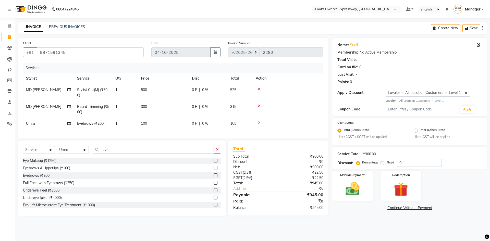
click at [358, 228] on div "08047224946 Select Location × Looks Dwarka Expressway, New Delhi Default Panel …" at bounding box center [245, 120] width 490 height 241
click at [345, 194] on img at bounding box center [353, 189] width 24 height 17
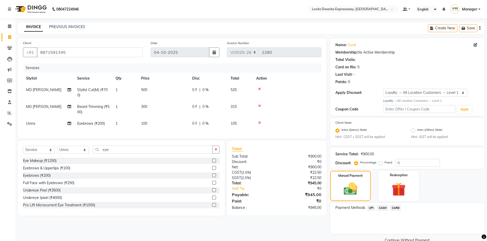
scroll to position [11, 0]
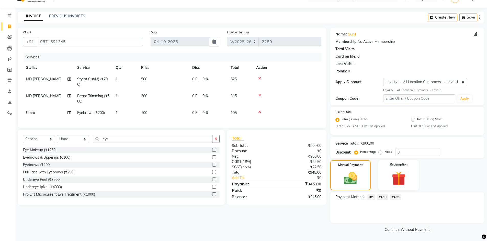
click at [370, 198] on span "UPI" at bounding box center [371, 198] width 8 height 6
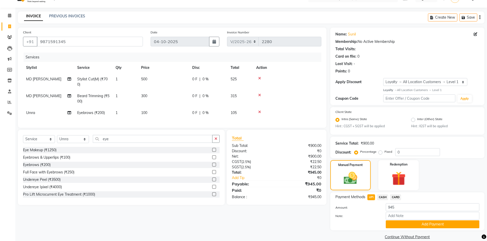
scroll to position [18, 0]
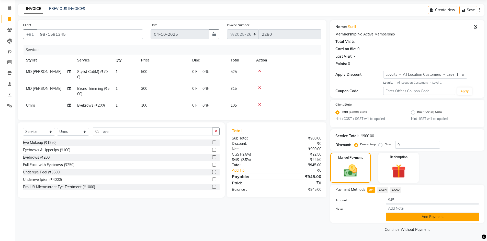
click at [399, 216] on button "Add Payment" at bounding box center [431, 217] width 93 height 8
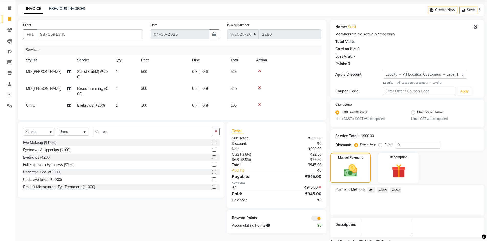
scroll to position [40, 0]
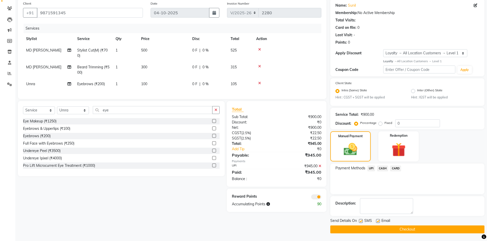
click at [348, 229] on button "Checkout" at bounding box center [407, 230] width 154 height 8
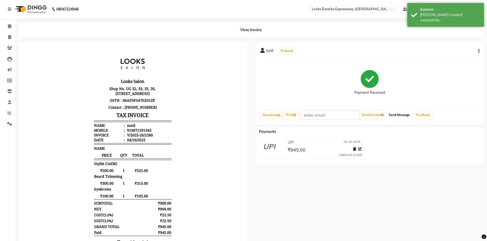
click at [399, 113] on button "Send Message" at bounding box center [398, 115] width 25 height 9
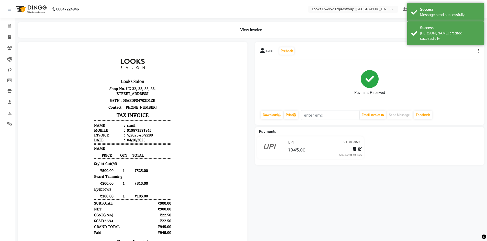
click at [358, 188] on div "sunil Prebook Payment Received Download Print Email Invoice Send Message Feedba…" at bounding box center [369, 147] width 237 height 211
drag, startPoint x: 8, startPoint y: 37, endPoint x: 9, endPoint y: 25, distance: 11.8
click at [8, 37] on icon at bounding box center [9, 37] width 3 height 4
select select "service"
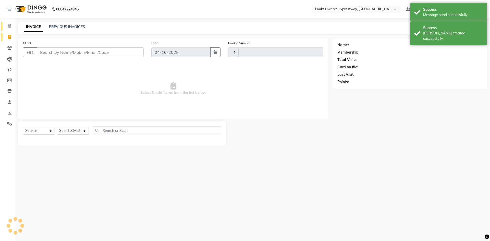
click at [9, 23] on link "Calendar" at bounding box center [8, 26] width 12 height 8
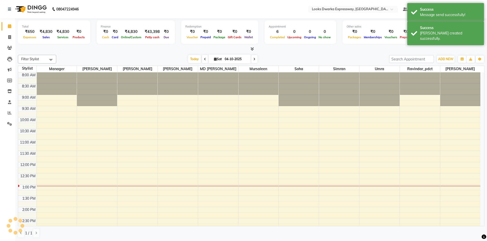
click at [96, 52] on div "Total ₹650 Expenses ₹4,830 Sales ₹4,830 Services ₹0 Products Finance ₹0 Cash ₹0…" at bounding box center [250, 129] width 471 height 223
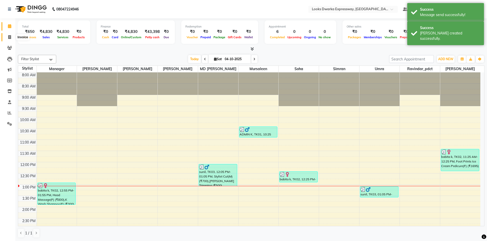
click at [8, 38] on icon at bounding box center [9, 37] width 3 height 4
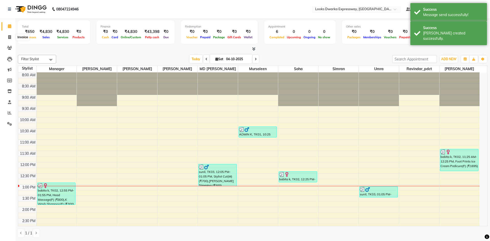
select select "6011"
select select "service"
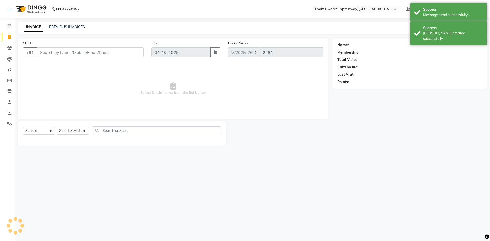
click at [103, 86] on span "Select & add items from the list below" at bounding box center [173, 88] width 301 height 51
click at [73, 128] on select "Select Stylist Manager MD [PERSON_NAME] Ravindar_pdct [PERSON_NAME] [PERSON_NAM…" at bounding box center [73, 131] width 32 height 8
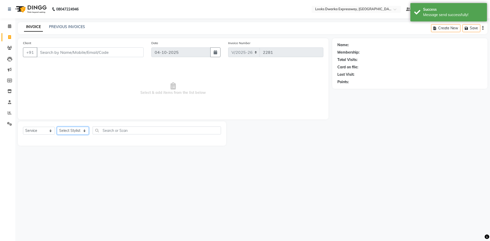
select select "43633"
click at [57, 127] on select "Select Stylist Manager MD [PERSON_NAME] Ravindar_pdct [PERSON_NAME] [PERSON_NAM…" at bounding box center [73, 131] width 32 height 8
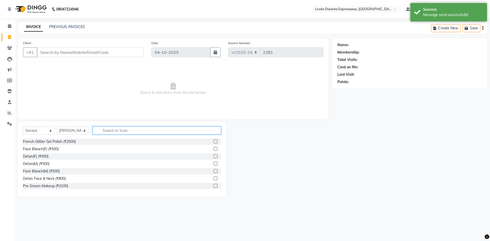
click at [126, 134] on input "text" at bounding box center [157, 131] width 128 height 8
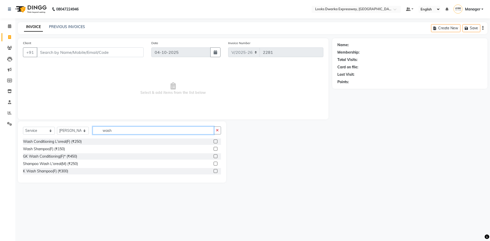
type input "wash"
click at [217, 141] on label at bounding box center [216, 142] width 4 height 4
click at [217, 141] on input "checkbox" at bounding box center [215, 141] width 3 height 3
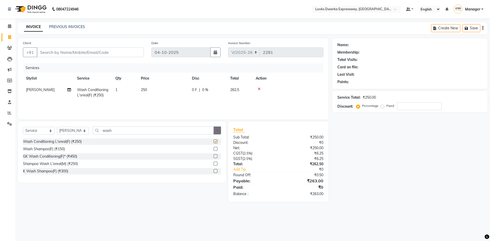
checkbox input "false"
click at [218, 129] on icon "button" at bounding box center [217, 131] width 3 height 4
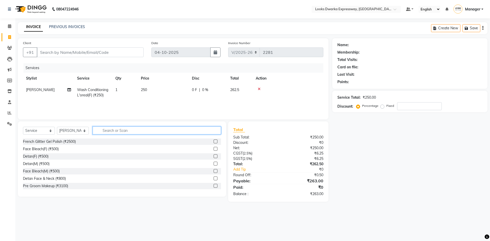
click at [211, 129] on input "text" at bounding box center [157, 131] width 128 height 8
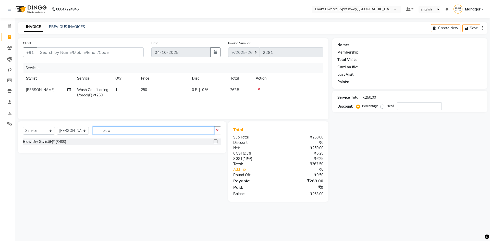
type input "blow"
click at [217, 142] on label at bounding box center [216, 142] width 4 height 4
click at [217, 142] on input "checkbox" at bounding box center [215, 141] width 3 height 3
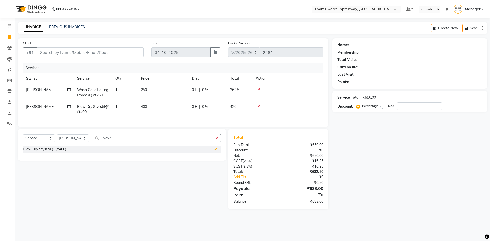
click at [174, 110] on td "400" at bounding box center [163, 109] width 51 height 17
checkbox input "false"
select select "43633"
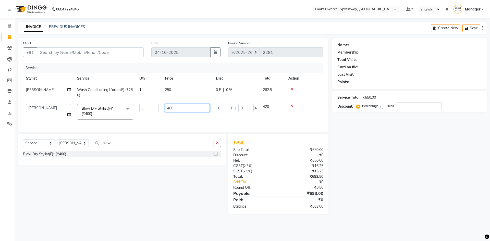
drag, startPoint x: 189, startPoint y: 106, endPoint x: 146, endPoint y: 113, distance: 43.9
click at [146, 113] on tr "Manager MD Irshad Mursaleen Ravindar_pdct RIJVAN AHMAD SALIM Simran Soha SSBEAU…" at bounding box center [173, 112] width 301 height 22
type input "550"
click at [149, 191] on div "Select Service Product Membership Package Voucher Prepaid Gift Card Select Styl…" at bounding box center [120, 174] width 212 height 80
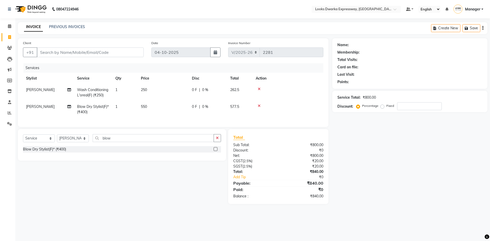
click at [135, 191] on div "Select Service Product Membership Package Voucher Prepaid Gift Card Select Styl…" at bounding box center [120, 166] width 212 height 75
click at [111, 49] on input "Client" at bounding box center [90, 53] width 107 height 10
click at [121, 51] on input "Client" at bounding box center [90, 53] width 107 height 10
type input "9"
type input "0"
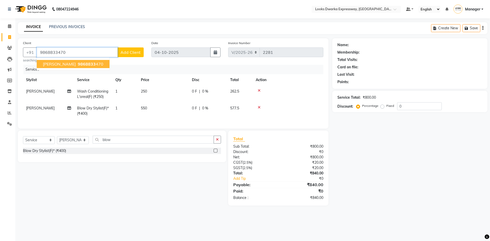
type input "9868833470"
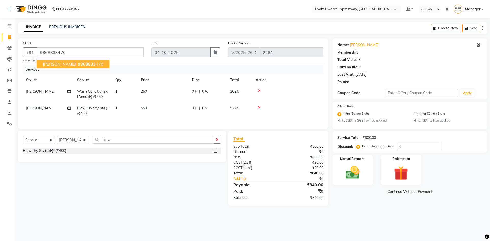
select select "1: Object"
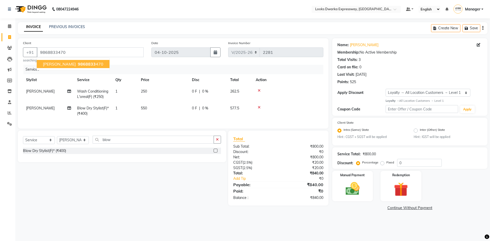
click at [156, 214] on main "INVOICE PREVIOUS INVOICES Create New Save Client +91 9868833470 SANDHYA K 98688…" at bounding box center [252, 120] width 475 height 197
click at [175, 200] on div "Select Service Product Membership Package Voucher Prepaid Gift Card Select Styl…" at bounding box center [120, 168] width 212 height 75
click at [322, 215] on main "INVOICE PREVIOUS INVOICES Create New Save Client +91 9868833470 searching... Da…" at bounding box center [252, 120] width 475 height 197
click at [327, 225] on div "08047224946 Select Location × Looks Dwarka Expressway, New Delhi Default Panel …" at bounding box center [245, 120] width 490 height 241
click at [353, 194] on img at bounding box center [353, 189] width 24 height 17
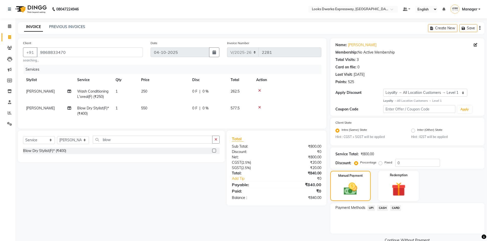
scroll to position [11, 0]
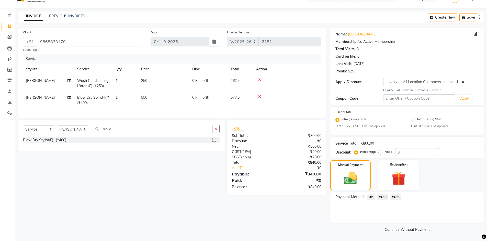
click at [371, 199] on span "UPI" at bounding box center [371, 198] width 8 height 6
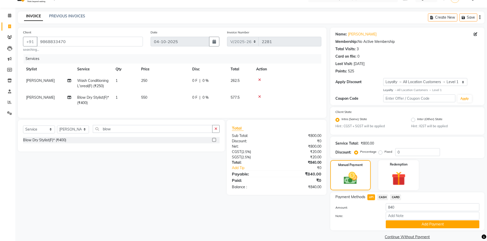
scroll to position [18, 0]
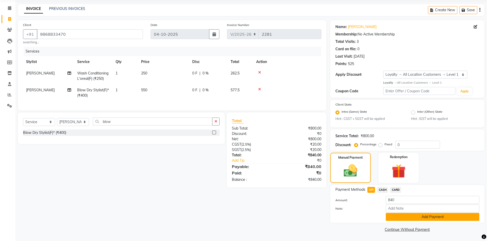
click at [392, 218] on button "Add Payment" at bounding box center [431, 217] width 93 height 8
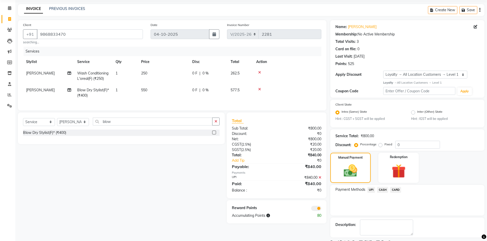
scroll to position [40, 0]
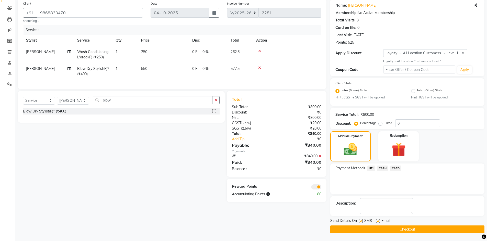
click at [269, 221] on div "Client +91 9868833470 searching... Date 04-10-2025 Invoice Number V/2025 V/2025…" at bounding box center [172, 116] width 316 height 235
click at [319, 158] on icon at bounding box center [319, 157] width 3 height 4
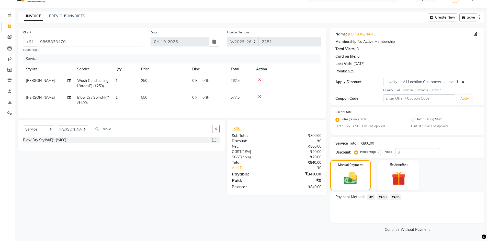
click at [299, 219] on div "Client +91 9868833470 searching... Date 04-10-2025 Invoice Number V/2025 V/2025…" at bounding box center [172, 131] width 316 height 206
click at [393, 198] on span "CARD" at bounding box center [395, 198] width 11 height 6
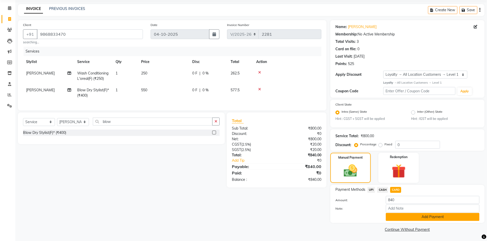
click at [397, 219] on button "Add Payment" at bounding box center [431, 217] width 93 height 8
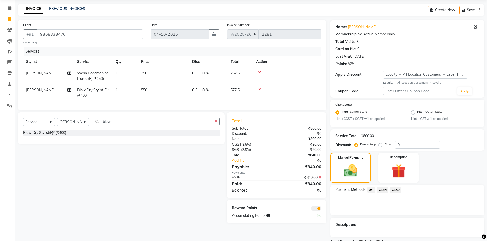
scroll to position [40, 0]
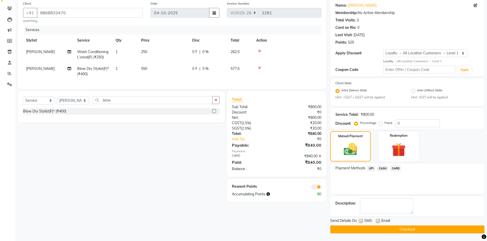
click at [360, 229] on button "Checkout" at bounding box center [407, 230] width 154 height 8
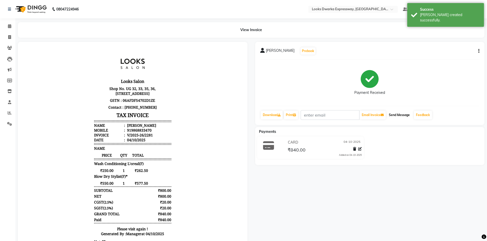
click at [400, 113] on button "Send Message" at bounding box center [398, 115] width 25 height 9
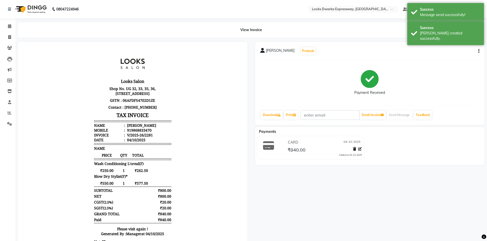
drag, startPoint x: 370, startPoint y: 219, endPoint x: 390, endPoint y: 214, distance: 21.2
click at [370, 218] on div "SANDHYA K Prebook Payment Received Download Print Email Invoice Send Message Fe…" at bounding box center [369, 152] width 237 height 221
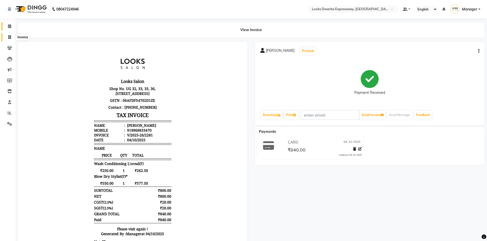
drag, startPoint x: 9, startPoint y: 35, endPoint x: 5, endPoint y: 25, distance: 11.2
click at [9, 35] on icon at bounding box center [9, 37] width 3 height 4
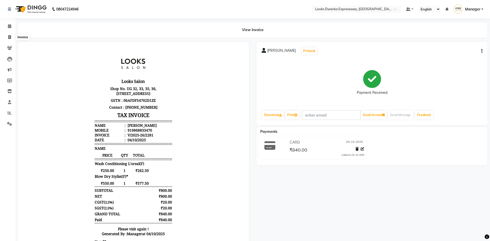
select select "6011"
select select "service"
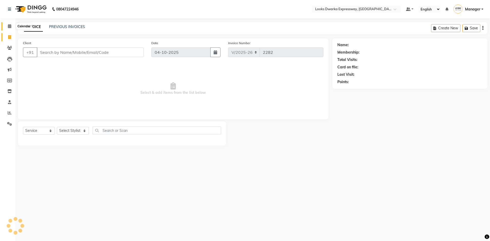
click at [9, 26] on icon at bounding box center [9, 26] width 3 height 4
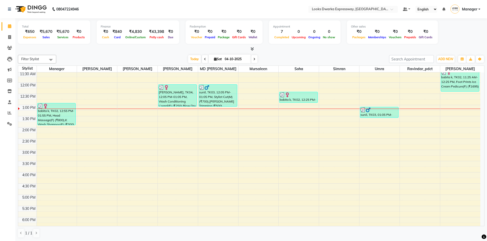
scroll to position [87, 0]
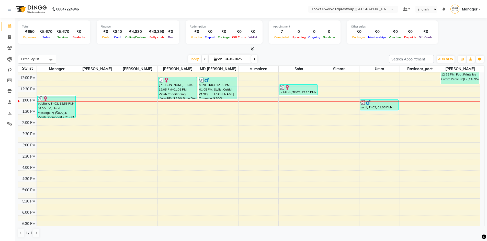
click at [89, 55] on div "Filter Stylist Select All Manager Yashika RIJVAN AHMAD SALIM MD Irshad Mursalee…" at bounding box center [251, 59] width 466 height 9
drag, startPoint x: 10, startPoint y: 37, endPoint x: 12, endPoint y: 30, distance: 7.2
click at [10, 37] on icon at bounding box center [9, 37] width 3 height 4
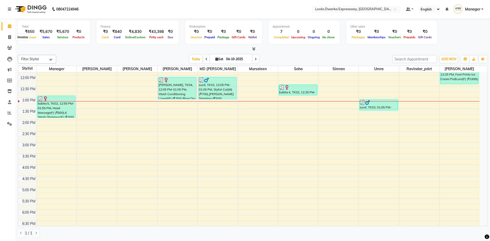
select select "6011"
select select "service"
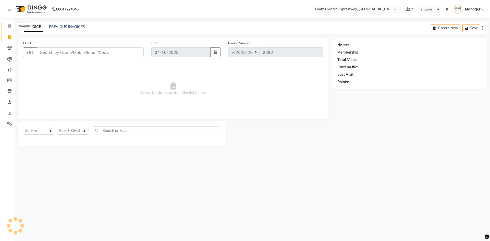
click at [10, 24] on span at bounding box center [9, 26] width 9 height 6
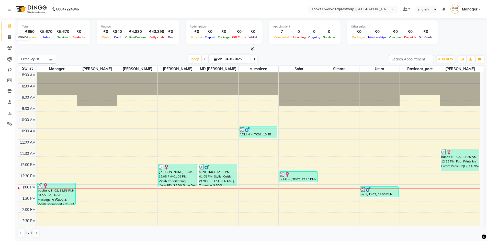
click at [10, 37] on icon at bounding box center [9, 37] width 3 height 4
select select "6011"
select select "service"
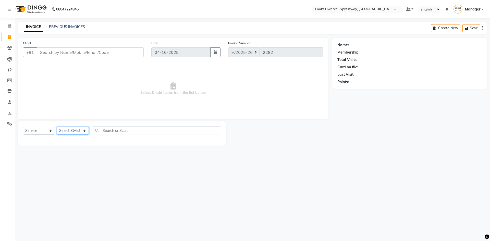
click at [69, 131] on select "Select Stylist Manager MD [PERSON_NAME] Ravindar_pdct [PERSON_NAME] [PERSON_NAM…" at bounding box center [73, 131] width 32 height 8
select select "43631"
click at [57, 127] on select "Select Stylist Manager MD [PERSON_NAME] Ravindar_pdct [PERSON_NAME] [PERSON_NAM…" at bounding box center [73, 131] width 32 height 8
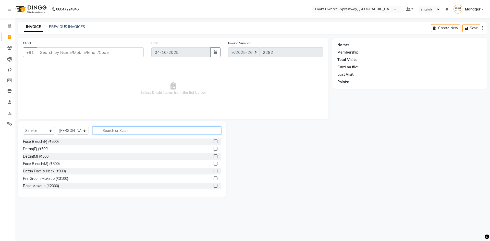
click at [145, 130] on input "text" at bounding box center [157, 131] width 128 height 8
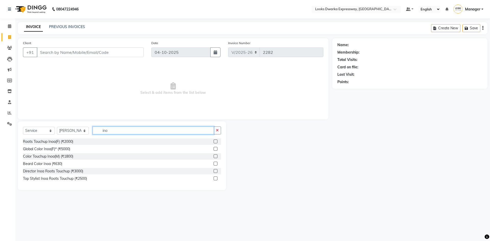
type input "ino"
click at [215, 140] on label at bounding box center [216, 142] width 4 height 4
click at [215, 140] on input "checkbox" at bounding box center [215, 141] width 3 height 3
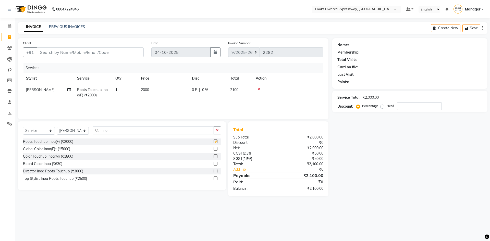
click at [181, 93] on td "2000" at bounding box center [163, 92] width 51 height 17
checkbox input "false"
select select "43631"
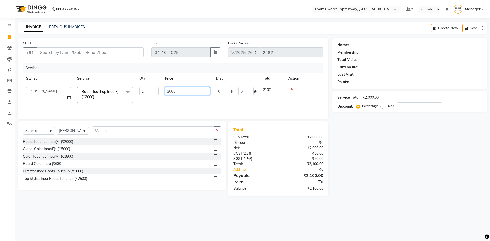
drag, startPoint x: 187, startPoint y: 89, endPoint x: 140, endPoint y: 100, distance: 47.4
click at [140, 100] on tr "Manager MD Irshad Mursaleen Ravindar_pdct RIJVAN AHMAD SALIM Simran Soha SSBEAU…" at bounding box center [173, 95] width 301 height 22
type input "1300"
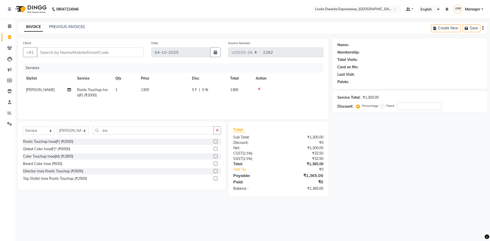
click at [123, 208] on div "08047224946 Select Location × Looks Dwarka Expressway, New Delhi Default Panel …" at bounding box center [245, 120] width 490 height 241
click at [84, 128] on select "Select Stylist Manager MD [PERSON_NAME] Ravindar_pdct [PERSON_NAME] [PERSON_NAM…" at bounding box center [73, 131] width 32 height 8
select select "79681"
click at [57, 127] on select "Select Stylist Manager MD [PERSON_NAME] Ravindar_pdct [PERSON_NAME] [PERSON_NAM…" at bounding box center [73, 131] width 32 height 8
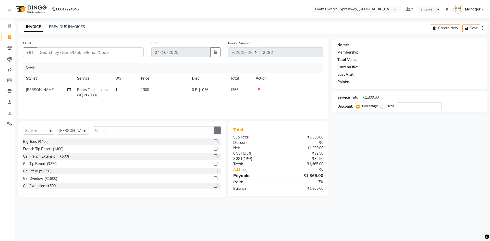
click at [218, 131] on icon "button" at bounding box center [217, 131] width 3 height 4
click at [217, 129] on input "text" at bounding box center [157, 131] width 128 height 8
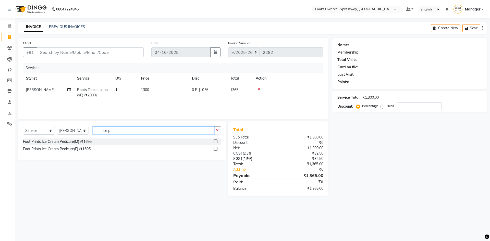
type input "ice p"
click at [214, 149] on label at bounding box center [216, 149] width 4 height 4
click at [214, 149] on input "checkbox" at bounding box center [215, 149] width 3 height 3
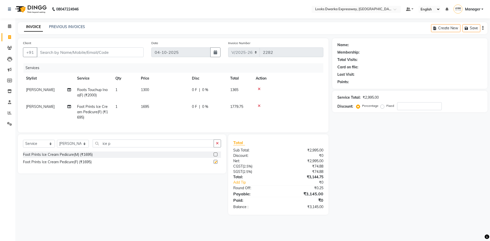
click at [181, 105] on td "1695" at bounding box center [163, 112] width 51 height 22
checkbox input "false"
select select "79681"
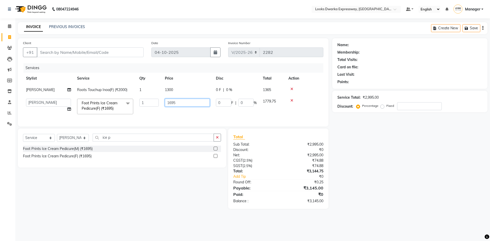
drag, startPoint x: 187, startPoint y: 102, endPoint x: 154, endPoint y: 115, distance: 35.9
click at [145, 114] on tr "Manager MD Irshad Mursaleen Ravindar_pdct RIJVAN AHMAD SALIM Simran Soha SSBEAU…" at bounding box center [173, 107] width 301 height 22
type input "1500"
click at [127, 207] on div "Select Service Product Membership Package Voucher Prepaid Gift Card Select Styl…" at bounding box center [120, 169] width 212 height 80
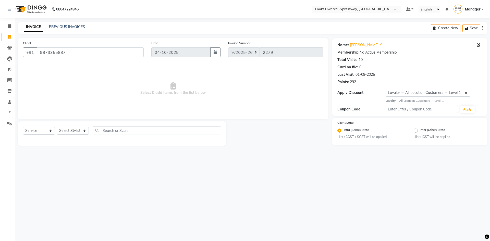
select select "6011"
select select "service"
select select "1: Object"
click at [72, 132] on select "Select Stylist Manager MD [PERSON_NAME] Ravindar_pdct [PERSON_NAME] [PERSON_NAM…" at bounding box center [73, 131] width 32 height 8
select select "43893"
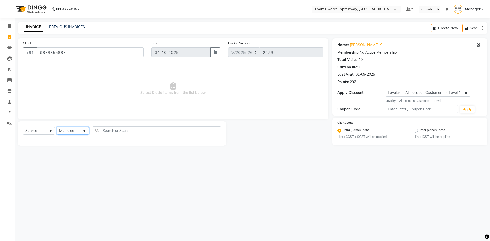
click at [57, 127] on select "Select Stylist Manager MD [PERSON_NAME] Ravindar_pdct [PERSON_NAME] [PERSON_NAM…" at bounding box center [73, 131] width 32 height 8
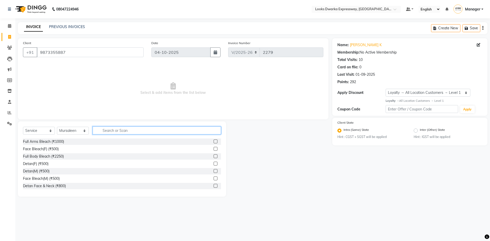
click at [118, 131] on input "text" at bounding box center [157, 131] width 128 height 8
type input "cut"
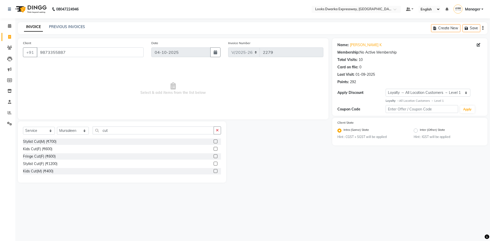
click at [215, 141] on label at bounding box center [216, 142] width 4 height 4
click at [215, 141] on input "checkbox" at bounding box center [215, 141] width 3 height 3
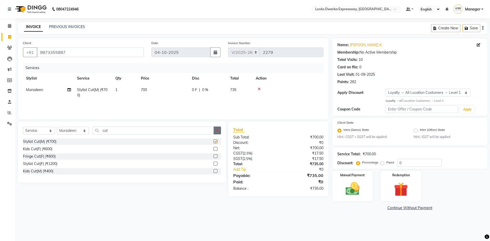
checkbox input "false"
click at [221, 131] on button "button" at bounding box center [217, 131] width 7 height 8
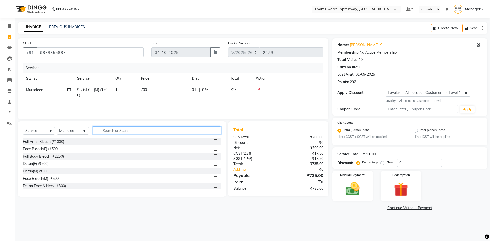
drag, startPoint x: 211, startPoint y: 130, endPoint x: 229, endPoint y: 127, distance: 18.1
click at [217, 128] on input "text" at bounding box center [157, 131] width 128 height 8
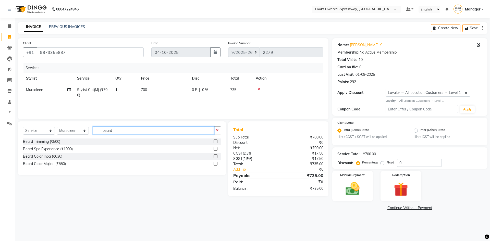
type input "beard"
click at [215, 142] on label at bounding box center [216, 142] width 4 height 4
click at [215, 142] on input "checkbox" at bounding box center [215, 141] width 3 height 3
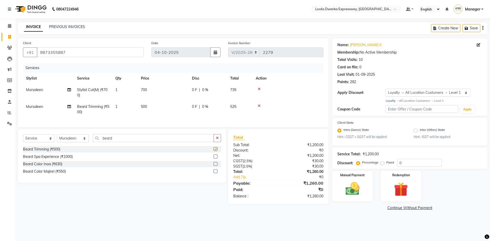
checkbox input "false"
click at [164, 104] on td "500" at bounding box center [163, 109] width 51 height 17
select select "43893"
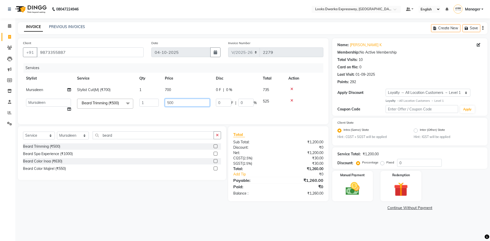
drag, startPoint x: 187, startPoint y: 102, endPoint x: 155, endPoint y: 112, distance: 33.2
click at [155, 112] on tr "Manager MD [PERSON_NAME] Ravindar_pdct [PERSON_NAME] [PERSON_NAME] Soha SSBEAUT…" at bounding box center [173, 105] width 301 height 19
type input "300"
click at [183, 91] on td "700" at bounding box center [187, 89] width 51 height 11
select select "43893"
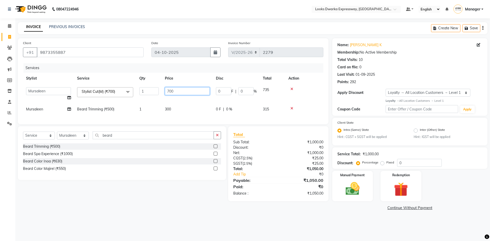
drag, startPoint x: 185, startPoint y: 90, endPoint x: 155, endPoint y: 99, distance: 30.9
click at [155, 99] on tr "Manager MD [PERSON_NAME] Ravindar_pdct [PERSON_NAME] [PERSON_NAME] Soha SSBEAUT…" at bounding box center [173, 93] width 301 height 19
type input "500"
click at [176, 220] on div "08047224946 Select Location × Looks Dwarka Expressway, [GEOGRAPHIC_DATA] Defaul…" at bounding box center [245, 120] width 490 height 241
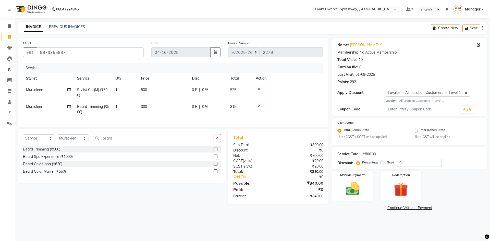
click at [259, 88] on icon at bounding box center [259, 89] width 3 height 4
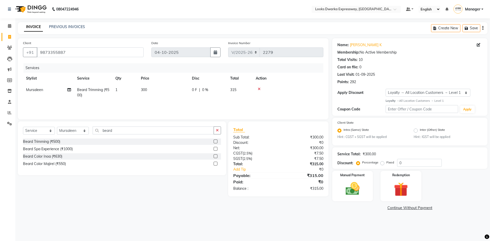
click at [173, 204] on div "Client [PHONE_NUMBER] Date [DATE] Invoice Number V/2025 V/[PHONE_NUMBER] Servic…" at bounding box center [173, 125] width 318 height 174
click at [221, 131] on button "button" at bounding box center [217, 131] width 7 height 8
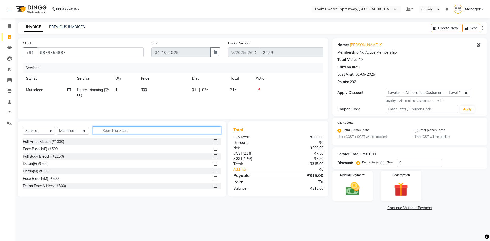
click at [213, 128] on input "text" at bounding box center [157, 131] width 128 height 8
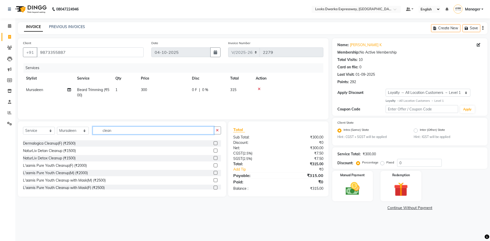
scroll to position [26, 0]
type input "clean"
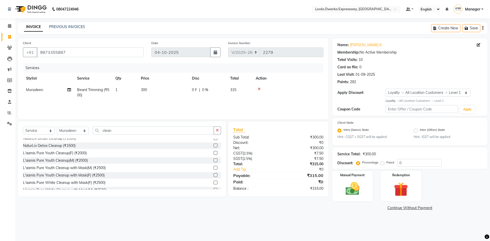
click at [214, 161] on label at bounding box center [216, 161] width 4 height 4
click at [214, 161] on input "checkbox" at bounding box center [215, 160] width 3 height 3
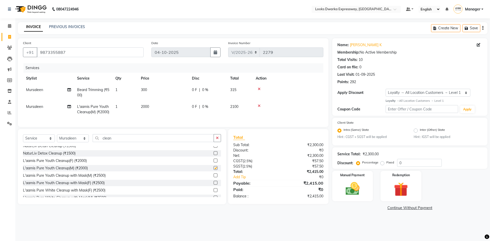
checkbox input "false"
click at [239, 228] on div "08047224946 Select Location × Looks Dwarka Expressway, [GEOGRAPHIC_DATA] Defaul…" at bounding box center [245, 120] width 490 height 241
click at [325, 229] on div "08047224946 Select Location × Looks Dwarka Expressway, [GEOGRAPHIC_DATA] Defaul…" at bounding box center [245, 120] width 490 height 241
click at [219, 142] on button "button" at bounding box center [217, 138] width 7 height 8
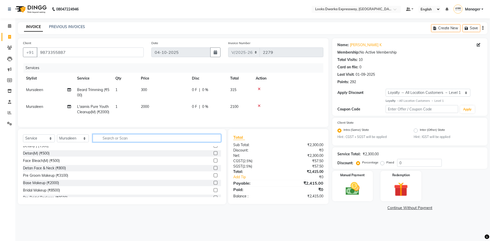
click at [214, 142] on input "text" at bounding box center [157, 138] width 128 height 8
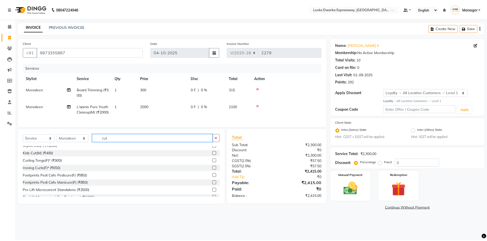
scroll to position [0, 0]
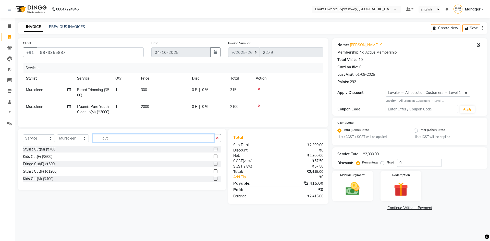
type input "cut"
click at [216, 151] on label at bounding box center [216, 149] width 4 height 4
click at [216, 151] on input "checkbox" at bounding box center [215, 149] width 3 height 3
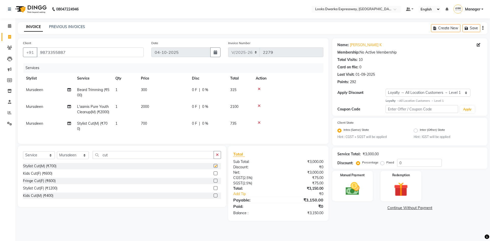
drag, startPoint x: 161, startPoint y: 130, endPoint x: 175, endPoint y: 130, distance: 13.8
click at [162, 129] on td "700" at bounding box center [163, 126] width 51 height 17
checkbox input "false"
select select "43893"
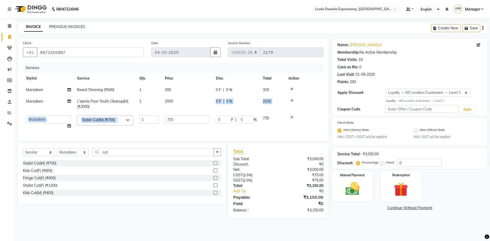
drag, startPoint x: 176, startPoint y: 115, endPoint x: 149, endPoint y: 123, distance: 28.4
click at [149, 123] on tbody "[PERSON_NAME] Trimming (₹500) 1 300 0 F | 0 % 315 Mursaleen L'aamis Pure Youth …" at bounding box center [173, 108] width 301 height 48
drag, startPoint x: 188, startPoint y: 119, endPoint x: 171, endPoint y: 125, distance: 18.1
click at [162, 128] on td "700" at bounding box center [187, 122] width 51 height 19
type input "500"
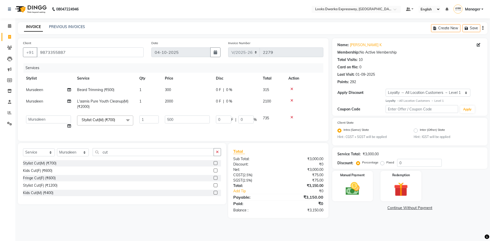
click at [190, 226] on main "INVOICE PREVIOUS INVOICES Create New Save Client [PHONE_NUMBER] Date [DATE] Inv…" at bounding box center [252, 124] width 475 height 204
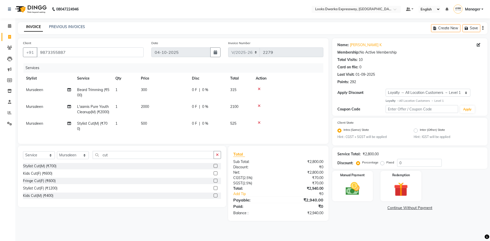
click at [370, 221] on div "Name: [PERSON_NAME] K Membership: No Active Membership Total Visits: 10 Card on…" at bounding box center [412, 129] width 159 height 183
click at [259, 125] on icon at bounding box center [259, 123] width 3 height 4
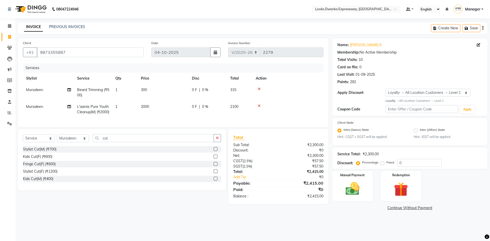
click at [333, 224] on div "08047224946 Select Location × Looks Dwarka Expressway, [GEOGRAPHIC_DATA] Defaul…" at bounding box center [245, 120] width 490 height 241
click at [350, 196] on img at bounding box center [353, 189] width 24 height 17
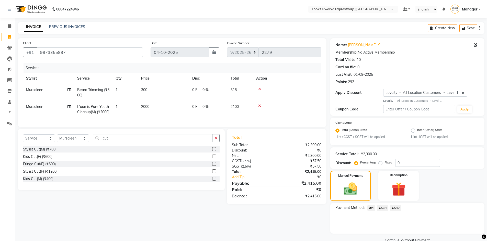
click at [396, 207] on span "CARD" at bounding box center [395, 208] width 11 height 6
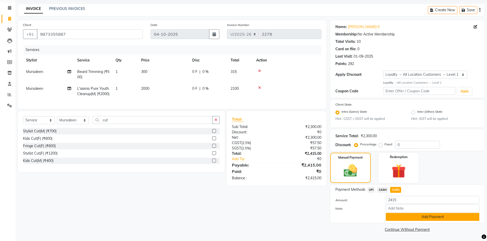
click at [392, 215] on button "Add Payment" at bounding box center [431, 217] width 93 height 8
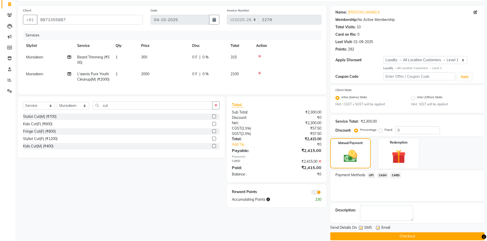
scroll to position [40, 0]
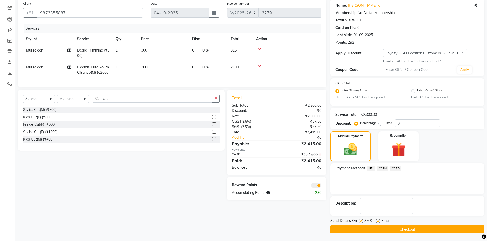
click at [341, 225] on div "Send Details On SMS Email Checkout" at bounding box center [407, 225] width 154 height 15
click at [343, 229] on button "Checkout" at bounding box center [407, 230] width 154 height 8
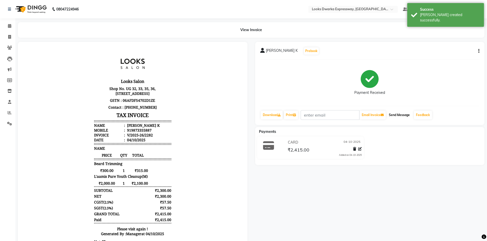
click at [405, 116] on button "Send Message" at bounding box center [398, 115] width 25 height 9
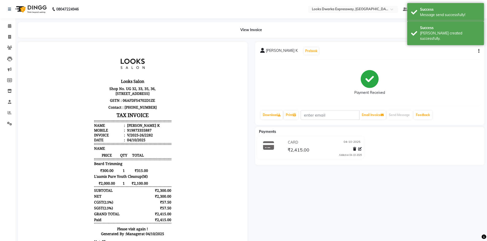
click at [337, 199] on div "[PERSON_NAME] K Prebook Payment Received Download Print Email Invoice Send Mess…" at bounding box center [369, 152] width 237 height 221
click at [5, 38] on link "Invoice" at bounding box center [8, 37] width 12 height 8
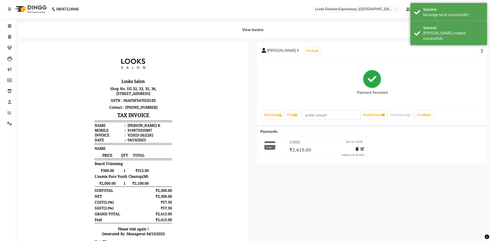
select select "6011"
select select "service"
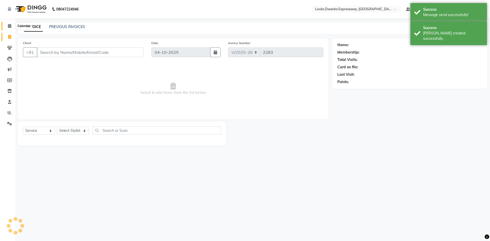
click at [7, 26] on span at bounding box center [9, 26] width 9 height 6
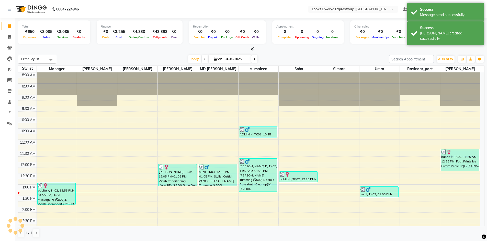
click at [94, 56] on div "[DATE] [DATE]" at bounding box center [222, 59] width 327 height 8
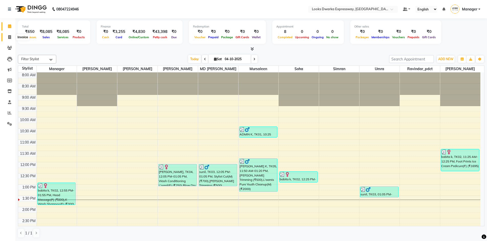
drag, startPoint x: 7, startPoint y: 37, endPoint x: 22, endPoint y: 39, distance: 14.8
click at [7, 37] on span at bounding box center [9, 37] width 9 height 6
select select "service"
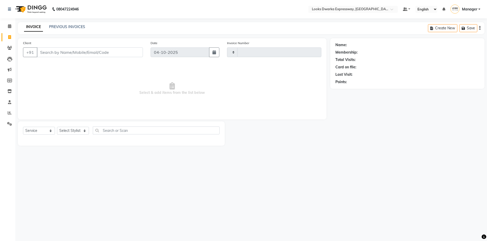
type input "2283"
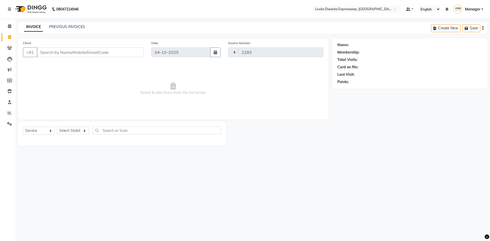
select select "6011"
click at [115, 51] on input "Client" at bounding box center [90, 53] width 107 height 10
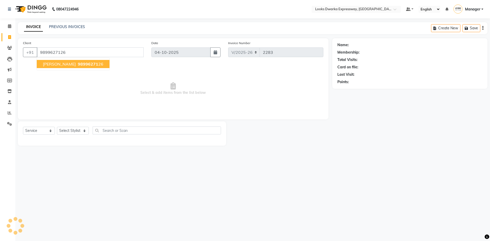
type input "9899627126"
select select "1: Object"
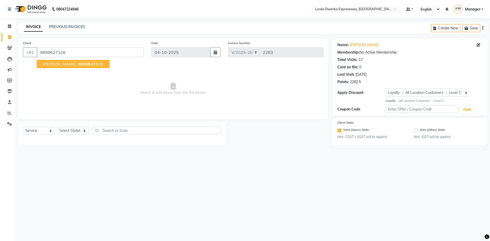
click at [238, 198] on div "08047224946 Select Location × Looks Dwarka Expressway, [GEOGRAPHIC_DATA] Defaul…" at bounding box center [245, 120] width 490 height 241
drag, startPoint x: 70, startPoint y: 52, endPoint x: 80, endPoint y: 85, distance: 34.2
click at [35, 56] on div "[PHONE_NUMBER]" at bounding box center [83, 53] width 121 height 10
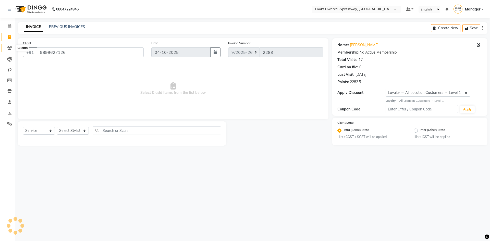
click at [9, 45] on span at bounding box center [9, 48] width 9 height 6
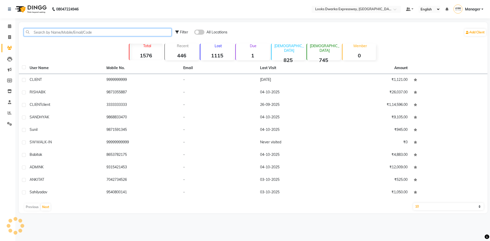
click at [117, 32] on input "text" at bounding box center [98, 32] width 148 height 8
paste input "9899627126"
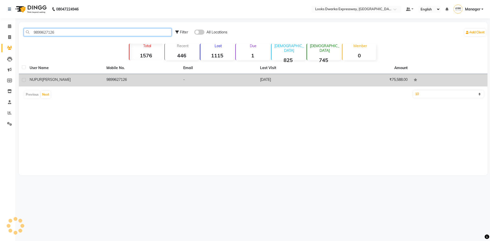
type input "9899627126"
click at [155, 82] on td "9899627126" at bounding box center [141, 80] width 77 height 13
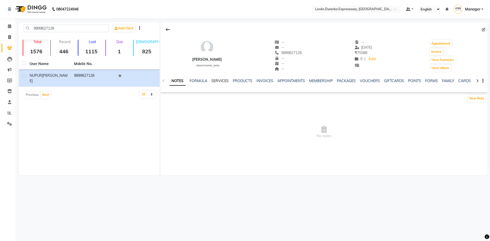
click at [218, 80] on link "SERVICES" at bounding box center [219, 81] width 17 height 5
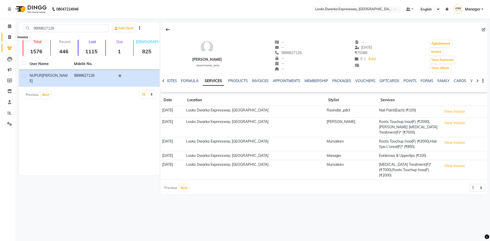
click at [9, 35] on icon at bounding box center [9, 37] width 3 height 4
select select "6011"
select select "service"
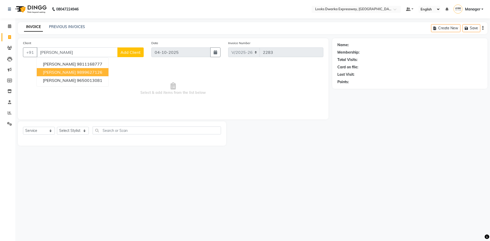
click at [89, 73] on ngb-highlight "9899627126" at bounding box center [90, 72] width 26 height 5
type input "9899627126"
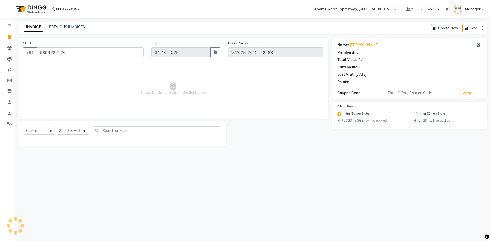
select select "1: Object"
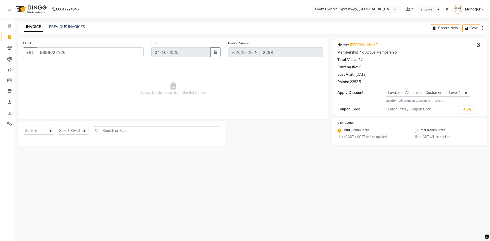
click at [253, 167] on div "08047224946 Select Location × Looks Dwarka Expressway, [GEOGRAPHIC_DATA] Defaul…" at bounding box center [245, 120] width 490 height 241
drag, startPoint x: 70, startPoint y: 51, endPoint x: 37, endPoint y: 59, distance: 34.0
click at [37, 59] on div "Client [PHONE_NUMBER]" at bounding box center [83, 50] width 128 height 21
click at [7, 48] on icon at bounding box center [9, 48] width 5 height 4
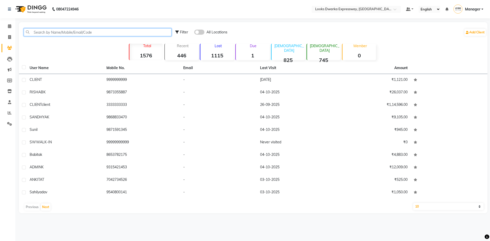
click at [92, 33] on input "text" at bounding box center [98, 32] width 148 height 8
paste input "9899627126"
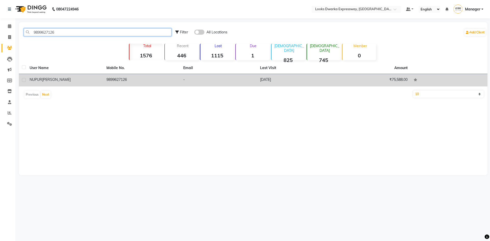
type input "9899627126"
click at [110, 83] on td "9899627126" at bounding box center [141, 80] width 77 height 13
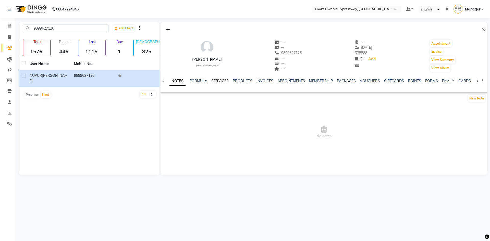
click at [217, 81] on link "SERVICES" at bounding box center [219, 81] width 17 height 5
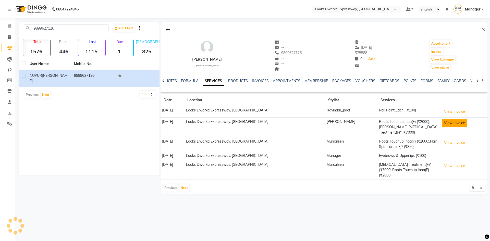
click at [452, 123] on button "View Invoice" at bounding box center [455, 123] width 26 height 8
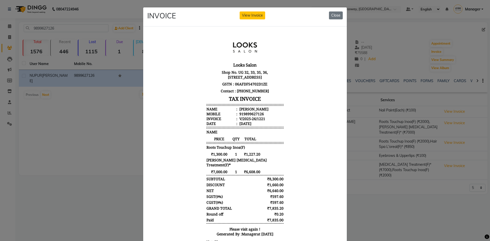
drag, startPoint x: 333, startPoint y: 17, endPoint x: 330, endPoint y: 22, distance: 6.1
click at [333, 17] on button "Close" at bounding box center [336, 15] width 14 height 8
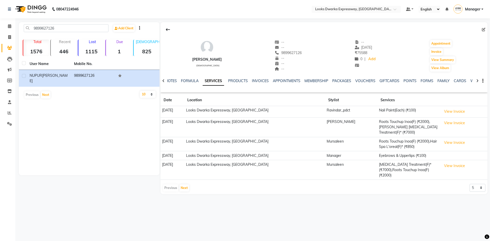
click at [255, 227] on div "08047224946 Select Location × Looks Dwarka Expressway, [GEOGRAPHIC_DATA] Defaul…" at bounding box center [245, 120] width 490 height 241
click at [9, 39] on icon at bounding box center [9, 37] width 3 height 4
select select "6011"
select select "service"
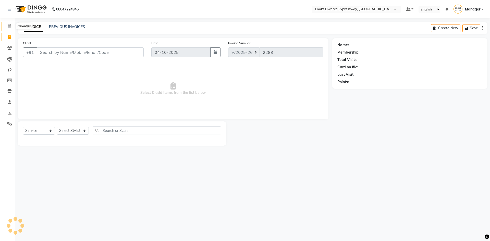
click at [7, 26] on span at bounding box center [9, 26] width 9 height 6
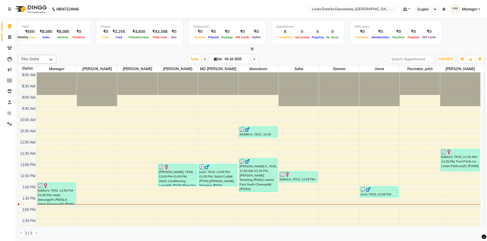
click at [8, 34] on span at bounding box center [9, 37] width 9 height 6
select select "service"
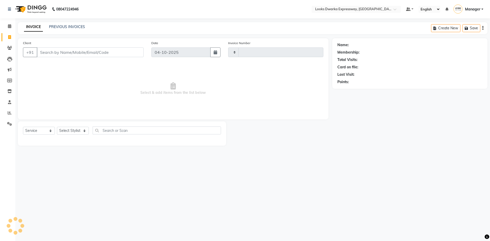
type input "2283"
select select "6011"
click at [74, 52] on input "Client" at bounding box center [90, 53] width 107 height 10
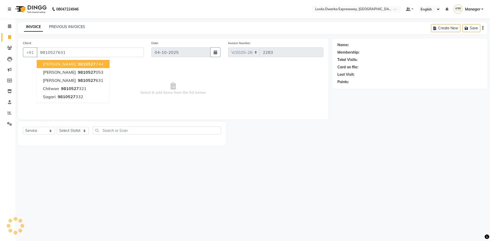
type input "9810527631"
select select "1: Object"
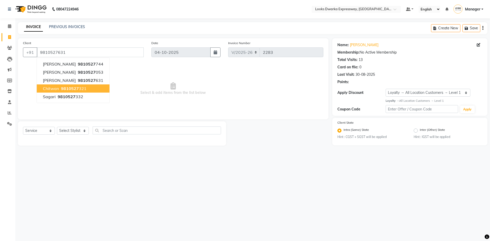
click at [220, 170] on div "08047224946 Select Location × Looks Dwarka Expressway, [GEOGRAPHIC_DATA] Defaul…" at bounding box center [245, 120] width 490 height 241
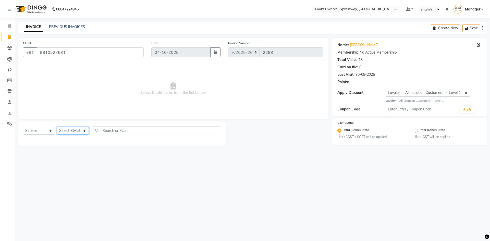
click at [73, 129] on select "Select Stylist Manager MD [PERSON_NAME] Ravindar_pdct [PERSON_NAME] [PERSON_NAM…" at bounding box center [73, 131] width 32 height 8
select select "79681"
click at [57, 127] on select "Select Stylist Manager MD [PERSON_NAME] Ravindar_pdct [PERSON_NAME] [PERSON_NAM…" at bounding box center [73, 131] width 32 height 8
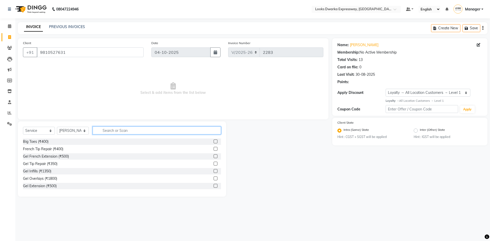
click at [134, 132] on input "text" at bounding box center [157, 131] width 128 height 8
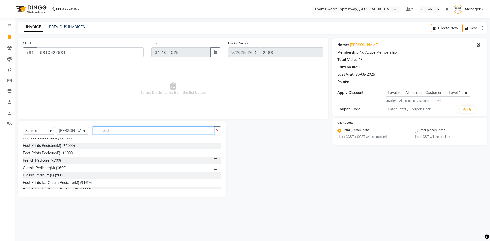
type input "pedi"
click at [214, 176] on label at bounding box center [216, 175] width 4 height 4
click at [214, 176] on input "checkbox" at bounding box center [215, 175] width 3 height 3
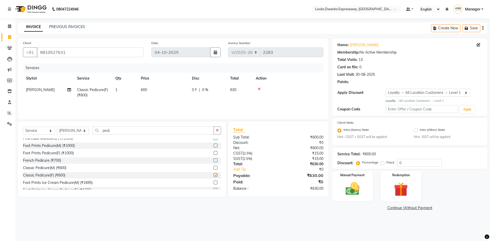
checkbox input "false"
drag, startPoint x: 211, startPoint y: 232, endPoint x: 107, endPoint y: 137, distance: 140.8
click at [211, 232] on div "08047224946 Select Location × Looks Dwarka Expressway, [GEOGRAPHIC_DATA] Defaul…" at bounding box center [245, 120] width 490 height 241
click at [74, 126] on div "Select Service Product Membership Package Voucher Prepaid Gift Card Select Styl…" at bounding box center [122, 159] width 208 height 75
click at [81, 134] on select "Select Stylist Manager MD [PERSON_NAME] Ravindar_pdct [PERSON_NAME] [PERSON_NAM…" at bounding box center [73, 131] width 32 height 8
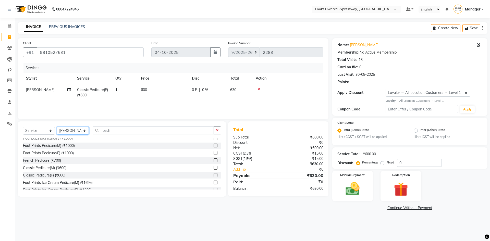
select select "43892"
click at [57, 127] on select "Select Stylist Manager MD [PERSON_NAME] Ravindar_pdct [PERSON_NAME] [PERSON_NAM…" at bounding box center [73, 131] width 32 height 8
click at [219, 131] on button "button" at bounding box center [217, 131] width 7 height 8
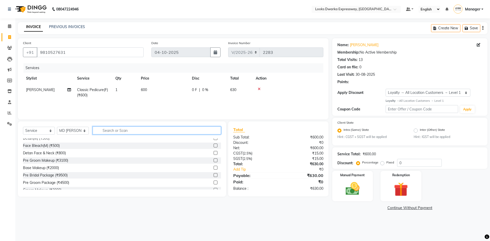
click at [212, 132] on input "text" at bounding box center [157, 131] width 128 height 8
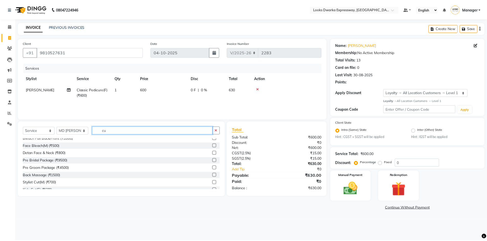
scroll to position [0, 0]
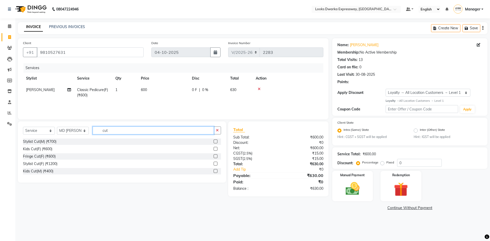
type input "cut"
click at [216, 165] on label at bounding box center [216, 164] width 4 height 4
click at [216, 165] on input "checkbox" at bounding box center [215, 163] width 3 height 3
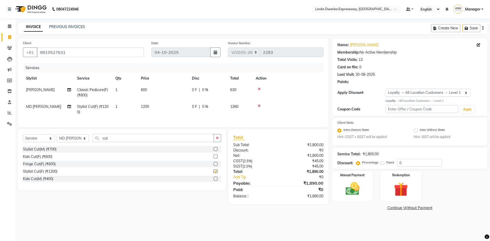
checkbox input "false"
click at [170, 109] on td "1200" at bounding box center [163, 109] width 51 height 17
select select "43892"
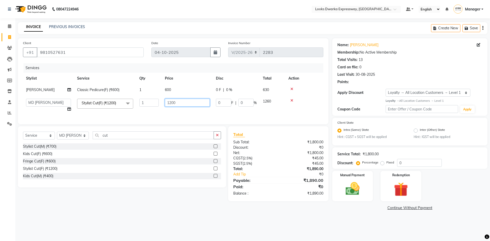
drag, startPoint x: 205, startPoint y: 108, endPoint x: 131, endPoint y: 115, distance: 73.7
click at [132, 115] on div "Services Stylist Service Qty Price Disc Total Action Vijay_pdct Classic Pedicur…" at bounding box center [173, 91] width 301 height 56
type input "850"
click at [182, 218] on main "INVOICE PREVIOUS INVOICES Create New Save Client [PHONE_NUMBER] Date [DATE] Inv…" at bounding box center [252, 120] width 475 height 197
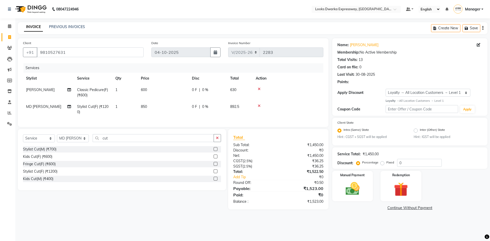
click at [357, 224] on div "08047224946 Select Location × Looks Dwarka Expressway, [GEOGRAPHIC_DATA] Defaul…" at bounding box center [245, 120] width 490 height 241
click at [346, 224] on div "08047224946 Select Location × Looks Dwarka Expressway, [GEOGRAPHIC_DATA] Defaul…" at bounding box center [245, 120] width 490 height 241
click at [353, 195] on img at bounding box center [353, 189] width 24 height 17
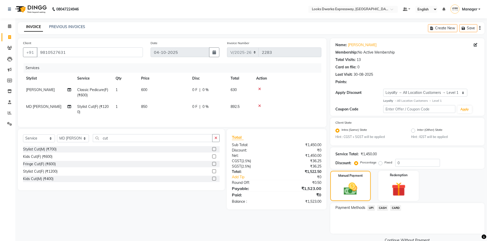
click at [369, 208] on span "UPI" at bounding box center [371, 208] width 8 height 6
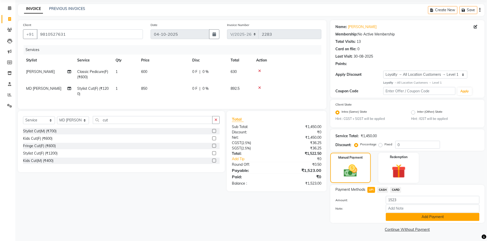
click at [404, 217] on button "Add Payment" at bounding box center [431, 217] width 93 height 8
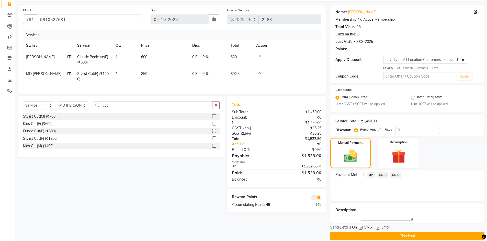
scroll to position [40, 0]
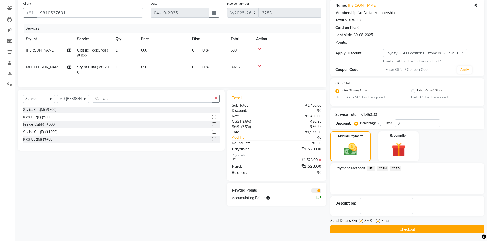
click at [297, 225] on div "Client [PHONE_NUMBER] Date [DATE] Invoice Number V/2025 V/[PHONE_NUMBER] Servic…" at bounding box center [172, 116] width 316 height 235
click at [369, 229] on button "Checkout" at bounding box center [407, 230] width 154 height 8
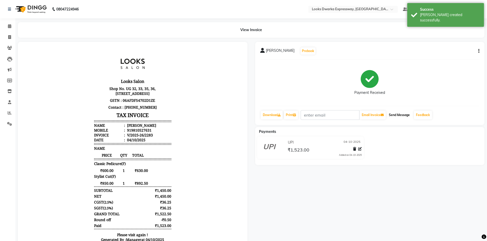
click at [400, 114] on button "Send Message" at bounding box center [398, 115] width 25 height 9
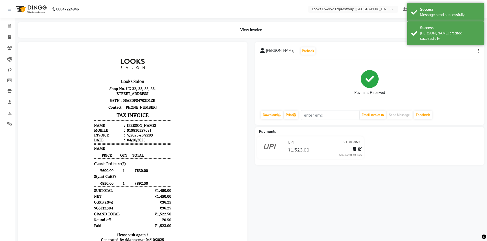
click at [360, 182] on div "[PERSON_NAME] Prebook Payment Received Download Print Email Invoice Send Messag…" at bounding box center [369, 155] width 237 height 227
click at [7, 34] on link "Invoice" at bounding box center [8, 37] width 12 height 8
select select "service"
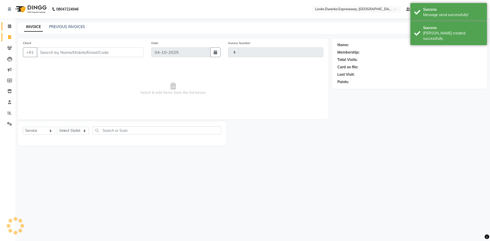
type input "2284"
select select "6011"
click at [10, 26] on icon at bounding box center [9, 26] width 3 height 4
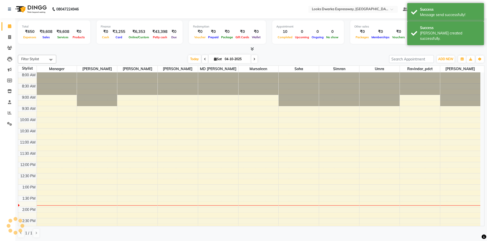
scroll to position [113, 0]
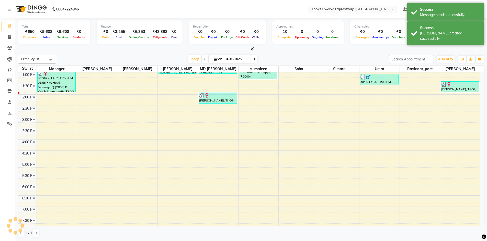
click at [115, 53] on div "Total ₹650 Expenses ₹9,608 Sales ₹9,608 Services ₹0 Products Finance ₹0 Cash ₹3…" at bounding box center [250, 129] width 471 height 223
